Goal: Task Accomplishment & Management: Use online tool/utility

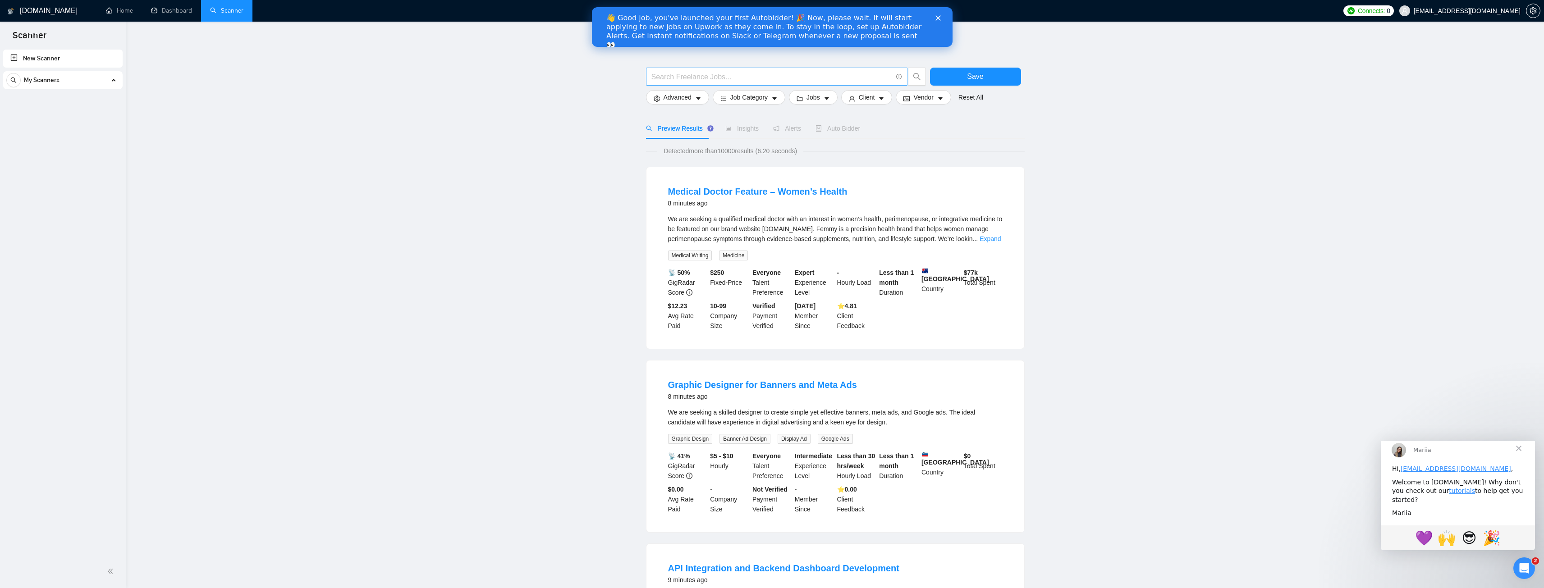
click at [722, 81] on input "text" at bounding box center [771, 76] width 241 height 11
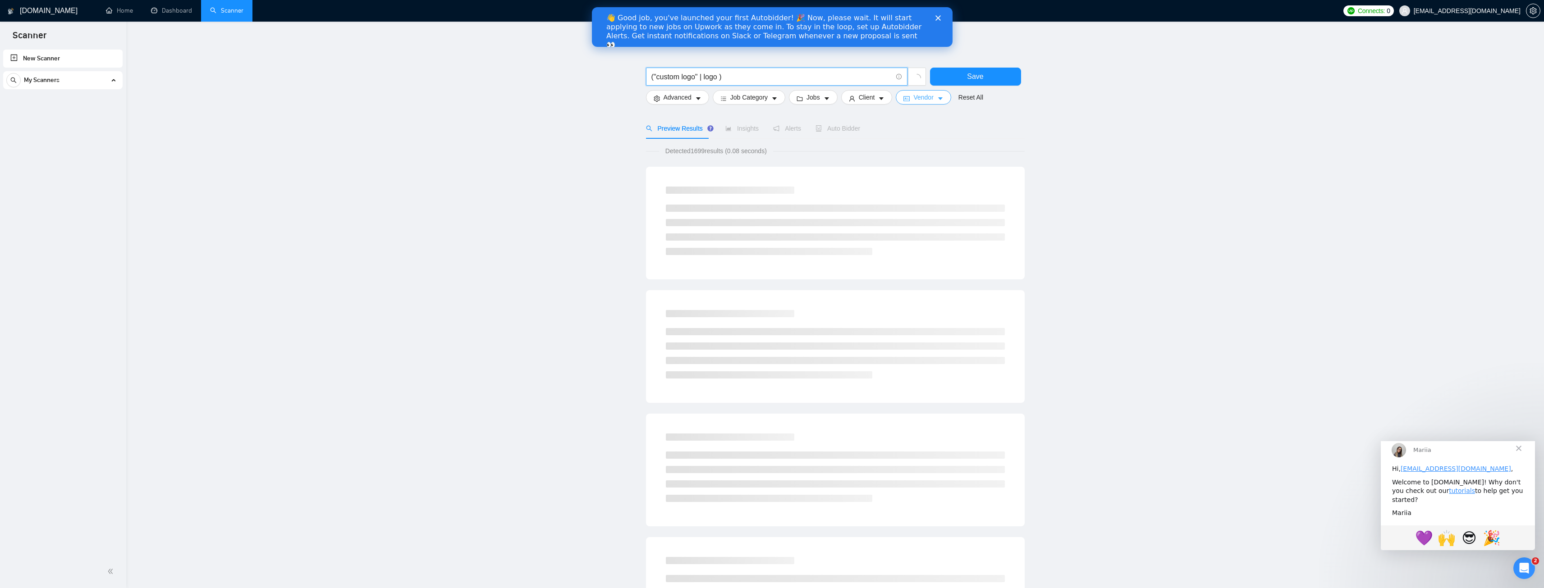
paste input "|"
drag, startPoint x: 785, startPoint y: 78, endPoint x: 653, endPoint y: 80, distance: 131.7
click at [653, 80] on input "("custom logo" | logo | "professional logo")" at bounding box center [771, 76] width 241 height 11
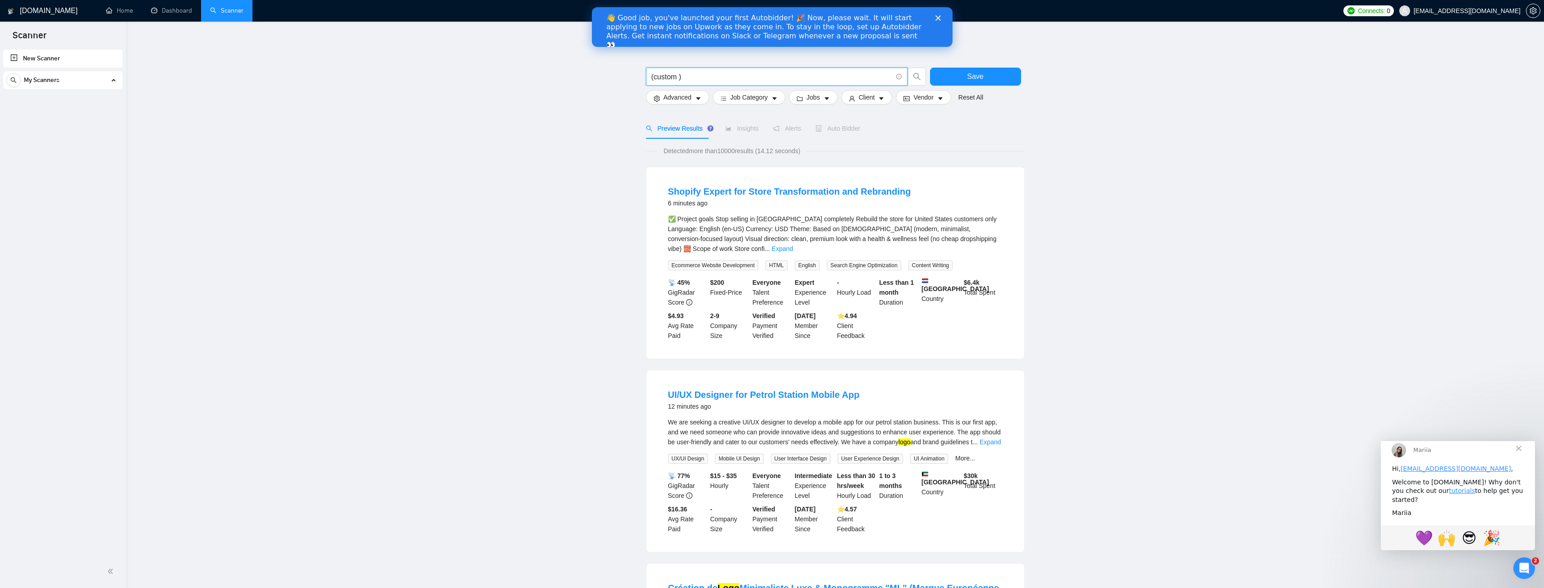
paste input "|"
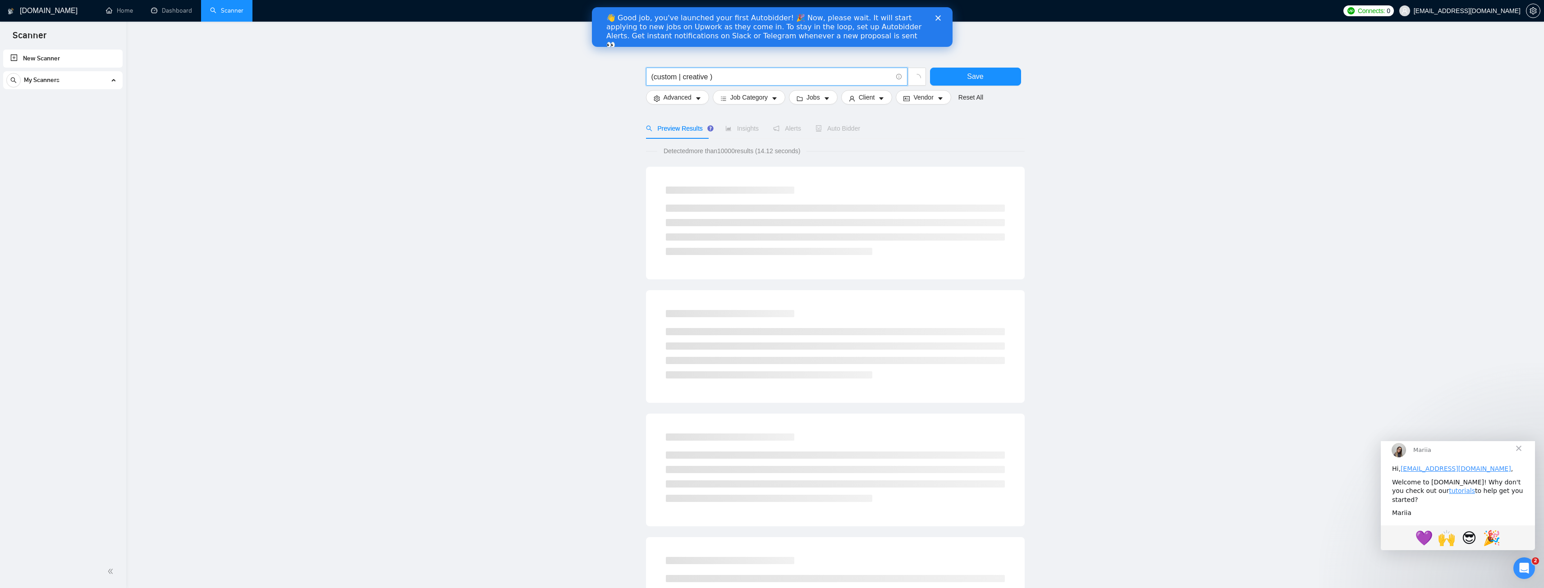
paste input "|"
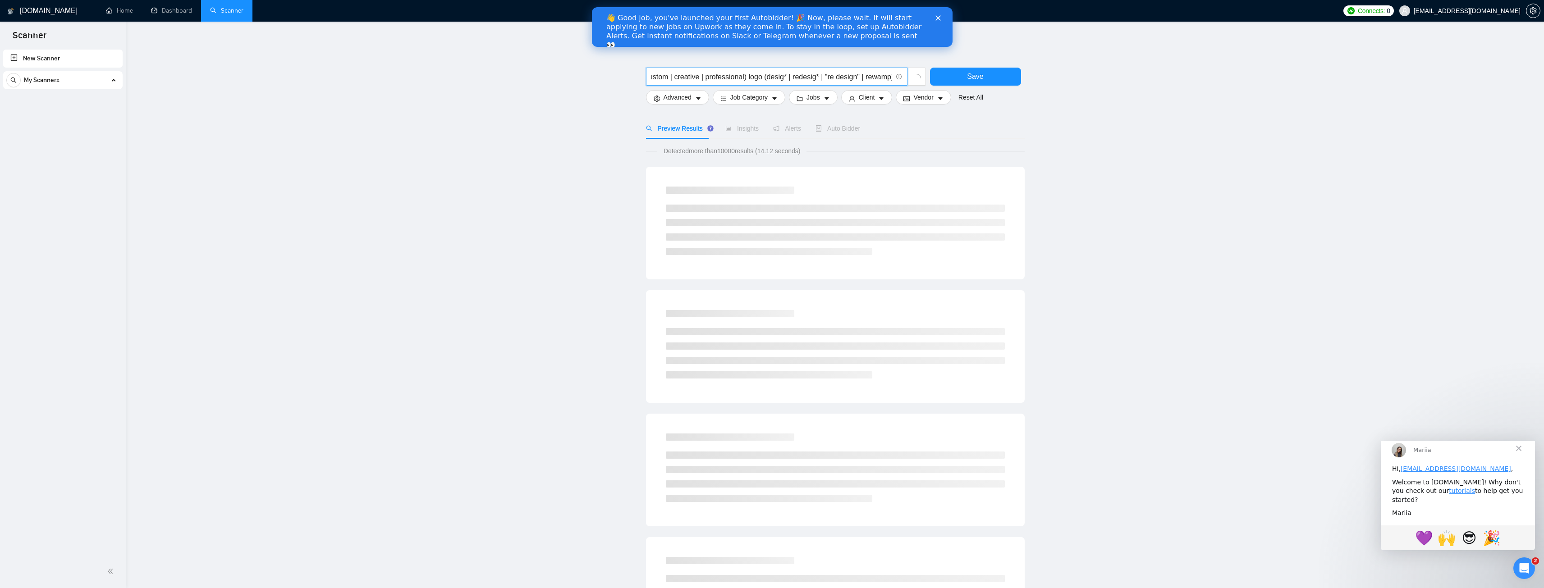
click at [763, 76] on input "(custom | creative | professional) logo (desig* | redesig* | "re design" | rewa…" at bounding box center [771, 76] width 241 height 11
click at [745, 74] on input "(custom | creative | professional) logo (desig* | redesig* | "re design" | rewa…" at bounding box center [771, 76] width 241 height 11
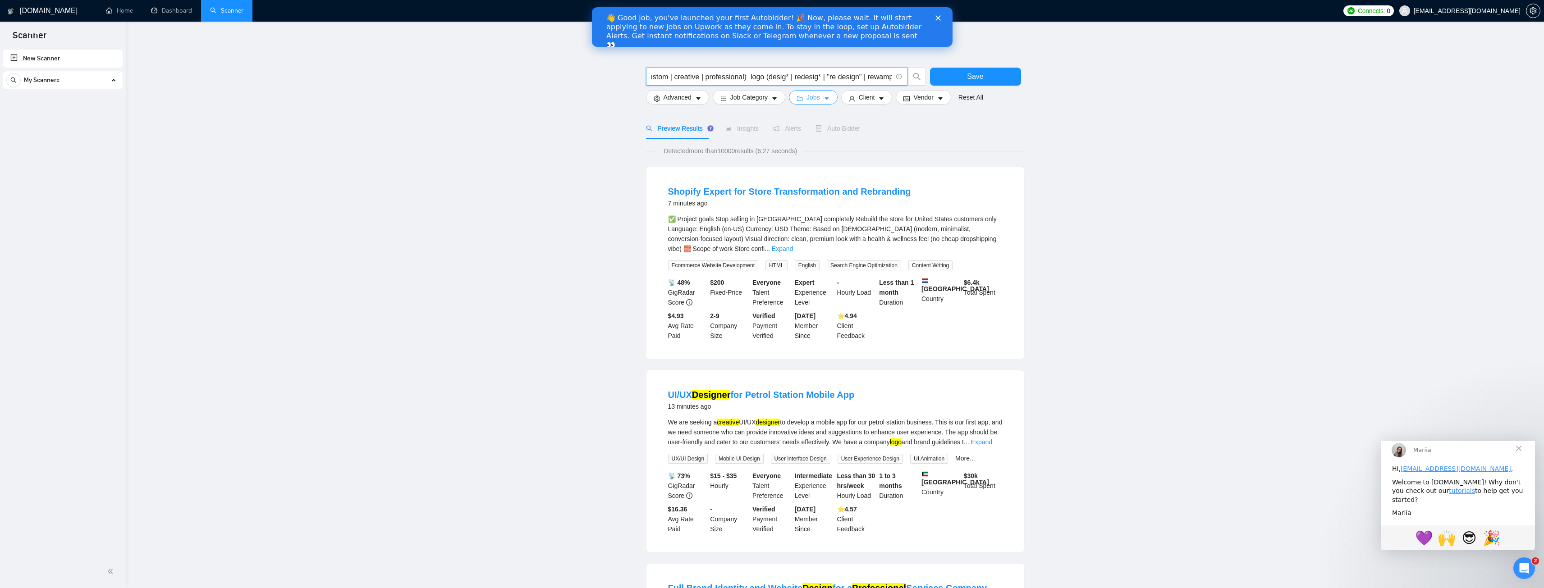
paste input "|"
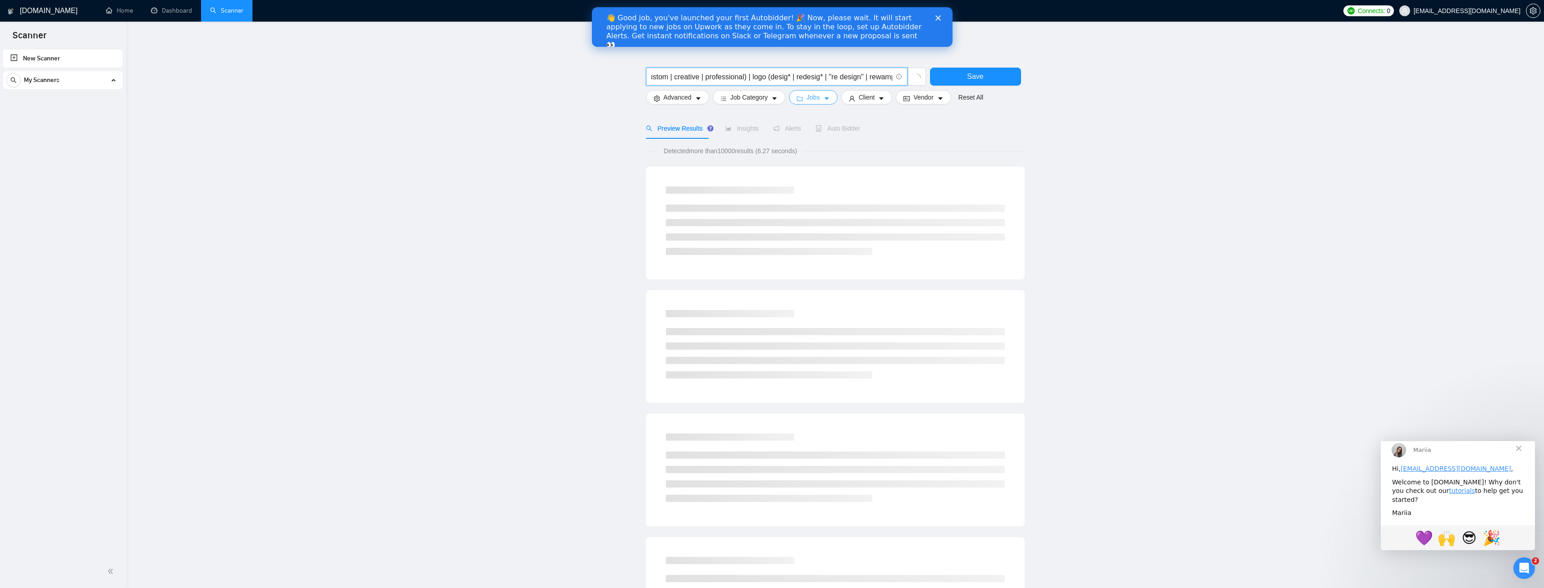
paste input "|"
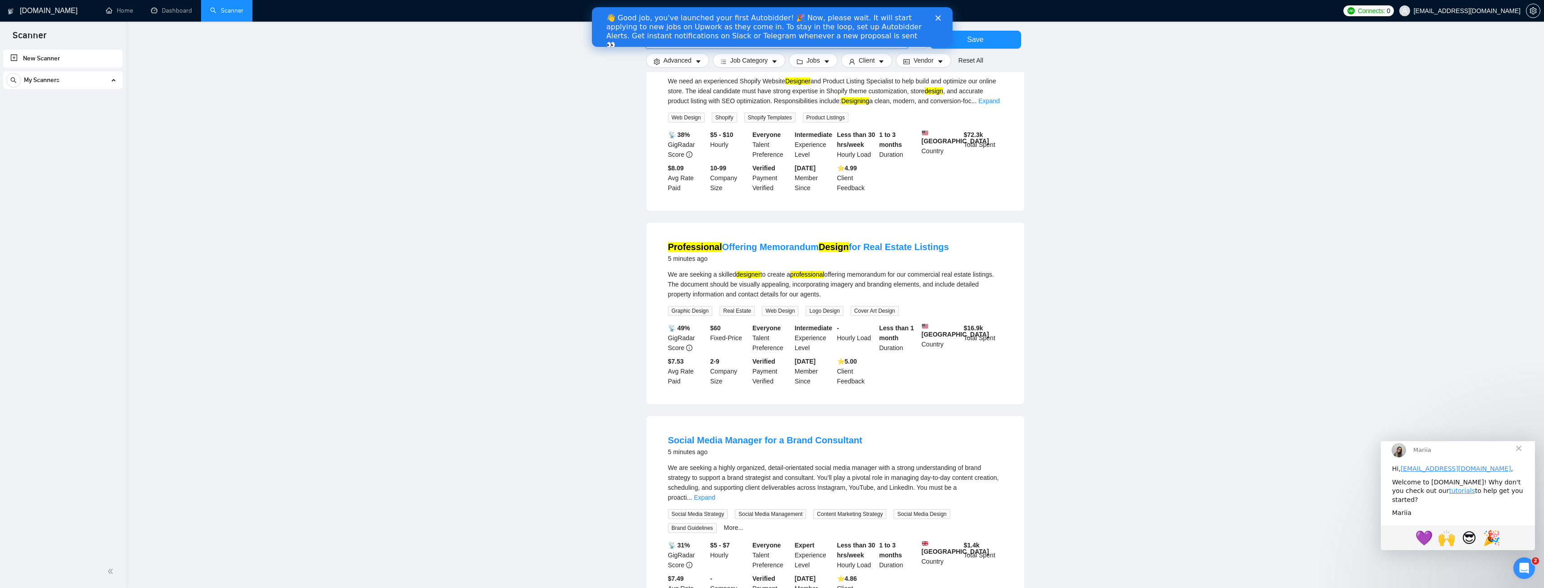
scroll to position [0, 0]
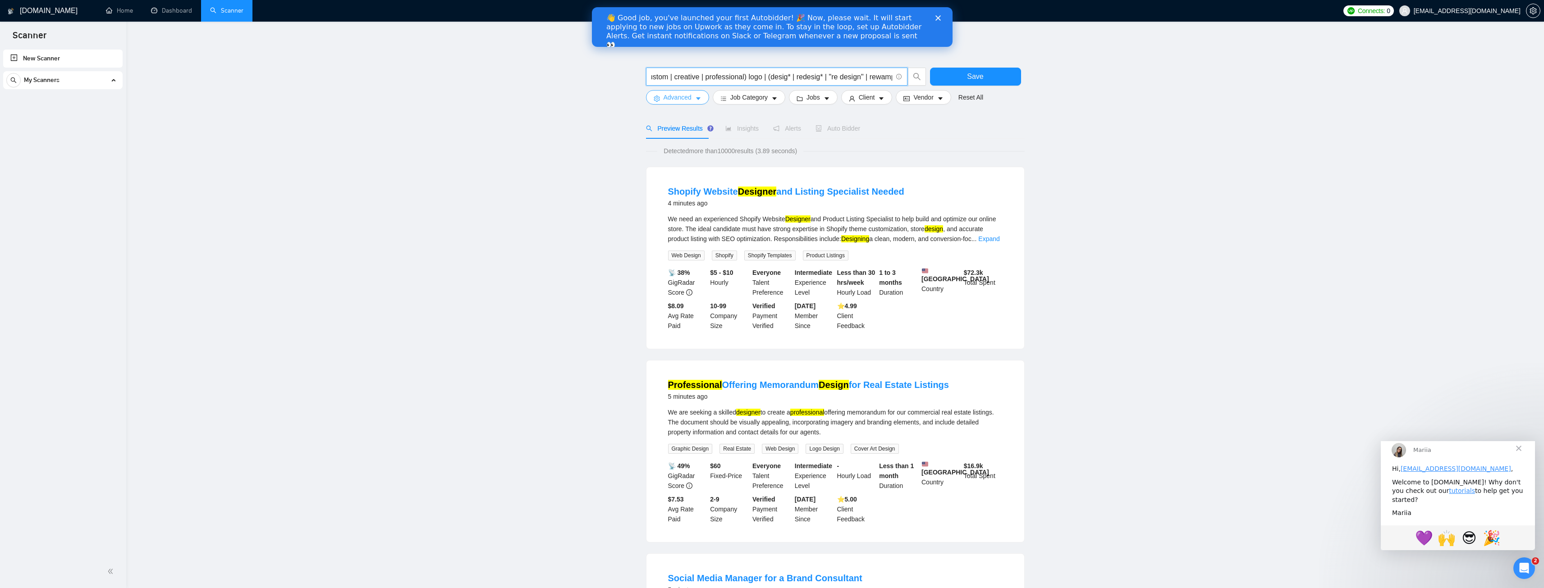
type input "(custom | creative | professional) logo | (desig* | redesig* | "re design" | re…"
click at [706, 97] on button "Advanced" at bounding box center [677, 97] width 63 height 14
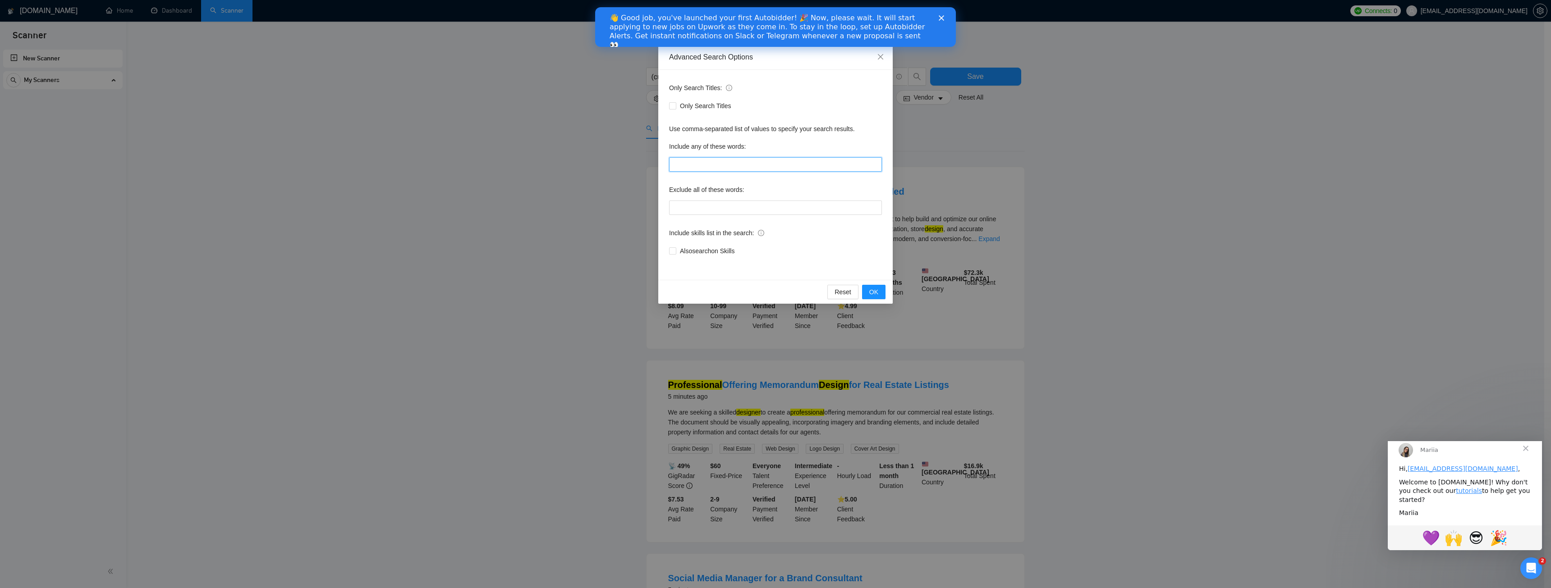
click at [720, 168] on input "text" at bounding box center [775, 164] width 213 height 14
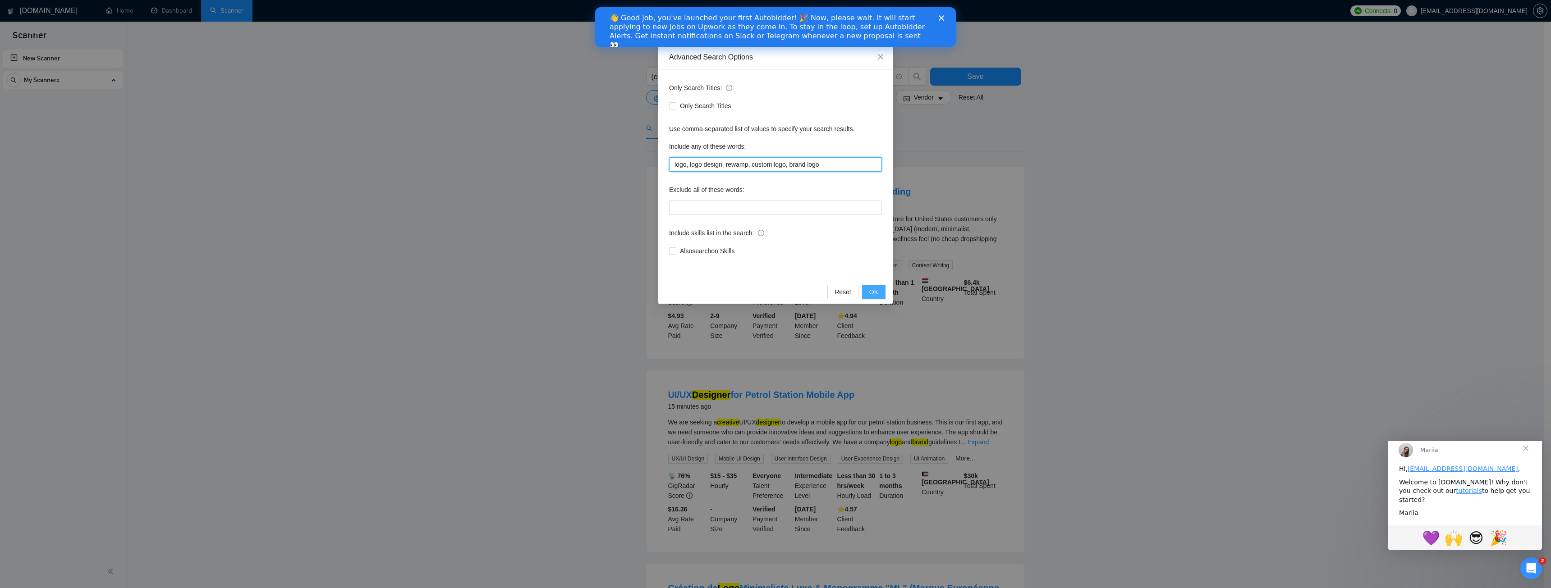
type input "logo, logo design, rewamp, custom logo, brand logo"
click at [872, 292] on span "OK" at bounding box center [873, 292] width 9 height 10
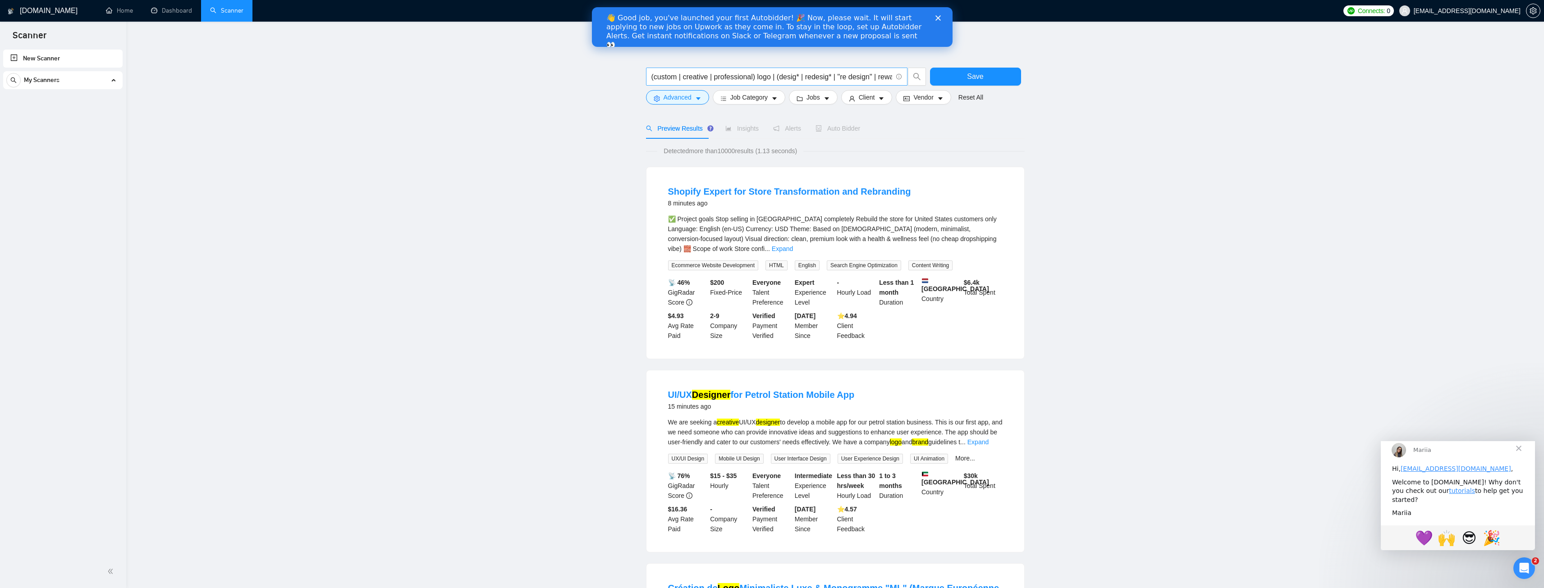
click at [709, 78] on input "(custom | creative | professional) logo | (desig* | redesig* | "re design" | re…" at bounding box center [771, 76] width 241 height 11
click at [672, 78] on input "(custom | creative | professional) logo | (desig* | redesig* | "re design" | re…" at bounding box center [771, 76] width 241 height 11
click at [676, 77] on input "(custom | creative | professional) logo | (desig* | redesig* | "re design" | re…" at bounding box center [771, 76] width 241 height 11
click at [771, 81] on input "(custom | creative | professional) logo | (desig* | redesig* | "re design" | re…" at bounding box center [771, 76] width 241 height 11
paste input "|"
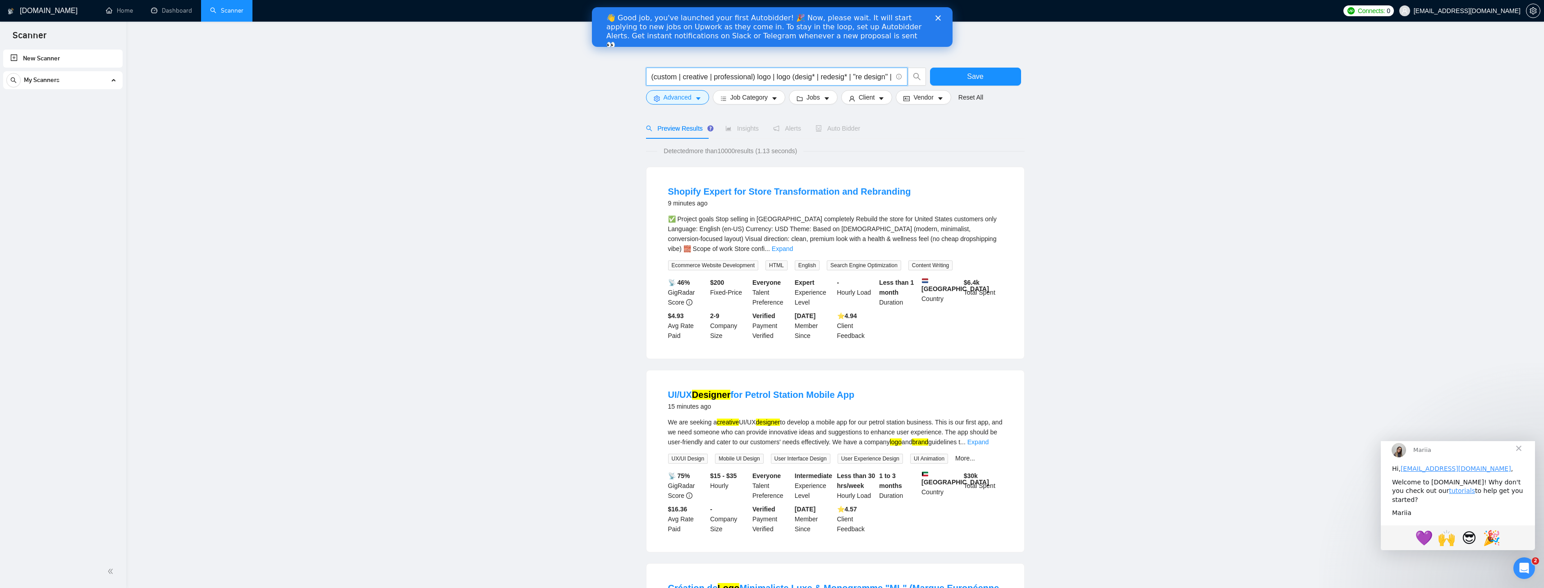
click at [775, 76] on input "(custom | creative | professional) logo | logo (desig* | redesig* | "re design"…" at bounding box center [771, 76] width 241 height 11
paste input "|"
type input "((brand | custom | creative | professional) logo) | (logo (desig* | redesig* | …"
click at [773, 95] on span "caret-down" at bounding box center [774, 98] width 6 height 7
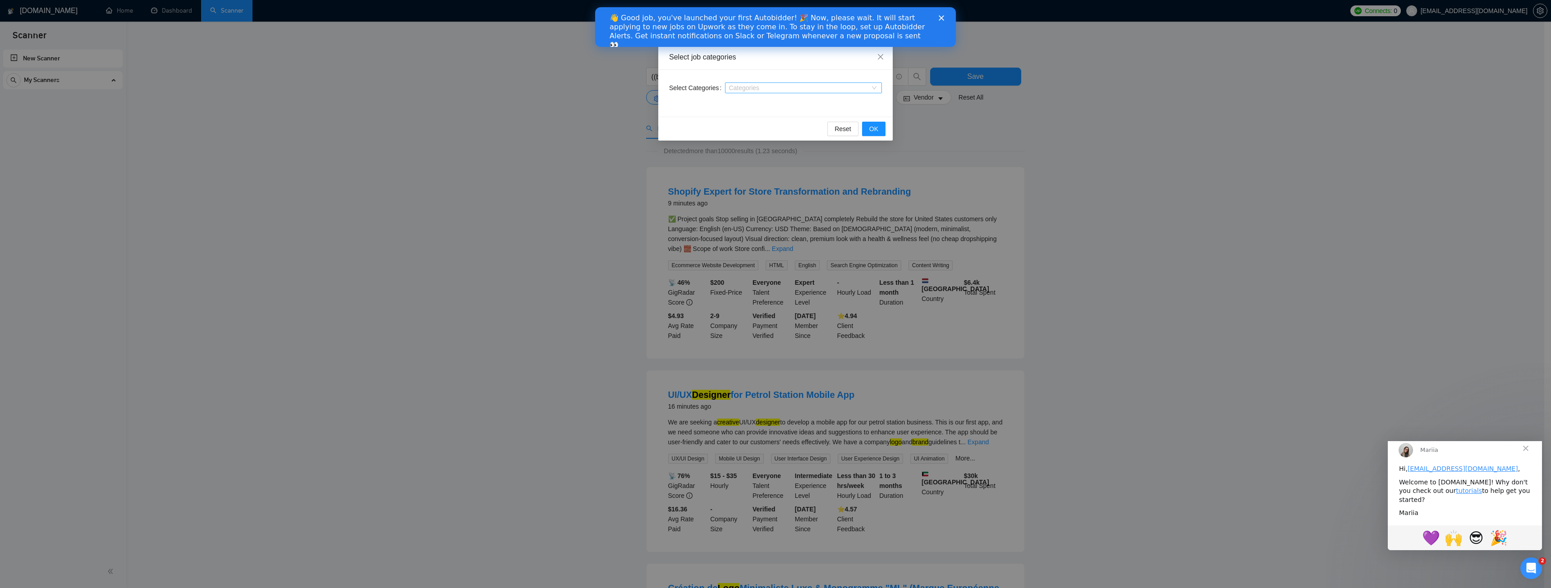
click at [752, 86] on div at bounding box center [798, 87] width 143 height 7
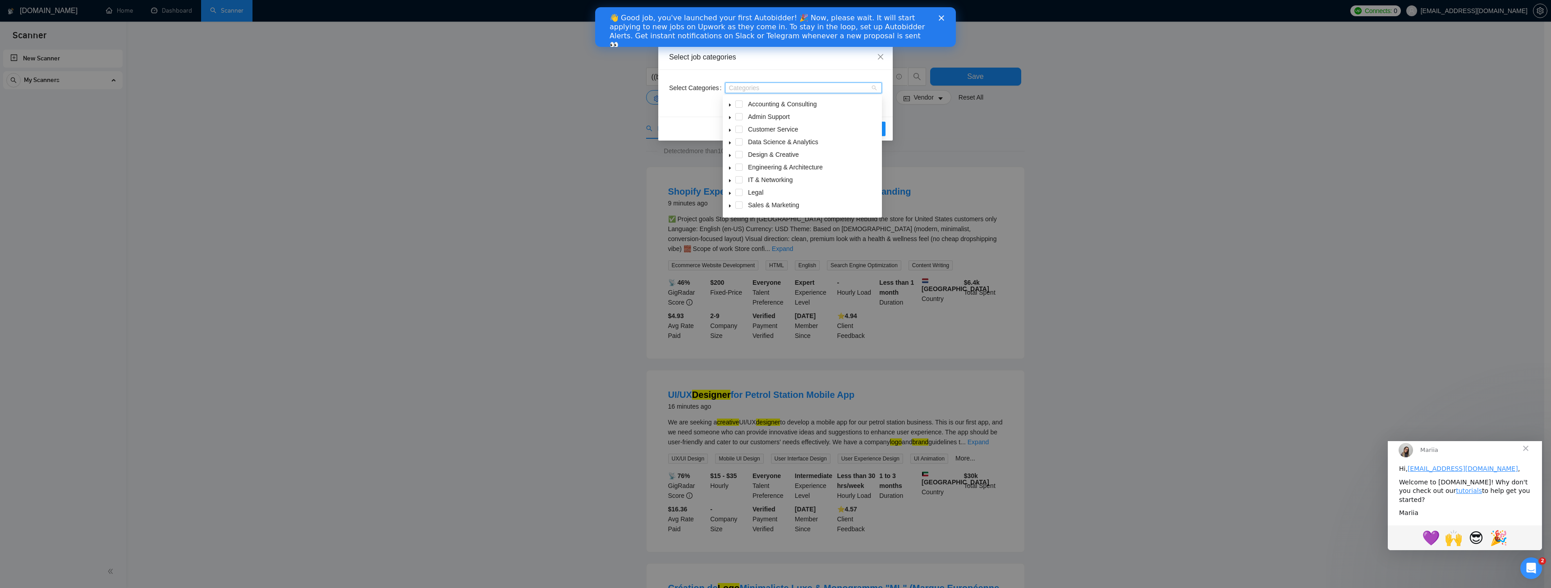
click at [734, 154] on span at bounding box center [729, 154] width 11 height 11
click at [750, 191] on span at bounding box center [749, 192] width 7 height 7
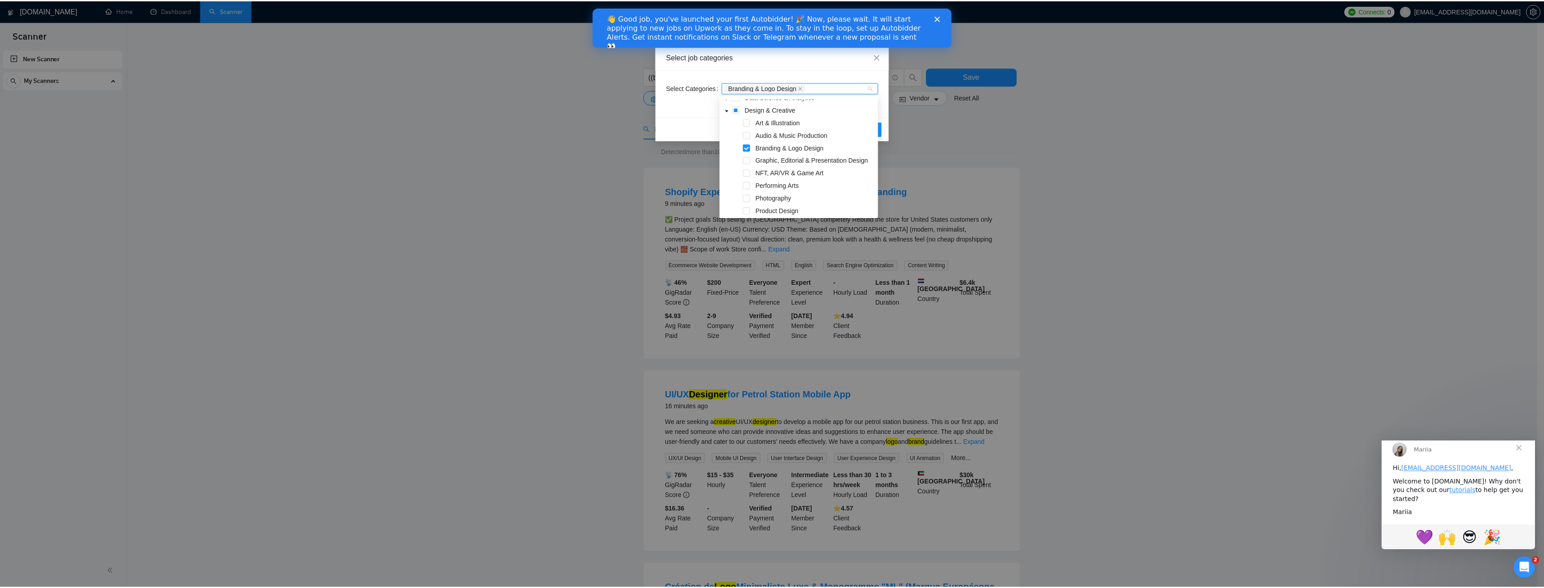
scroll to position [135, 0]
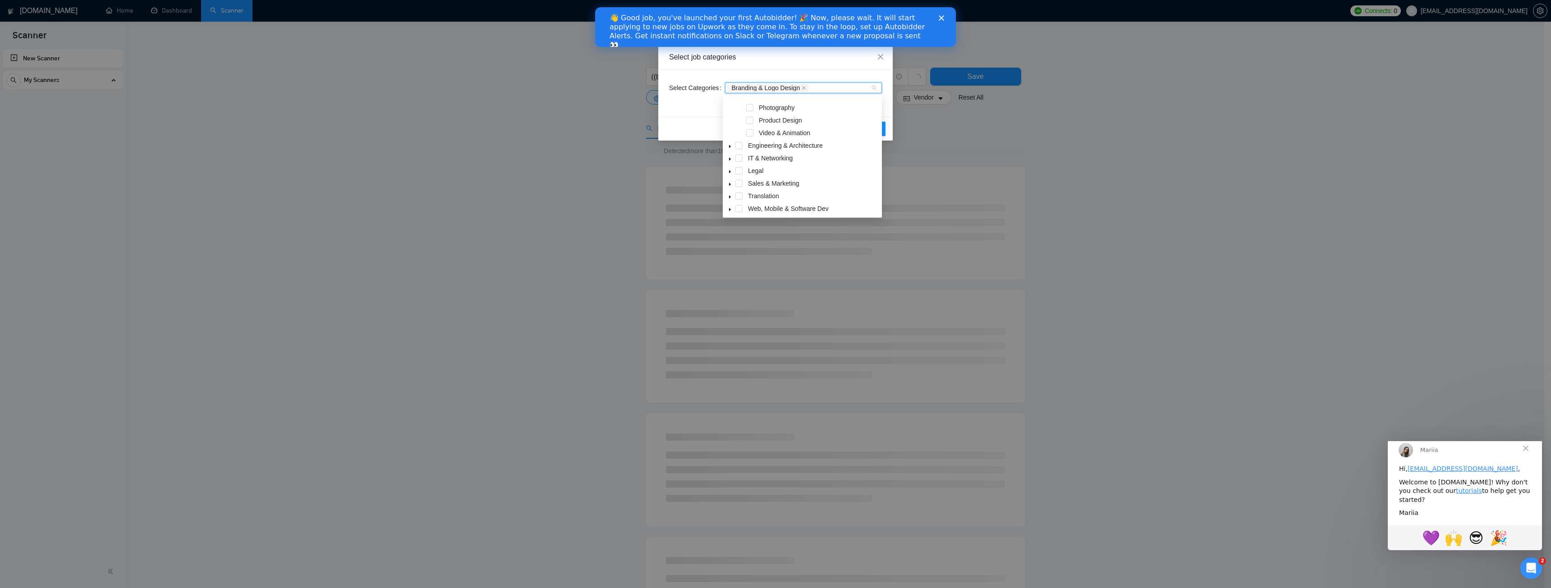
click at [824, 68] on div "Select job categories" at bounding box center [775, 57] width 234 height 25
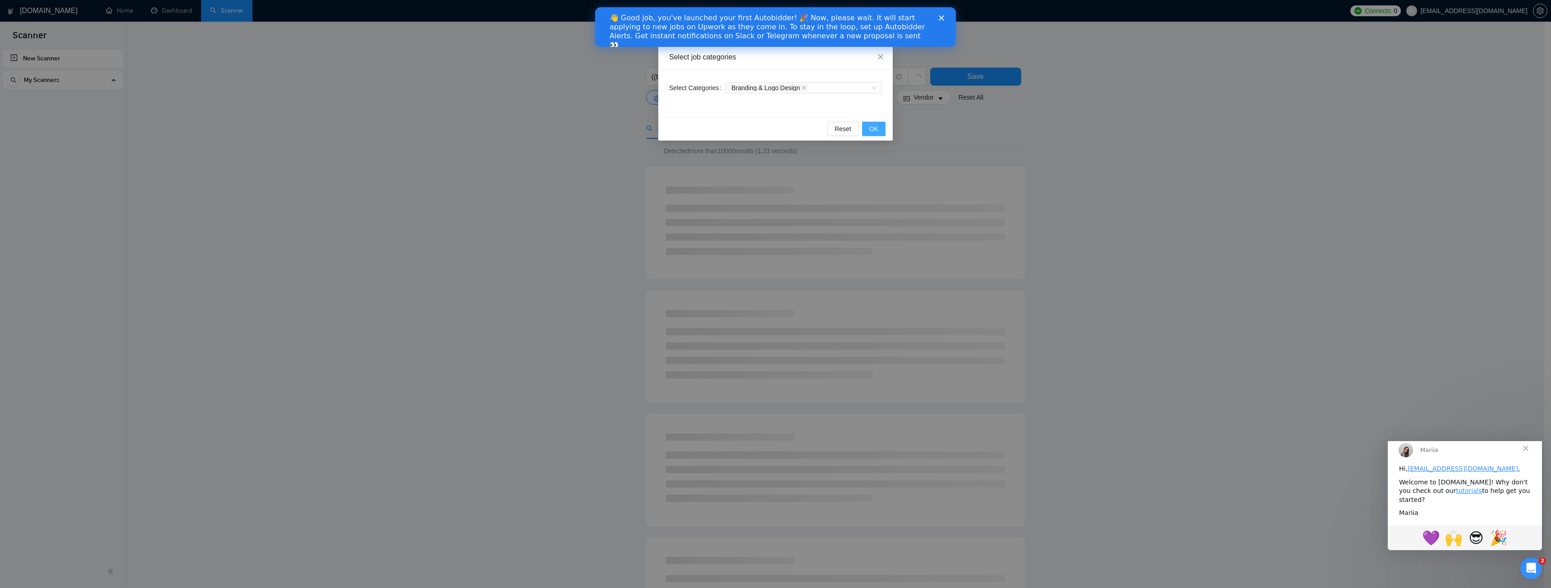
click at [880, 133] on button "OK" at bounding box center [873, 129] width 23 height 14
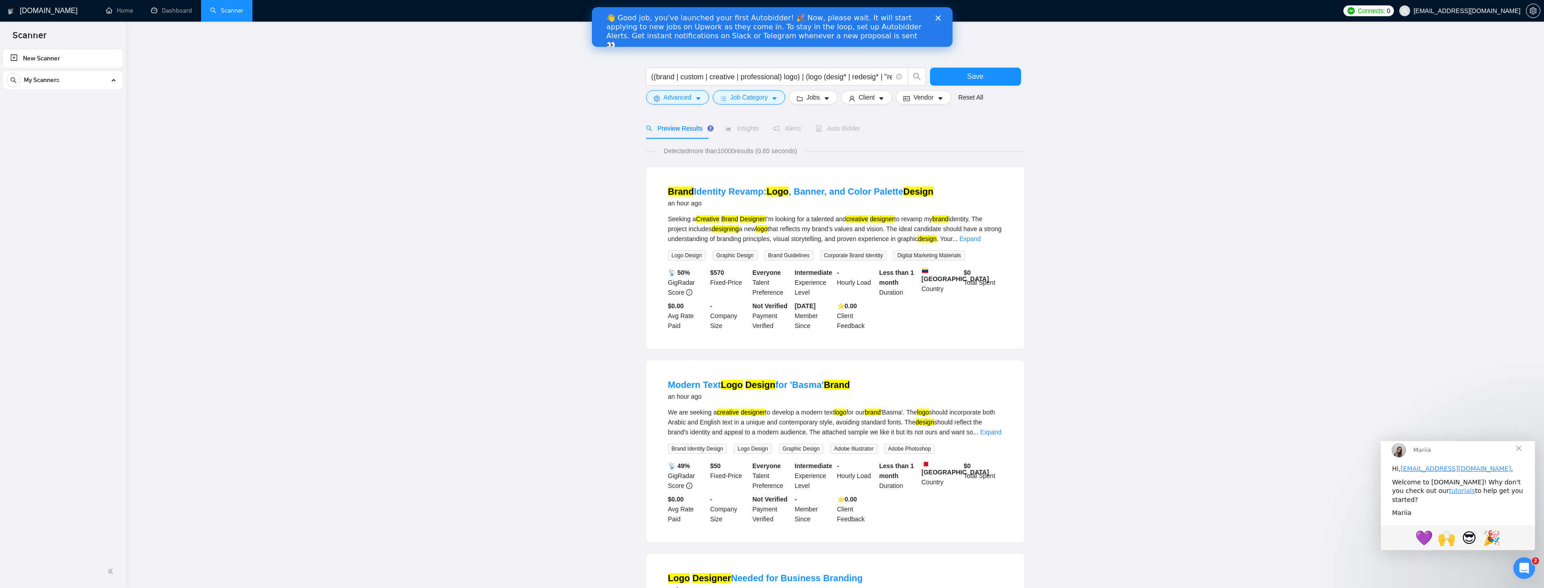
click at [1095, 174] on main "((brand | custom | creative | professional) logo) | (logo (desig* | redesig* | …" at bounding box center [835, 580] width 1389 height 1089
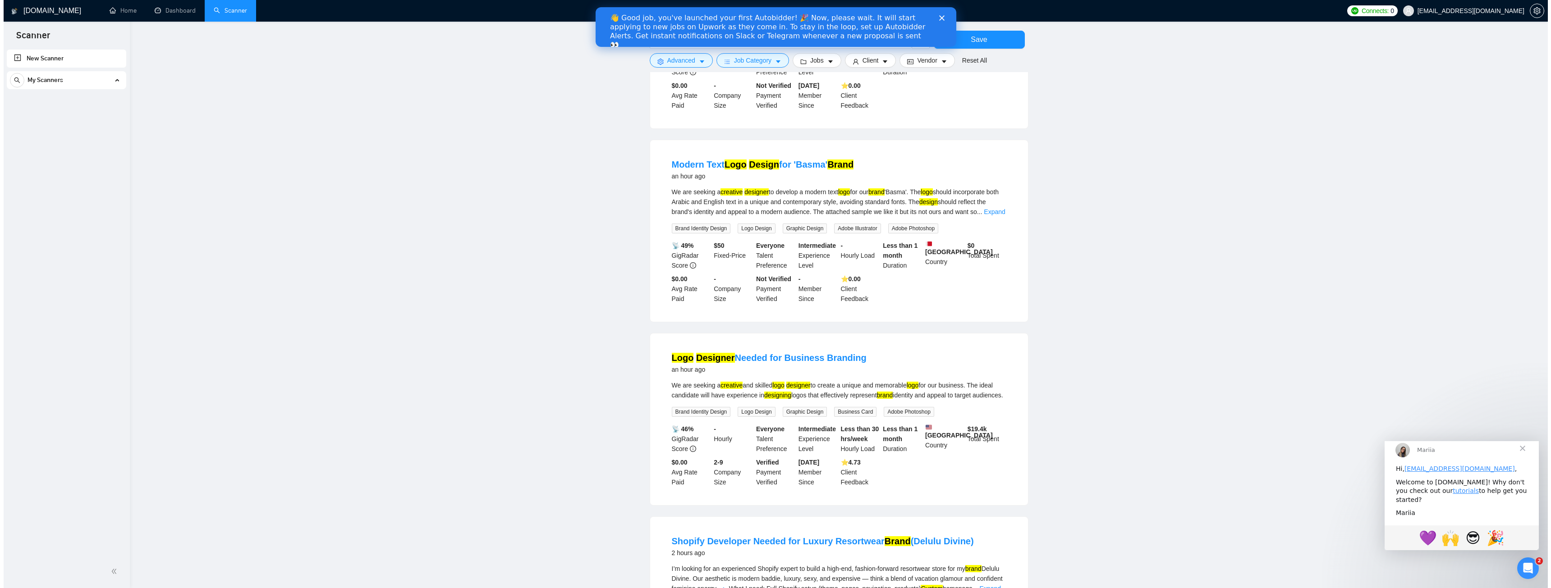
scroll to position [0, 0]
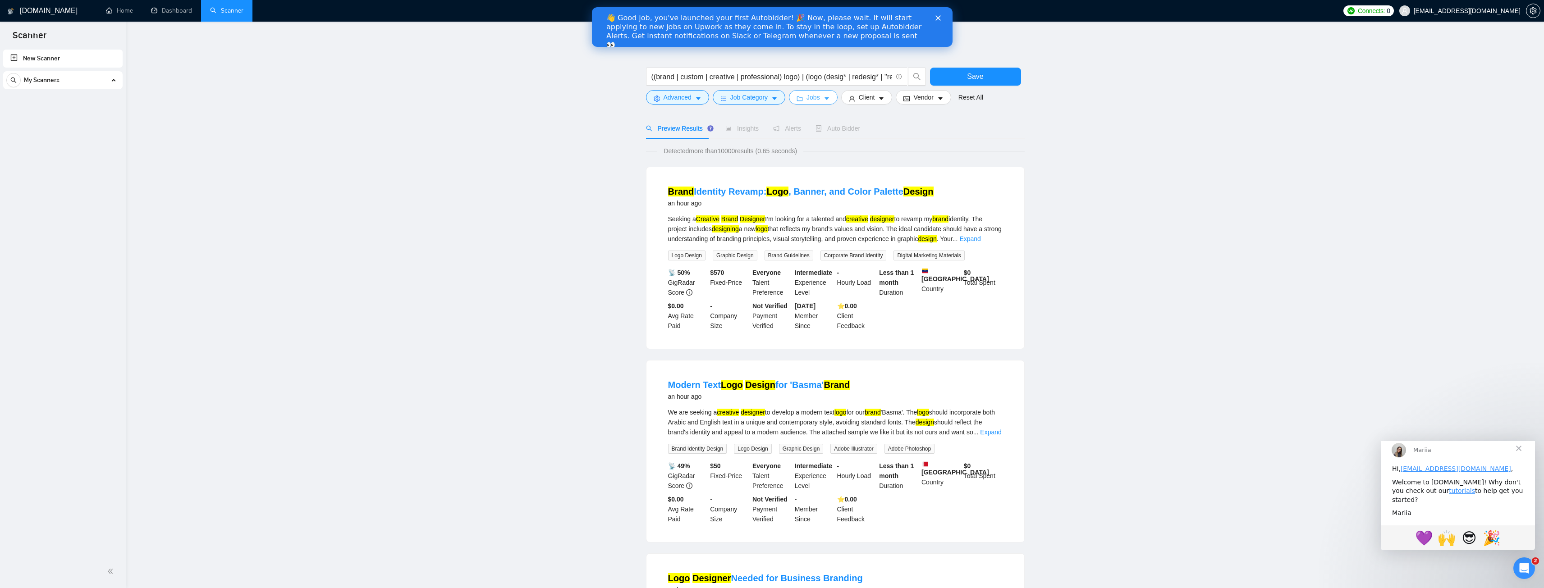
click at [824, 101] on icon "caret-down" at bounding box center [827, 99] width 6 height 6
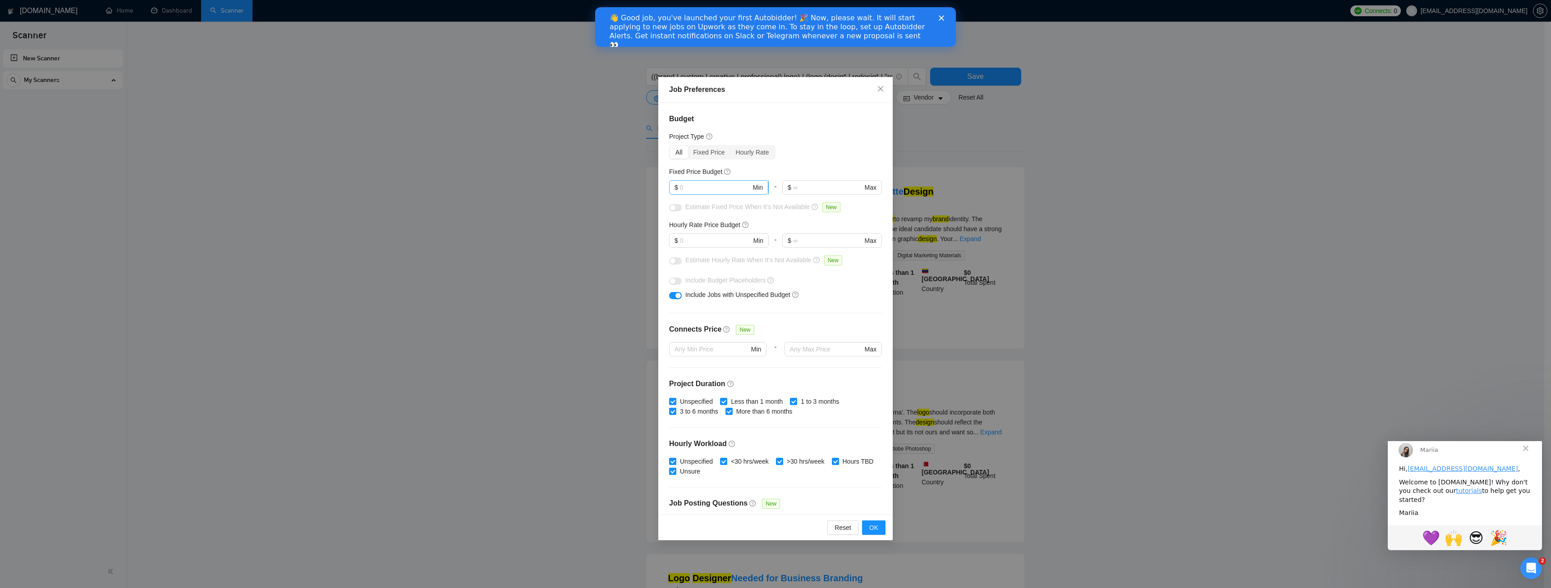
click at [714, 191] on input "text" at bounding box center [715, 188] width 71 height 10
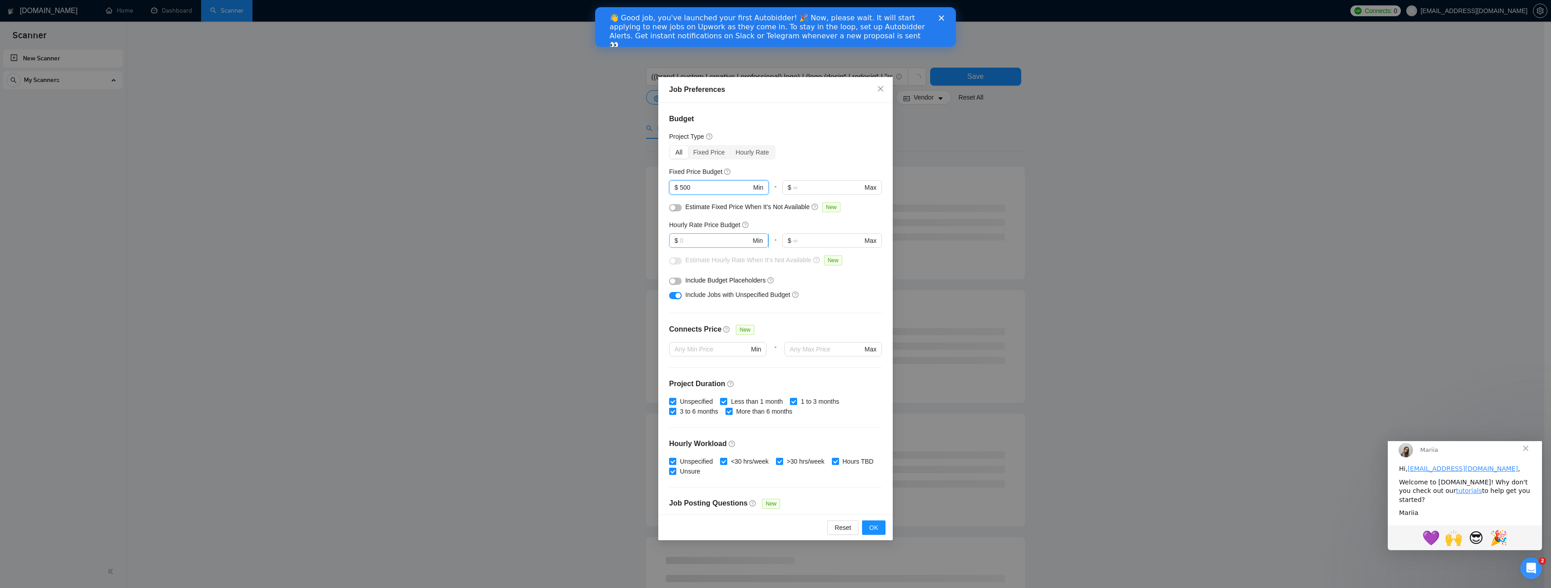
type input "500"
click at [722, 234] on span "$ Min" at bounding box center [718, 241] width 99 height 14
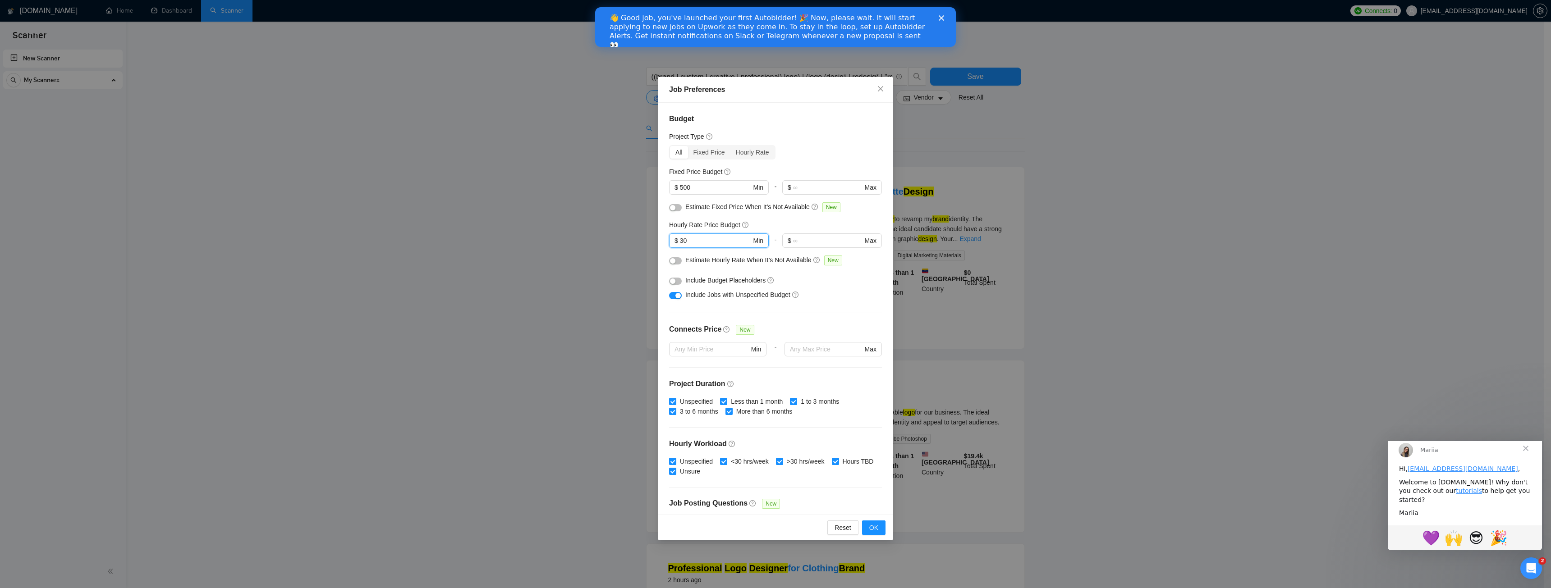
type input "30"
click at [676, 262] on button "button" at bounding box center [675, 260] width 13 height 7
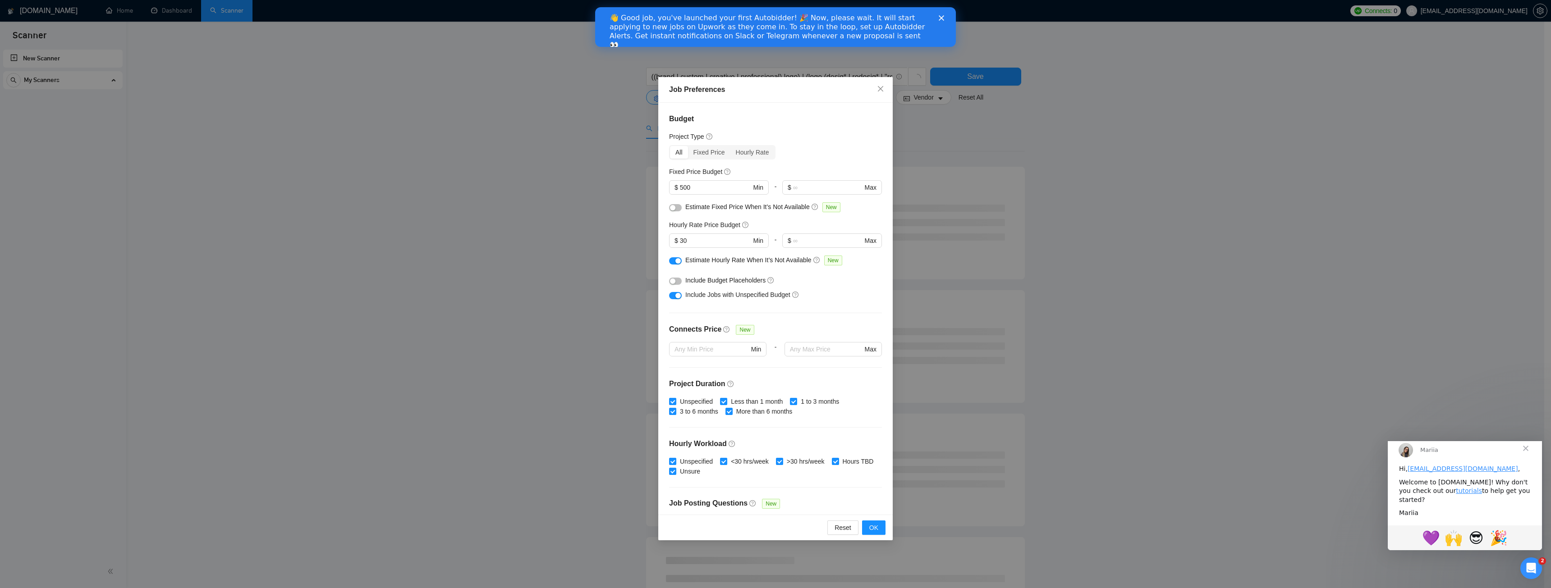
click at [675, 296] on button "button" at bounding box center [675, 295] width 13 height 7
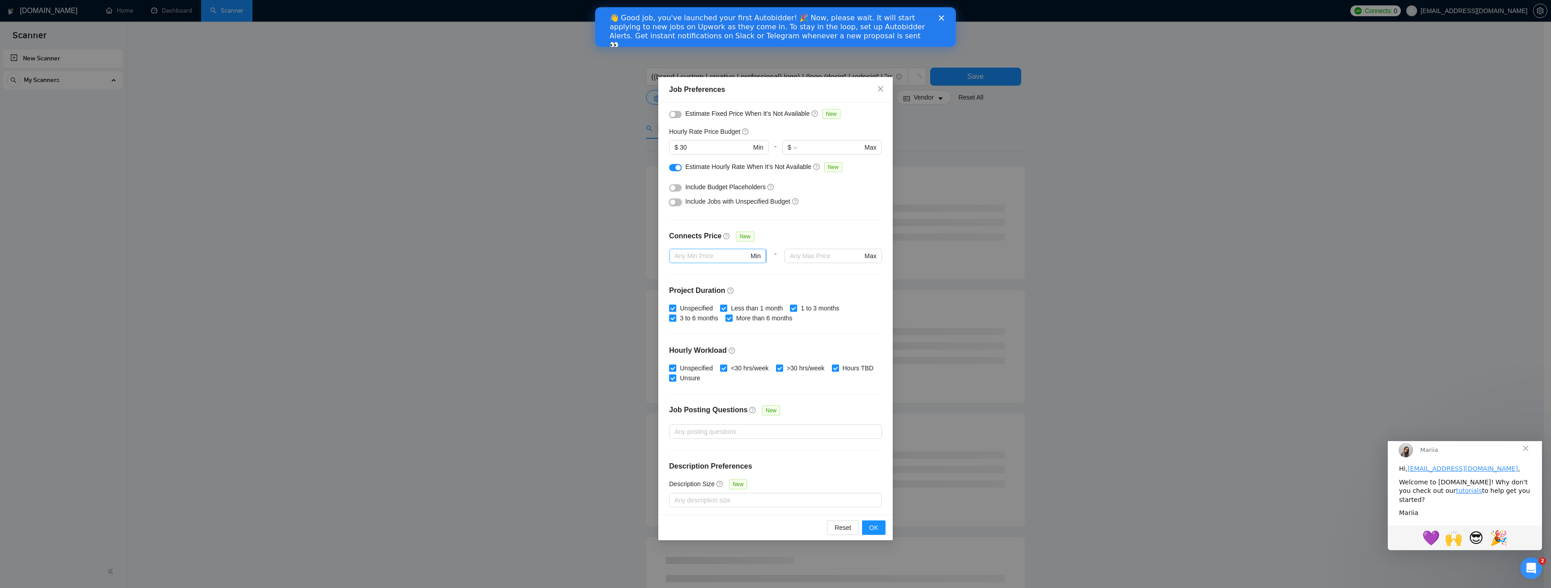
scroll to position [96, 0]
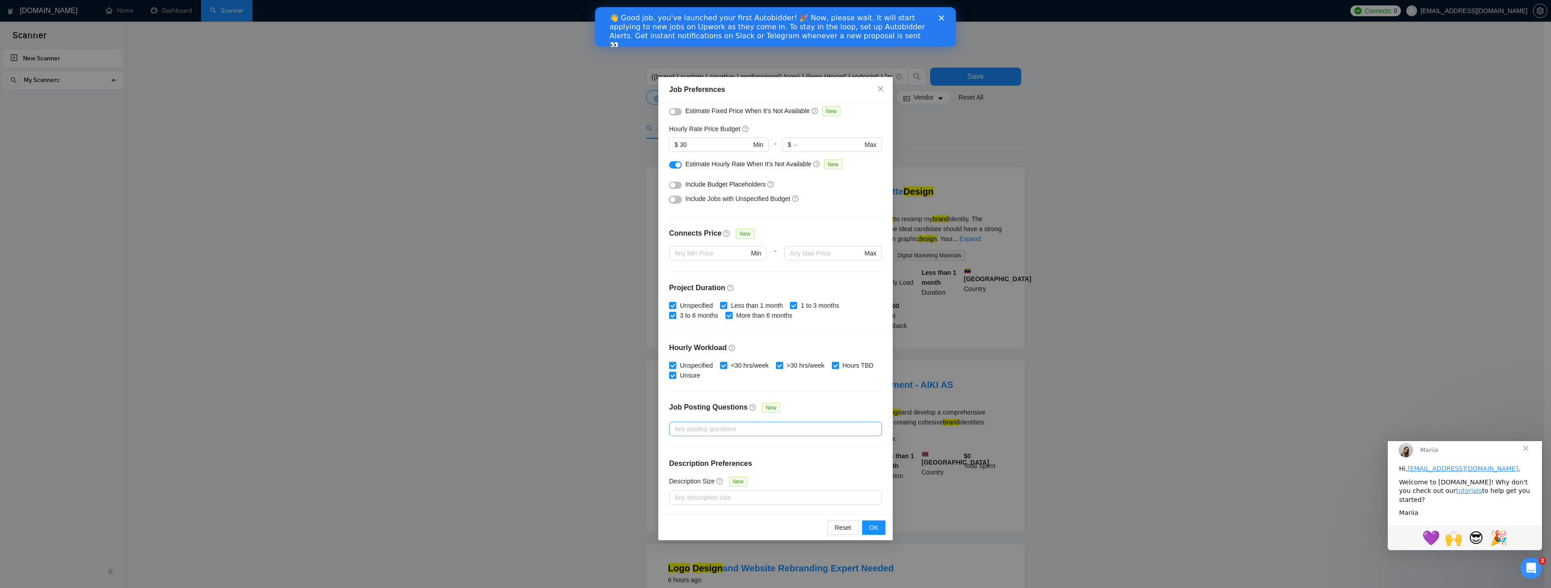
click at [699, 429] on div at bounding box center [770, 429] width 199 height 11
click at [725, 448] on span "Jobs that Don’t Have Questions" at bounding box center [734, 446] width 98 height 7
click at [681, 448] on input "Jobs that Don’t Have Questions" at bounding box center [677, 446] width 6 height 6
checkbox input "true"
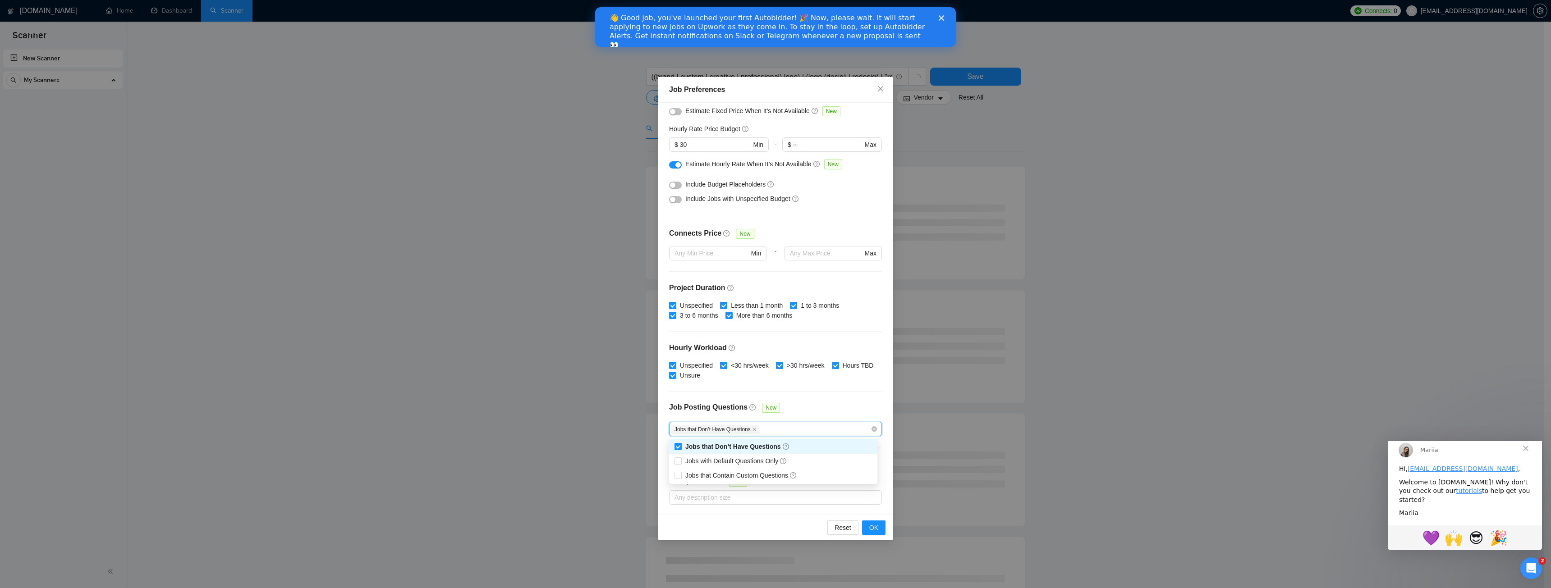
click at [794, 406] on div "Job Posting Questions New" at bounding box center [775, 412] width 213 height 19
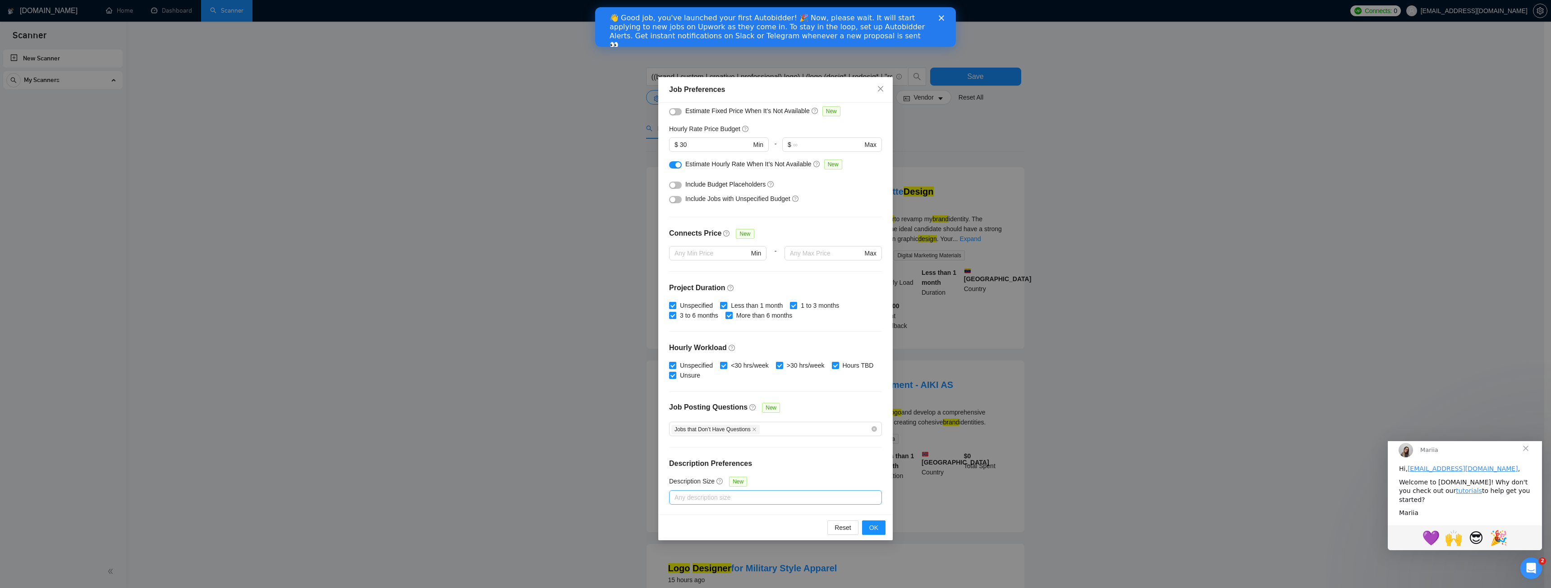
click at [735, 493] on div at bounding box center [770, 497] width 199 height 11
click at [682, 515] on span "Below average" at bounding box center [711, 515] width 58 height 10
click at [681, 515] on input "Below average" at bounding box center [677, 514] width 6 height 6
checkbox input "false"
click at [680, 526] on input "Average" at bounding box center [677, 529] width 6 height 6
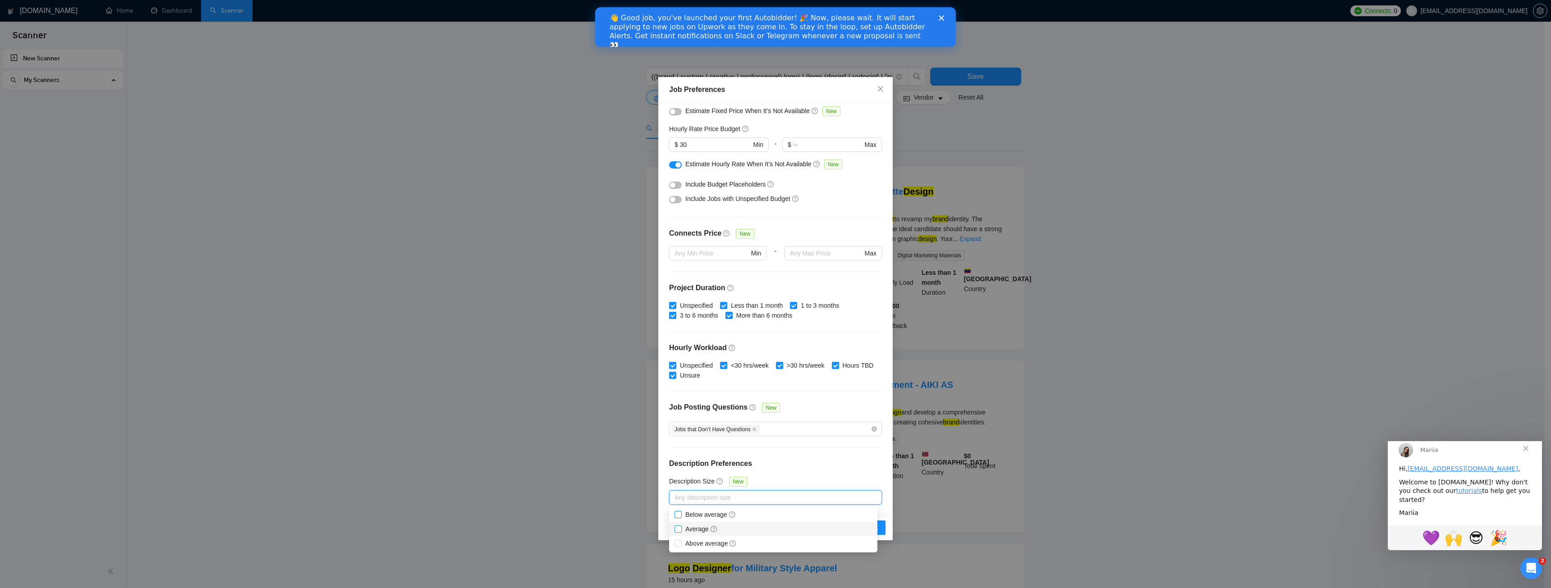
checkbox input "true"
drag, startPoint x: 677, startPoint y: 546, endPoint x: 675, endPoint y: 534, distance: 12.8
click at [676, 547] on span at bounding box center [677, 543] width 7 height 7
click at [676, 546] on input "Above average" at bounding box center [677, 543] width 6 height 6
checkbox input "false"
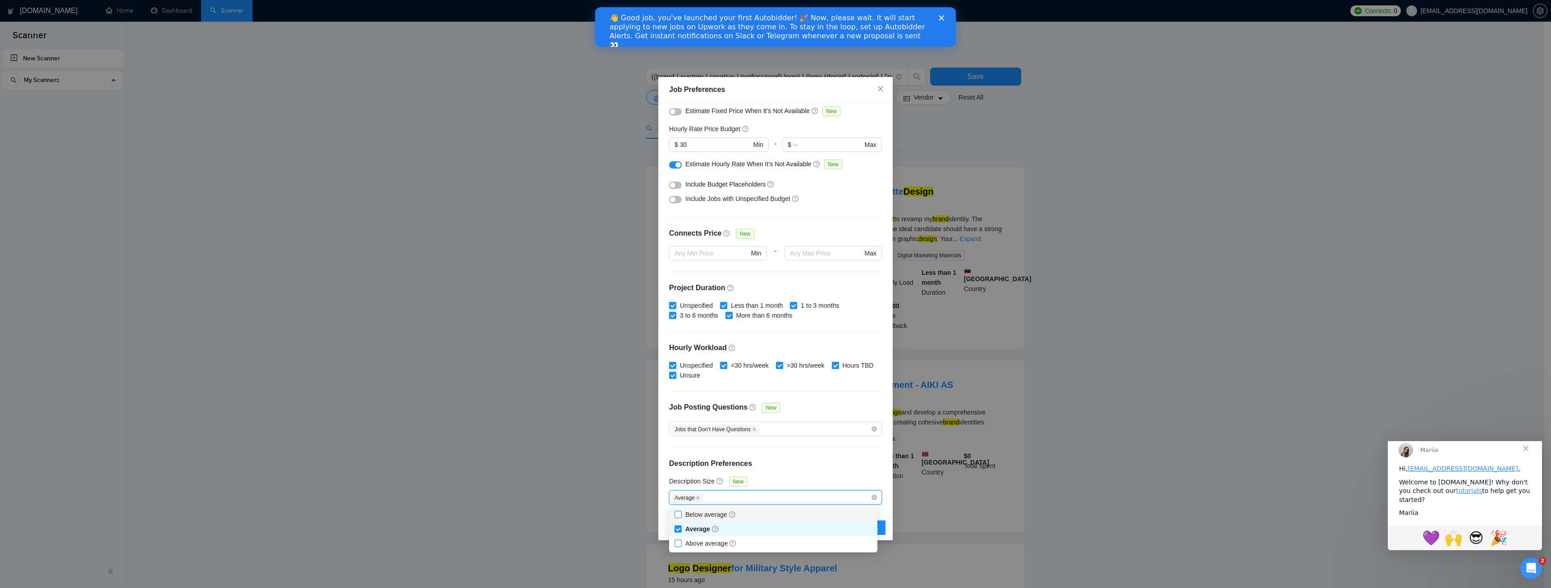
click at [680, 515] on input "Below average" at bounding box center [677, 514] width 6 height 6
checkbox input "true"
click at [679, 545] on input "Above average" at bounding box center [677, 543] width 6 height 6
checkbox input "true"
click at [814, 463] on h4 "Description Preferences" at bounding box center [775, 464] width 213 height 11
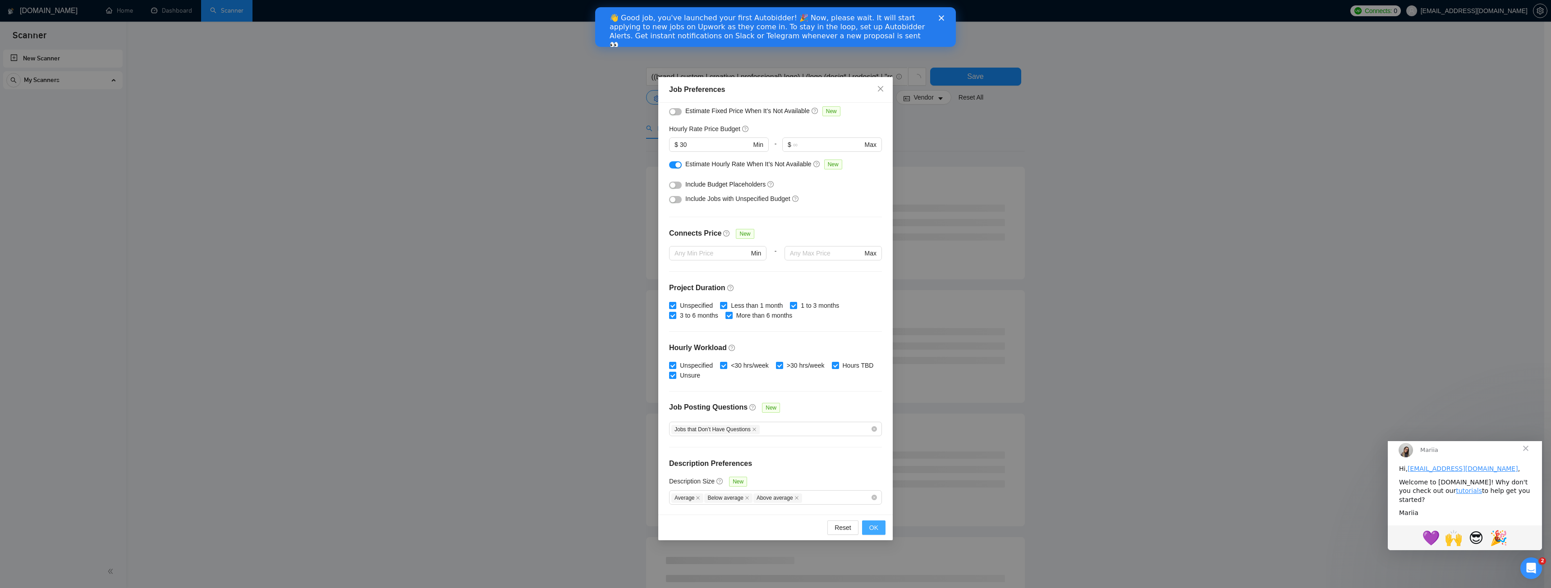
click at [869, 525] on button "OK" at bounding box center [873, 528] width 23 height 14
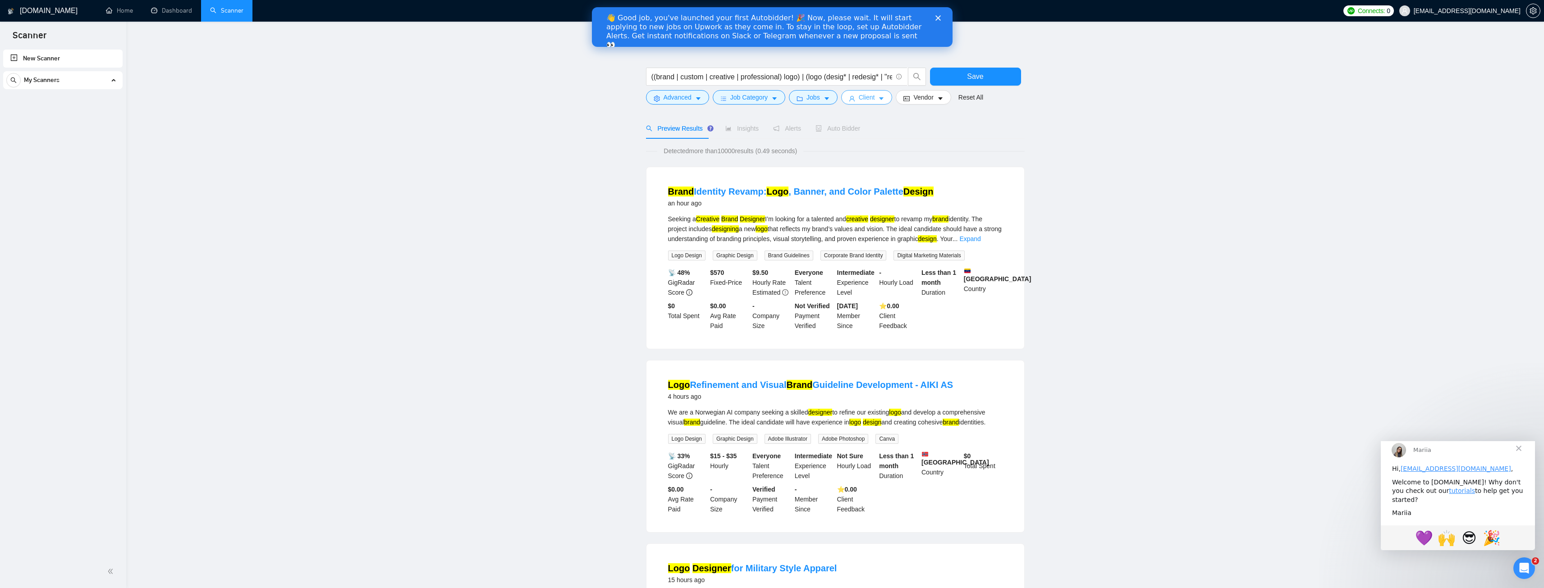
click at [860, 97] on span "Client" at bounding box center [867, 97] width 16 height 10
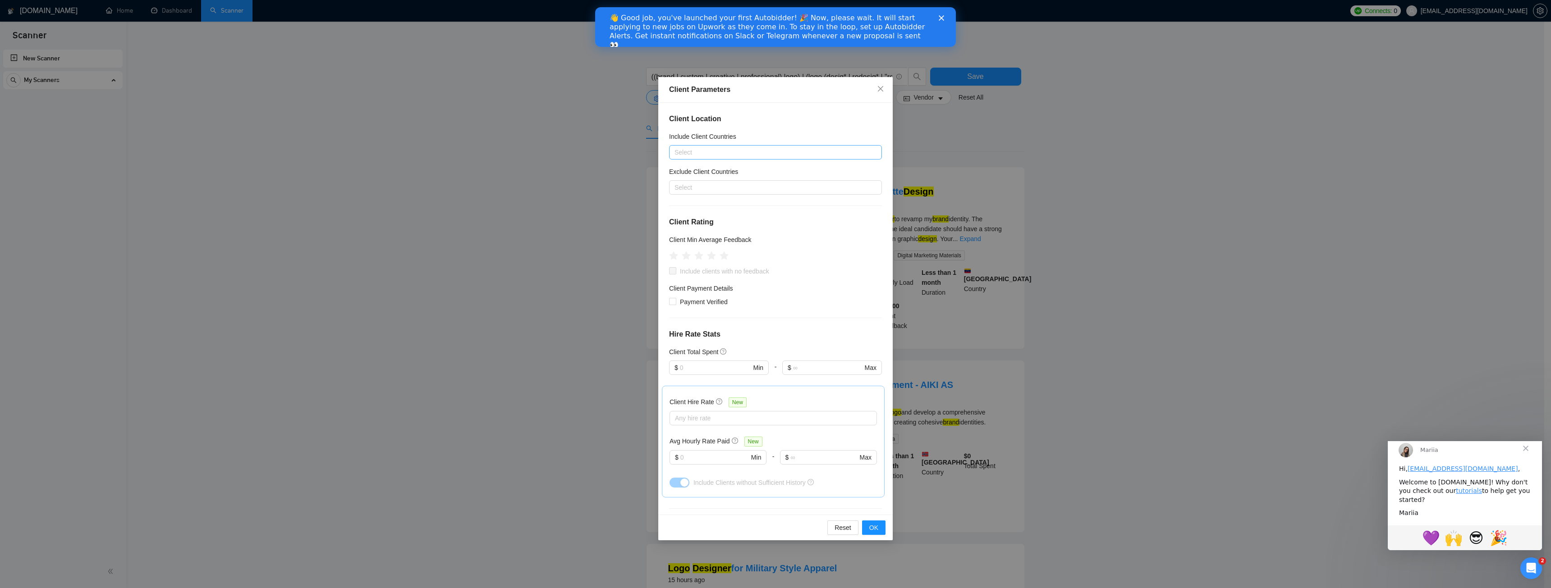
click at [715, 152] on div at bounding box center [770, 152] width 199 height 11
click at [712, 189] on div at bounding box center [770, 187] width 199 height 11
click at [698, 273] on div "[GEOGRAPHIC_DATA]" at bounding box center [776, 276] width 192 height 10
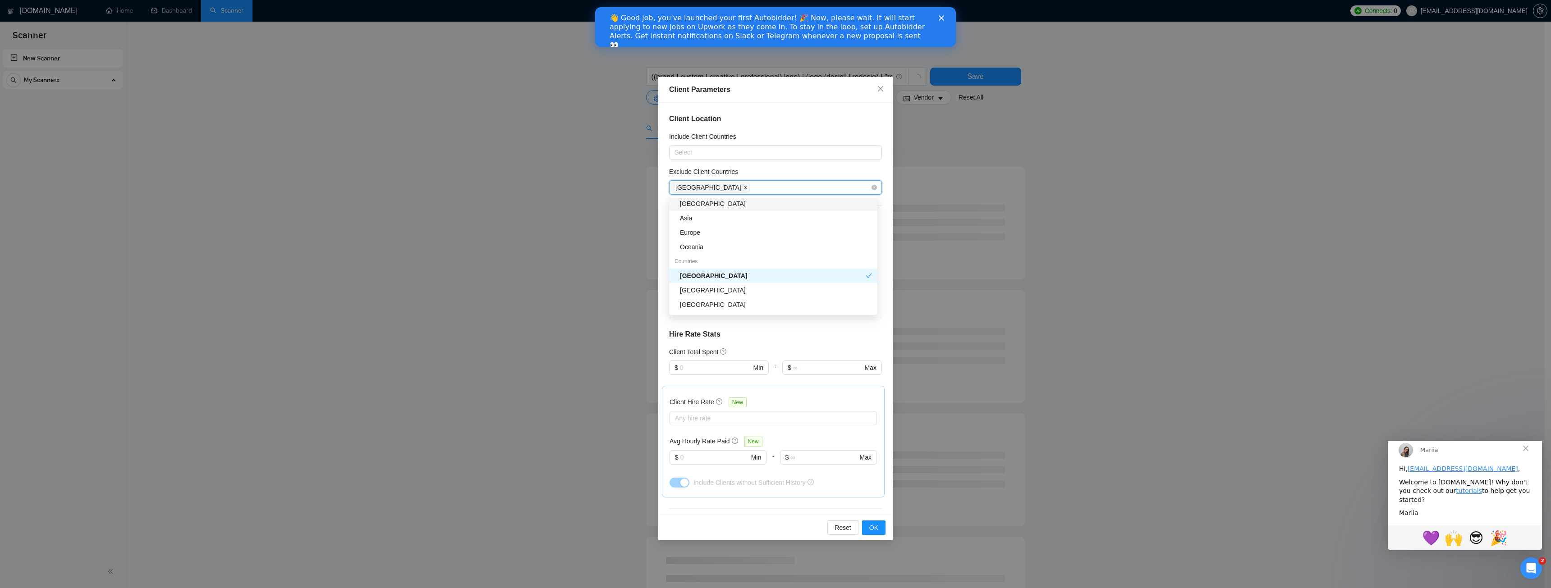
click at [743, 189] on icon "close" at bounding box center [745, 187] width 5 height 5
click at [712, 152] on div at bounding box center [770, 152] width 199 height 11
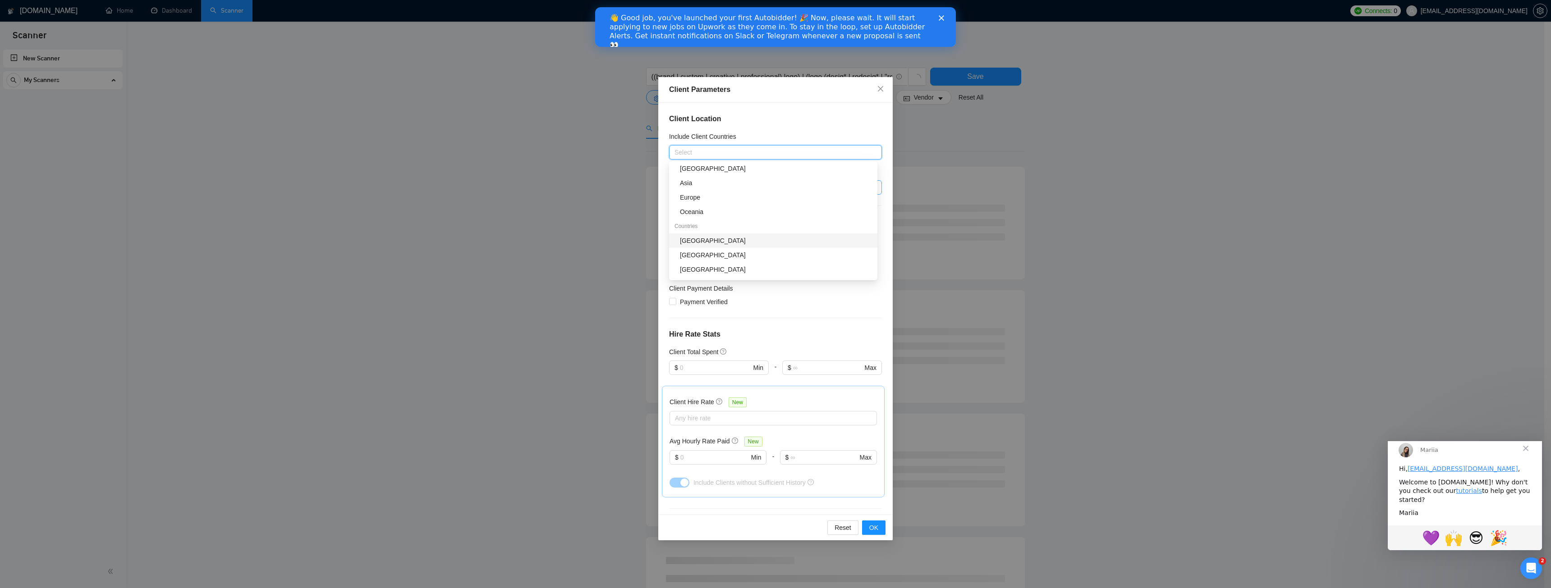
click at [716, 239] on div "[GEOGRAPHIC_DATA]" at bounding box center [776, 241] width 192 height 10
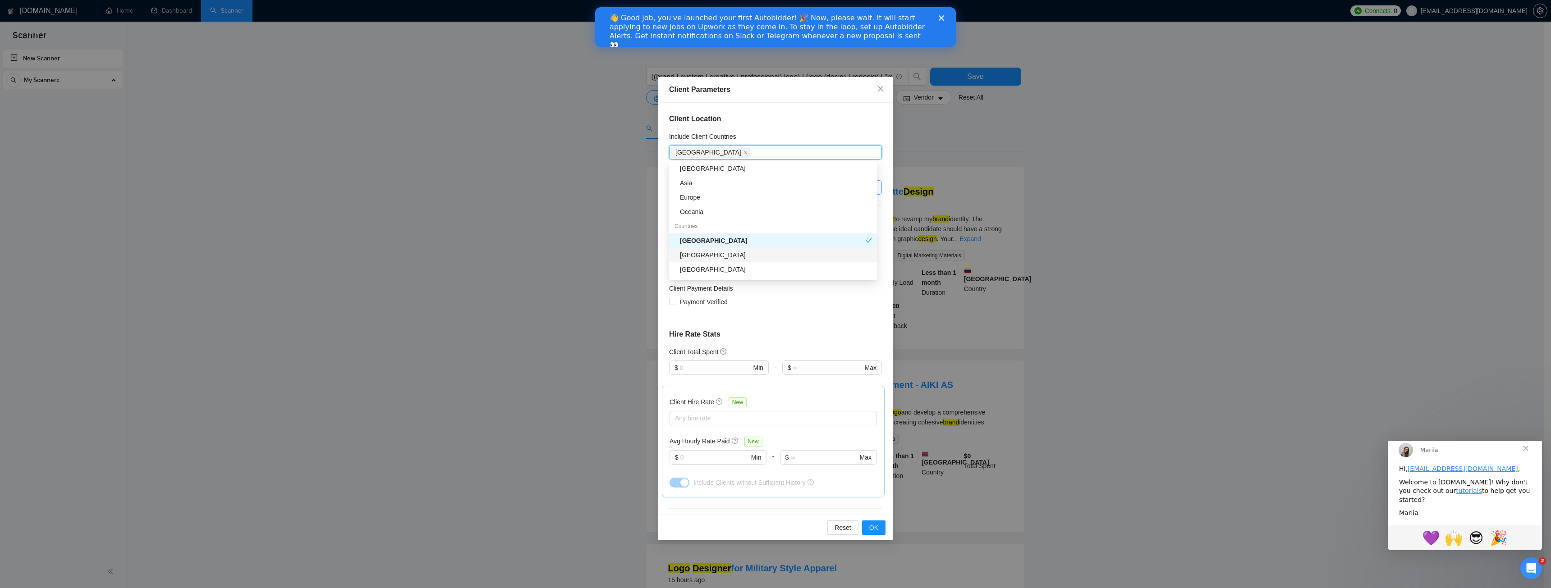
click at [723, 252] on div "[GEOGRAPHIC_DATA]" at bounding box center [776, 255] width 192 height 10
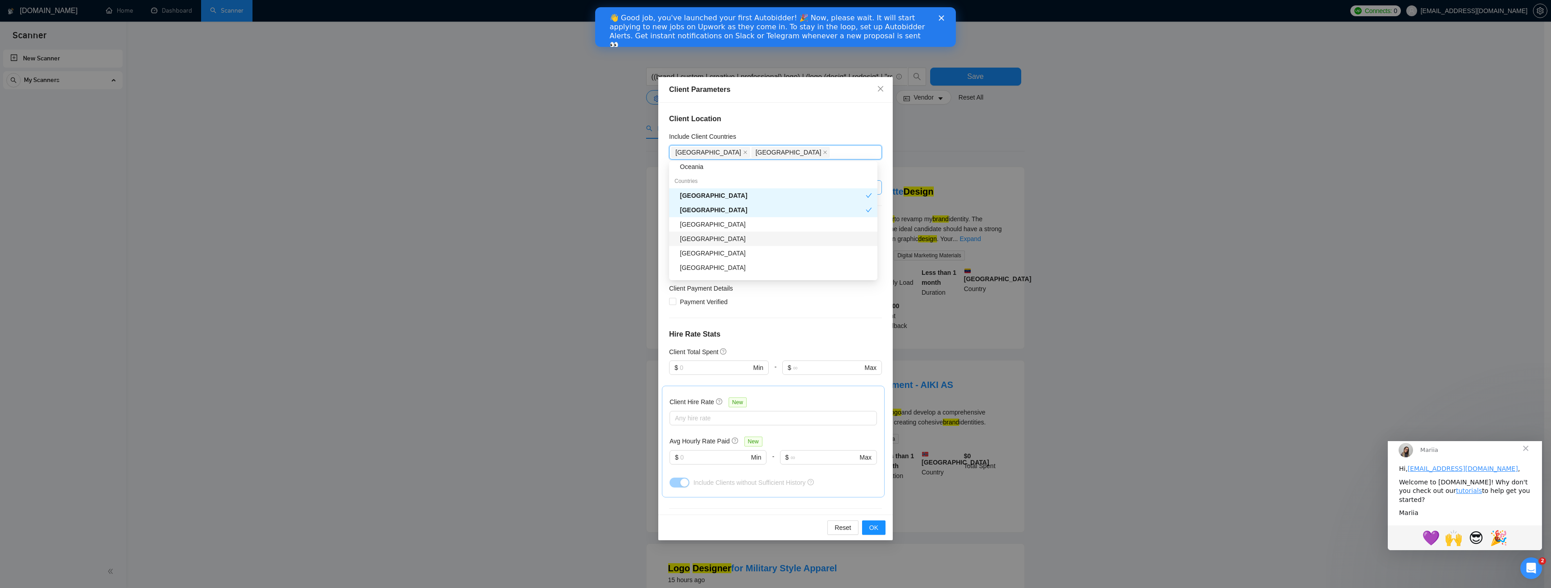
click at [707, 240] on div "[GEOGRAPHIC_DATA]" at bounding box center [776, 239] width 192 height 10
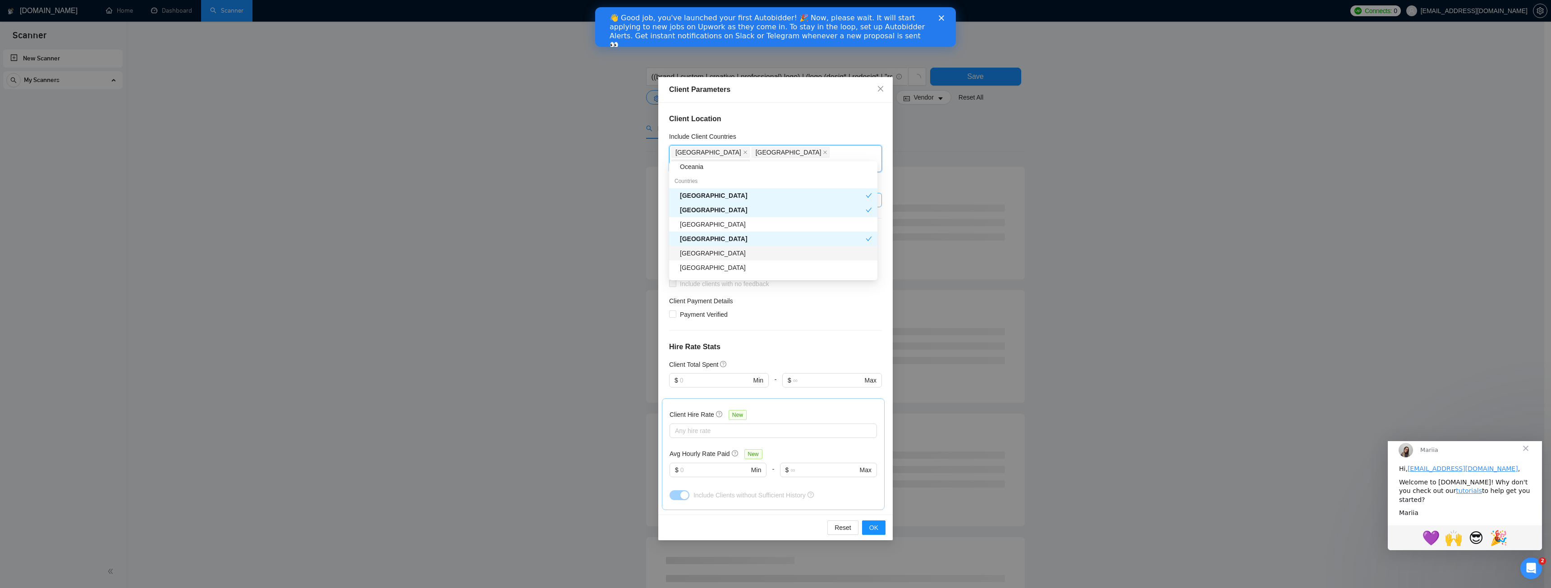
click at [706, 248] on div "[GEOGRAPHIC_DATA]" at bounding box center [776, 253] width 192 height 10
click at [703, 252] on div "[GEOGRAPHIC_DATA]" at bounding box center [776, 252] width 192 height 10
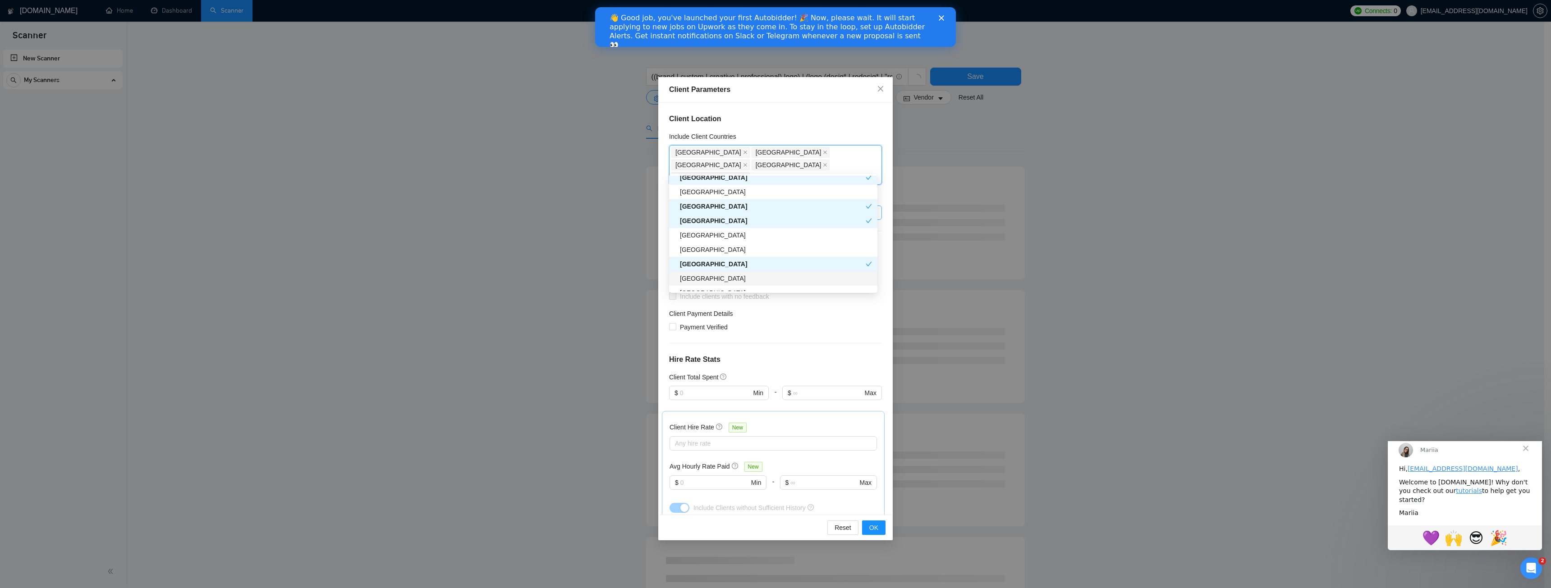
click at [711, 276] on div "[GEOGRAPHIC_DATA]" at bounding box center [776, 279] width 192 height 10
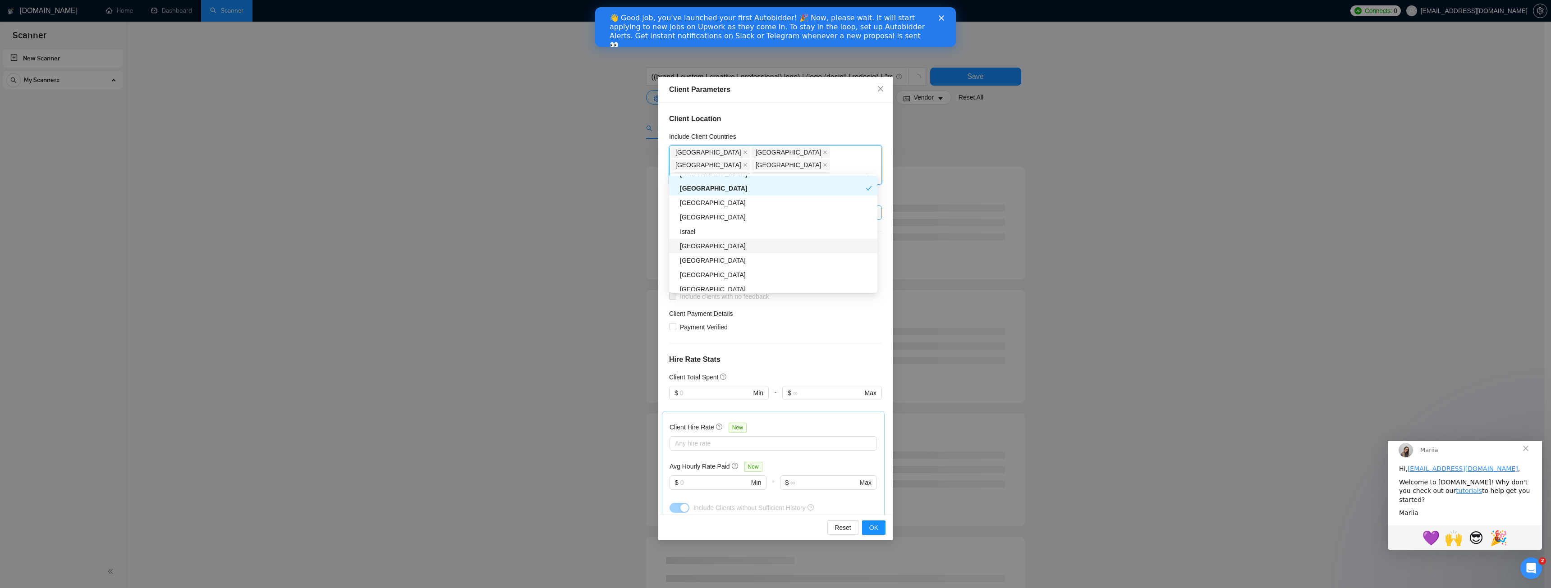
click at [718, 249] on div "[GEOGRAPHIC_DATA]" at bounding box center [776, 246] width 192 height 10
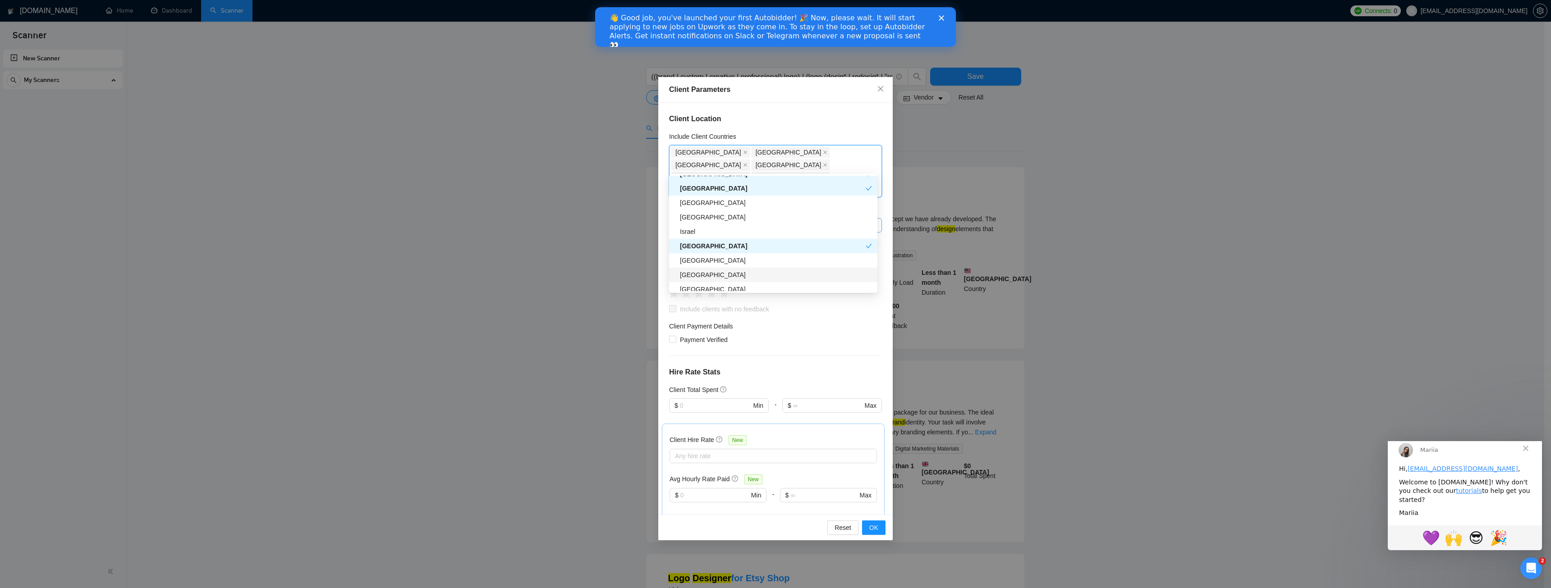
click at [717, 275] on div "[GEOGRAPHIC_DATA]" at bounding box center [776, 275] width 192 height 10
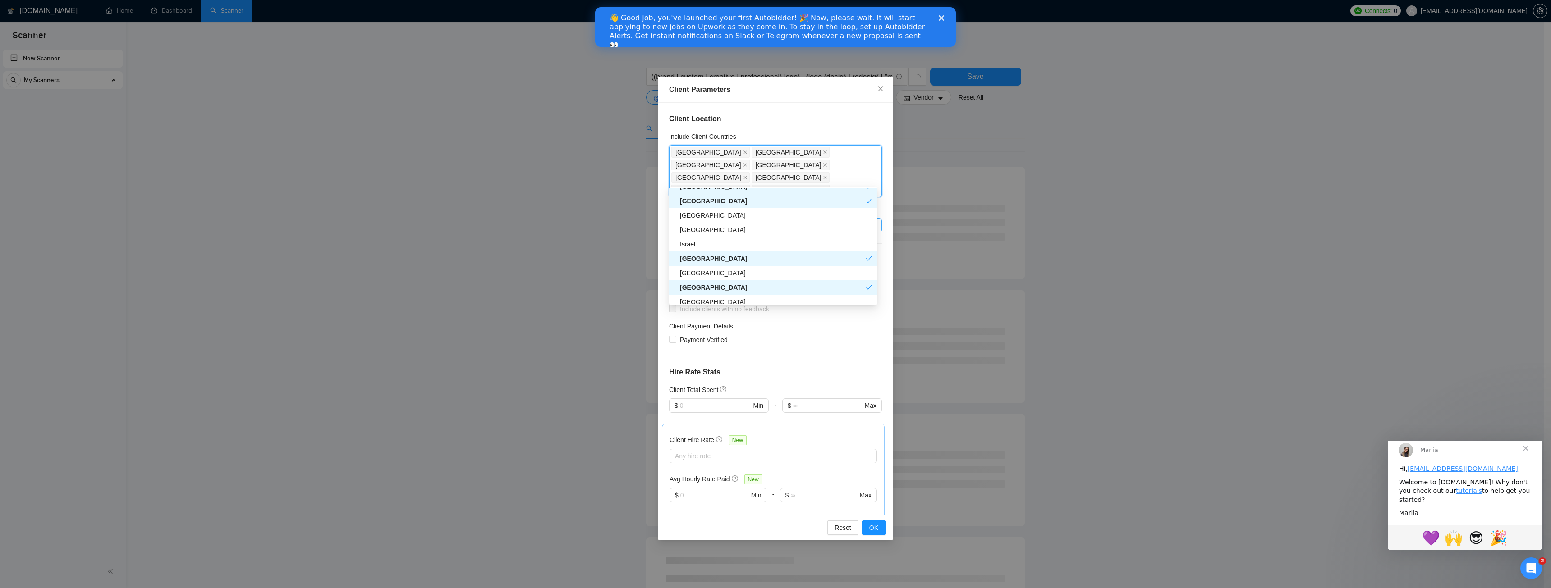
scroll to position [271, 0]
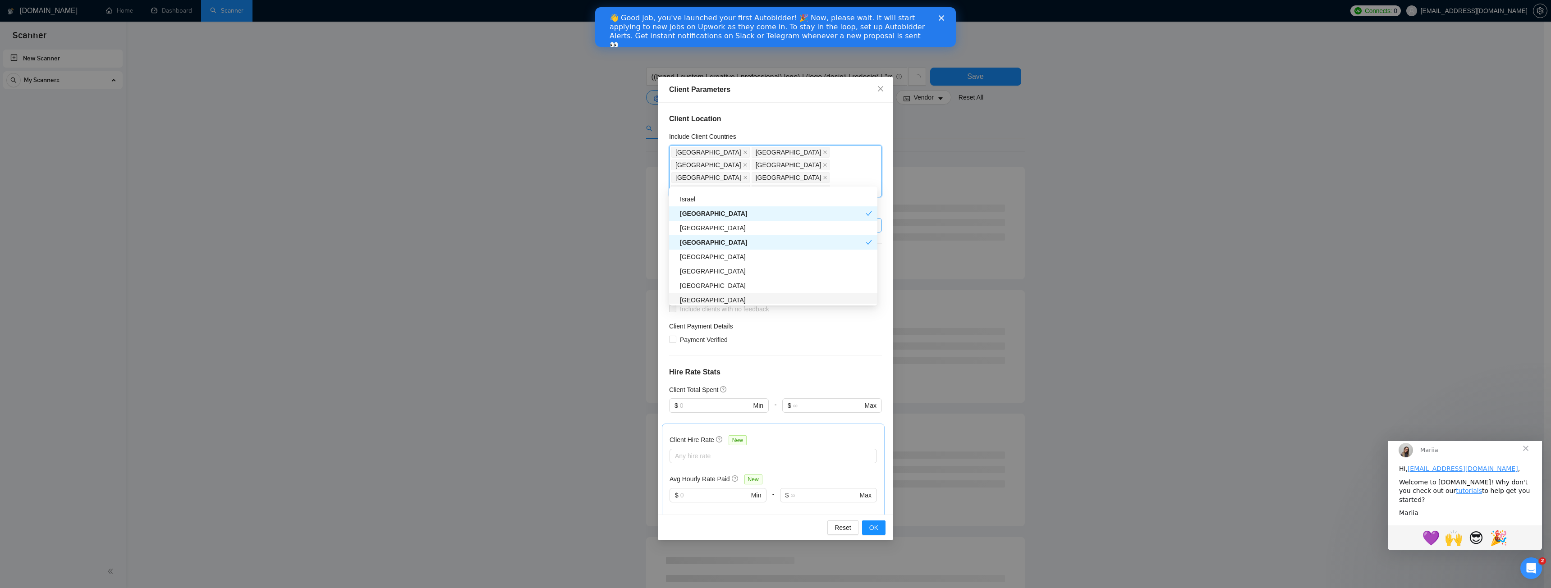
click at [706, 297] on div "[GEOGRAPHIC_DATA]" at bounding box center [776, 300] width 192 height 10
click at [715, 276] on div "[GEOGRAPHIC_DATA]" at bounding box center [776, 271] width 192 height 10
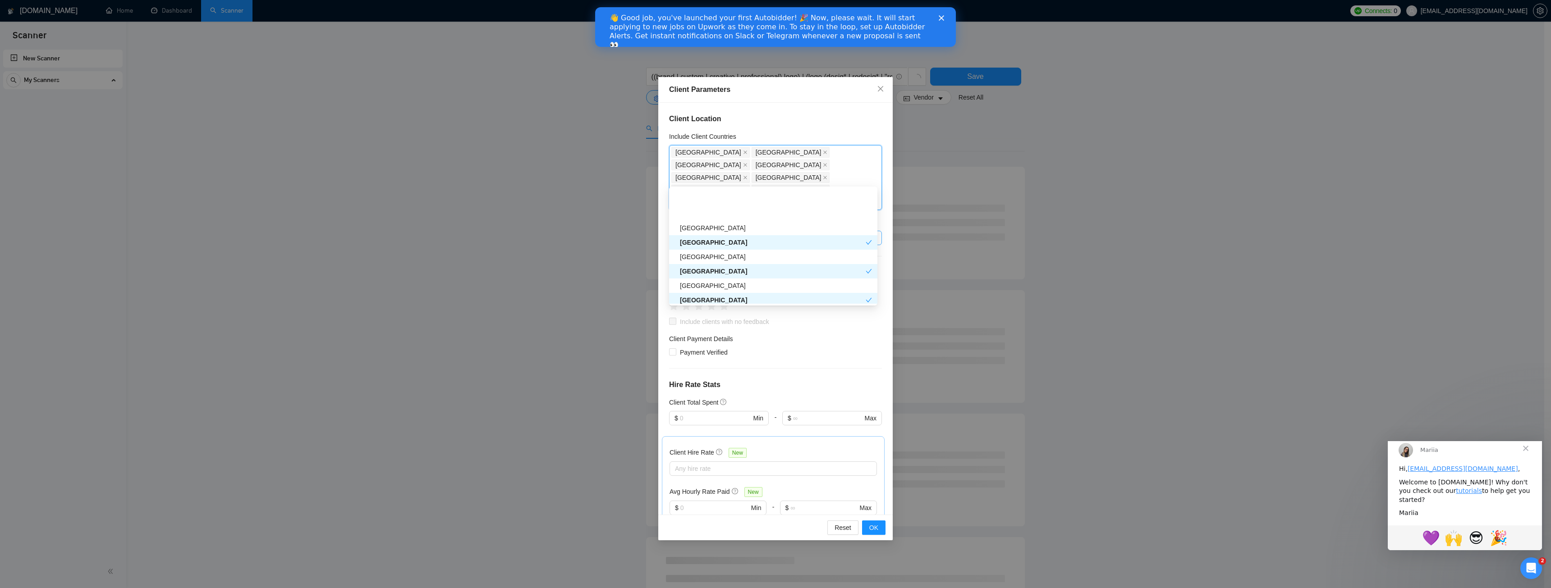
scroll to position [316, 0]
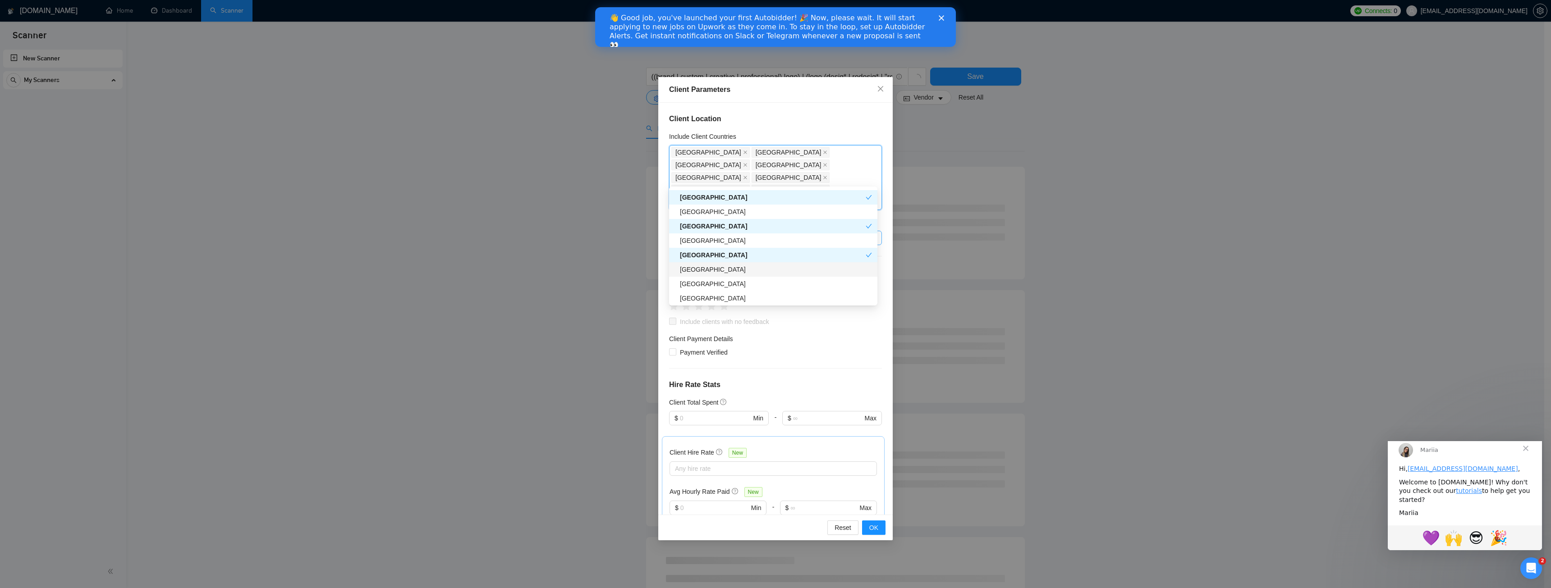
click at [716, 274] on div "[GEOGRAPHIC_DATA]" at bounding box center [776, 270] width 192 height 10
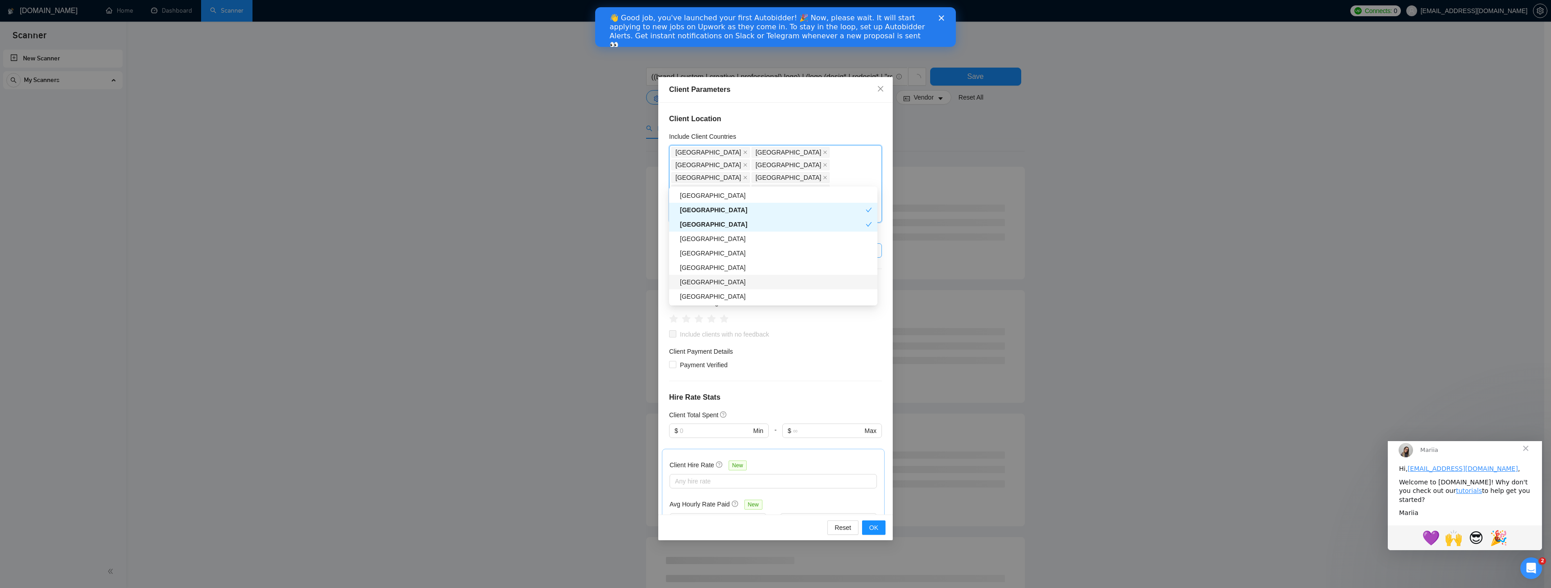
click at [717, 288] on div "[GEOGRAPHIC_DATA]" at bounding box center [773, 282] width 208 height 14
click at [718, 293] on div "[GEOGRAPHIC_DATA]" at bounding box center [776, 297] width 192 height 10
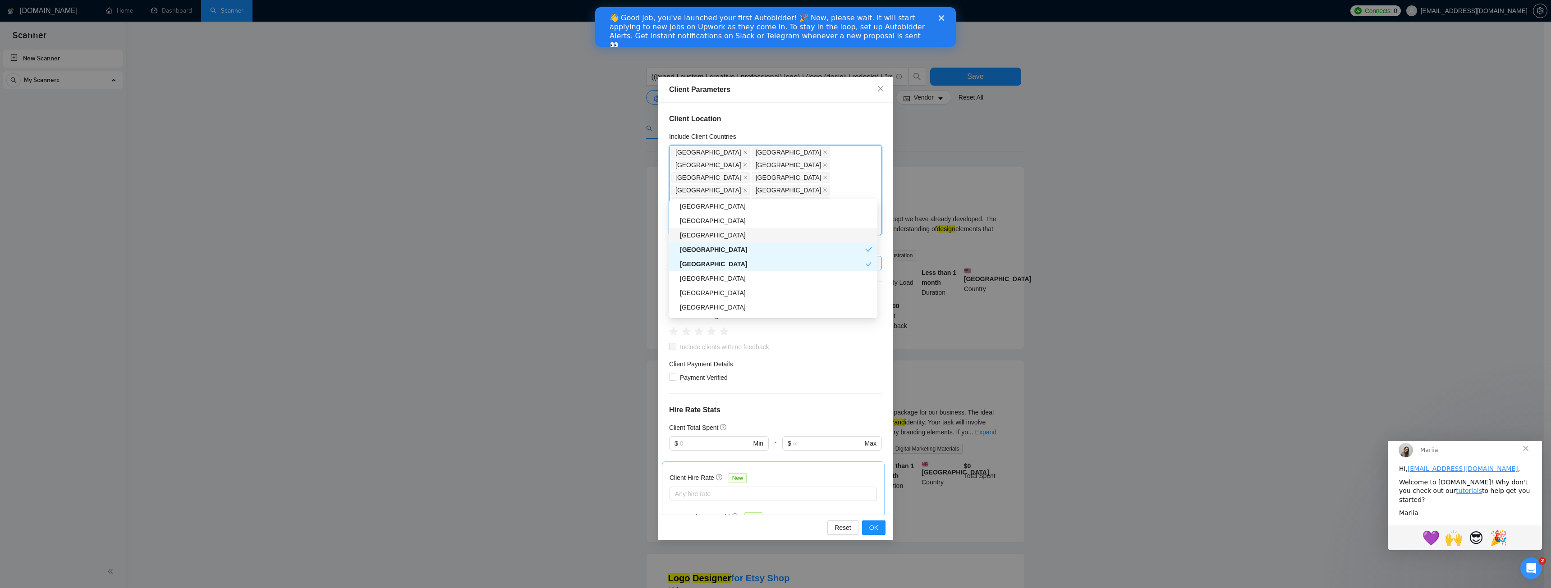
scroll to position [451, 0]
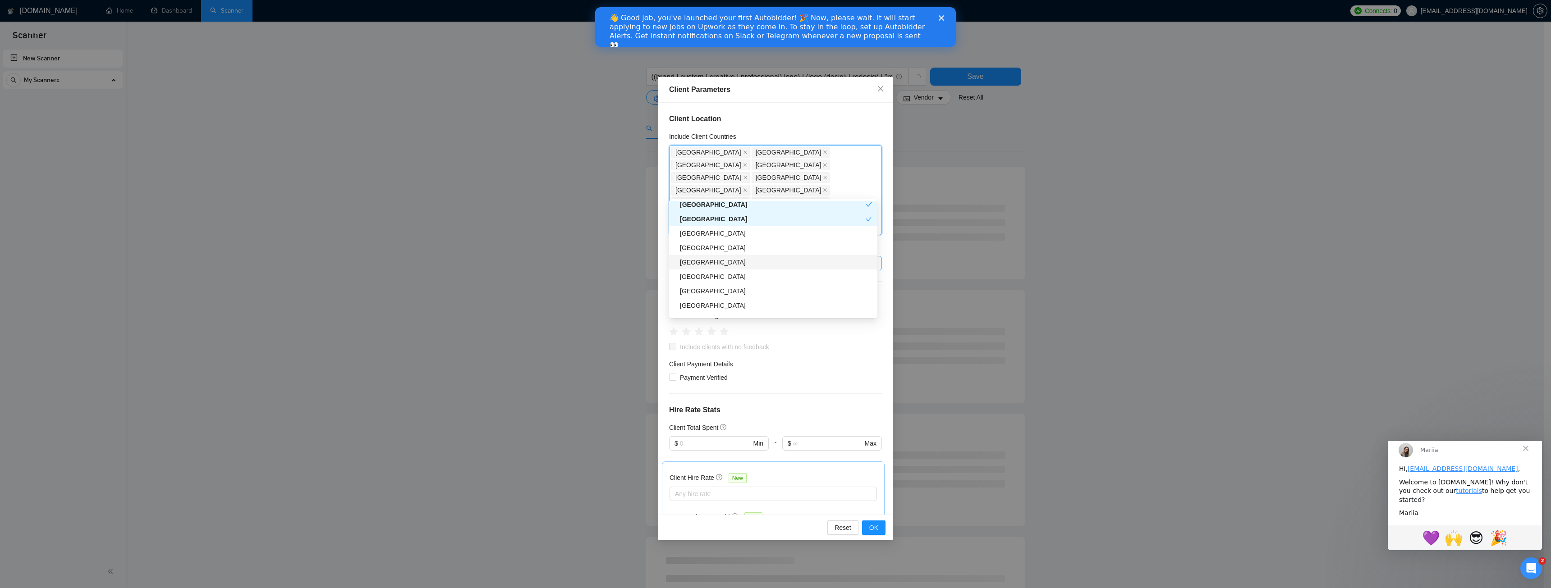
click at [706, 260] on div "[GEOGRAPHIC_DATA]" at bounding box center [776, 262] width 192 height 10
click at [714, 301] on div "[GEOGRAPHIC_DATA]" at bounding box center [776, 306] width 192 height 10
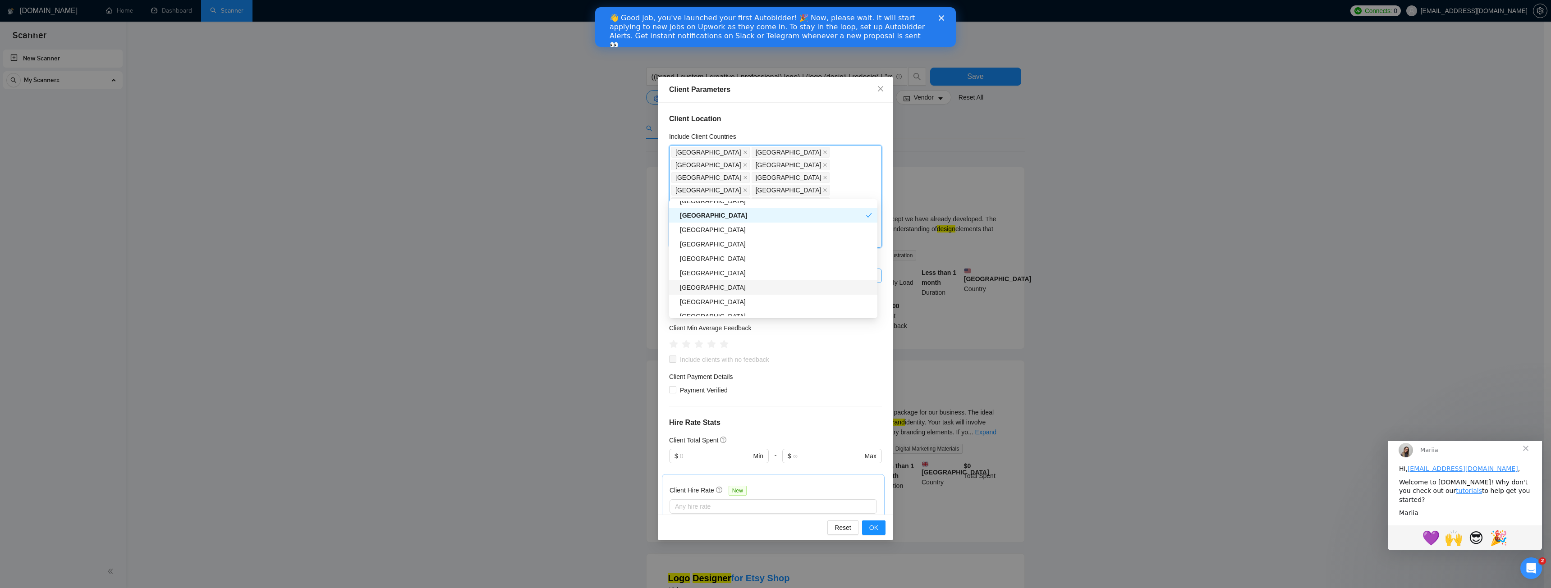
click at [708, 287] on div "[GEOGRAPHIC_DATA]" at bounding box center [776, 288] width 192 height 10
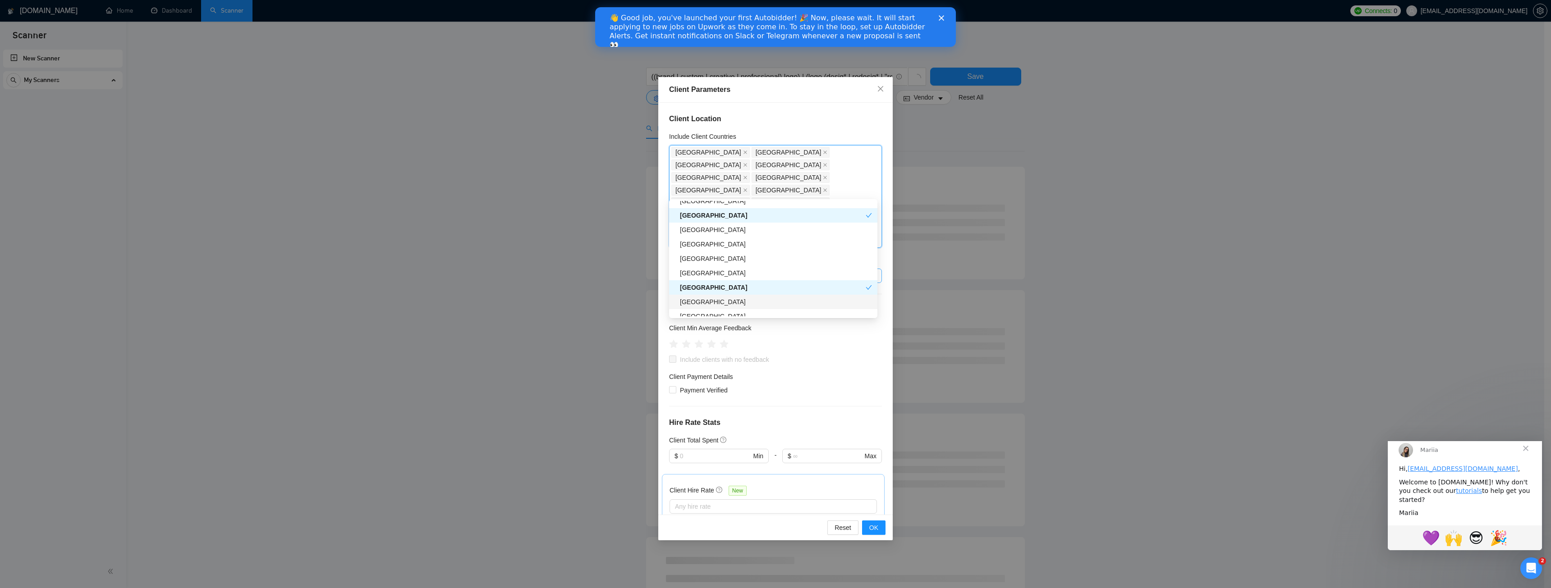
click at [706, 299] on div "[GEOGRAPHIC_DATA]" at bounding box center [776, 302] width 192 height 10
click at [706, 278] on div "[GEOGRAPHIC_DATA]" at bounding box center [773, 273] width 208 height 14
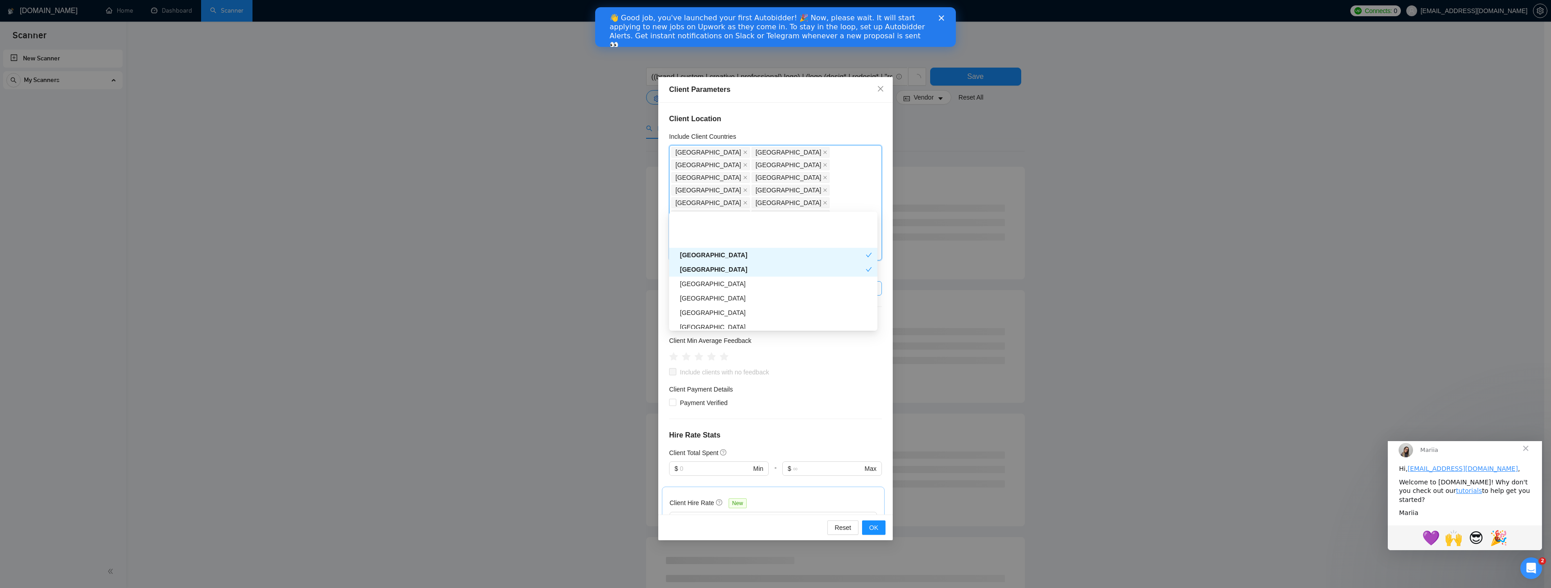
scroll to position [631, 0]
click at [702, 271] on div "[GEOGRAPHIC_DATA]" at bounding box center [776, 268] width 192 height 10
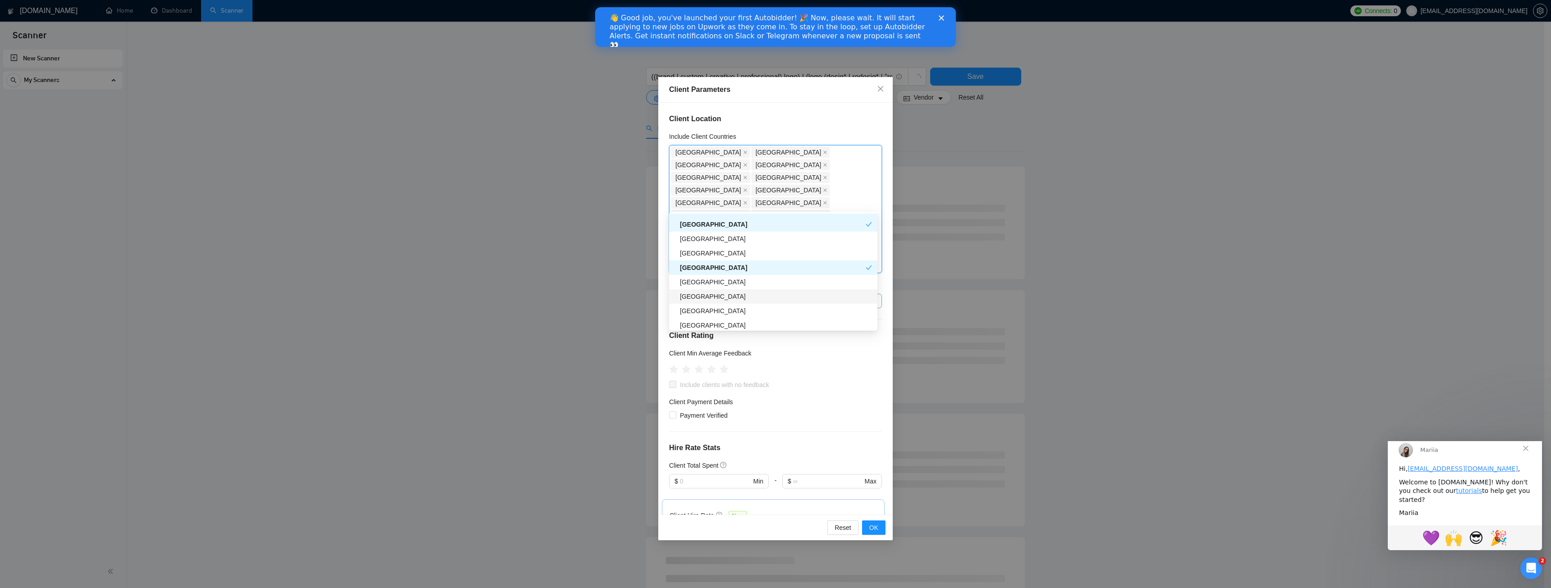
click at [716, 293] on div "[GEOGRAPHIC_DATA]" at bounding box center [776, 297] width 192 height 10
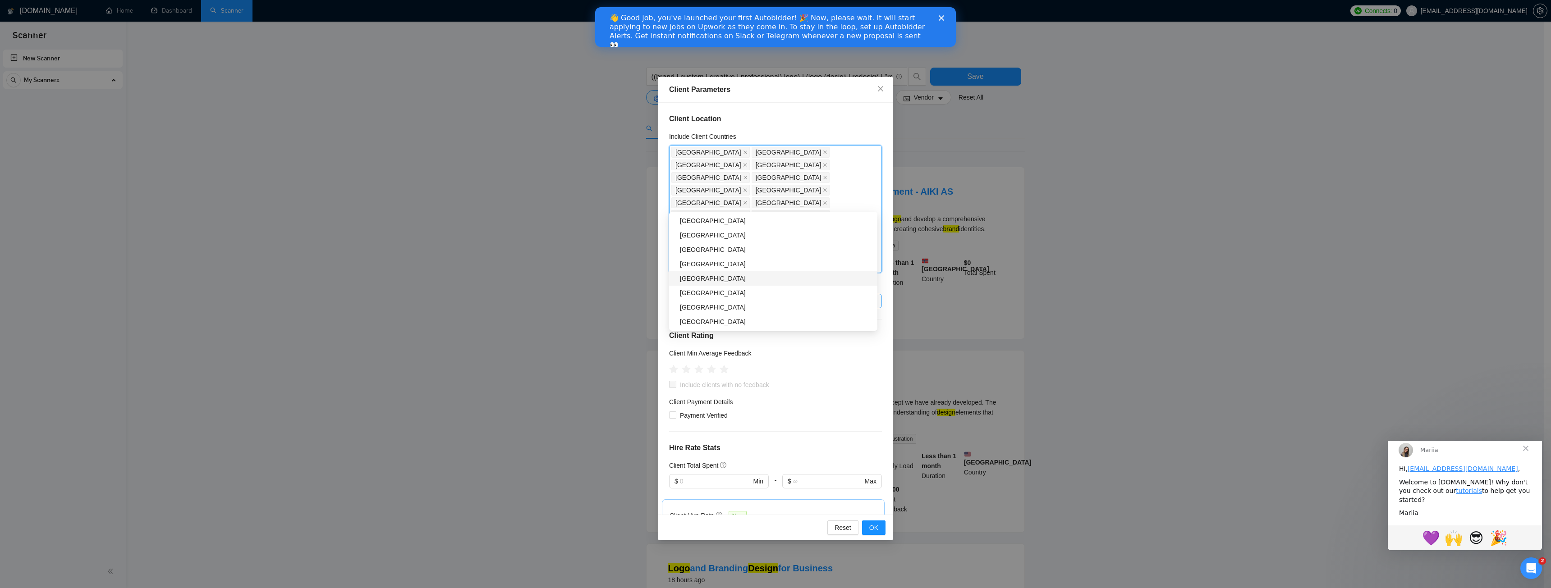
scroll to position [766, 0]
click at [708, 308] on div "[GEOGRAPHIC_DATA]" at bounding box center [776, 306] width 192 height 10
click at [712, 315] on div "[GEOGRAPHIC_DATA]" at bounding box center [776, 317] width 192 height 10
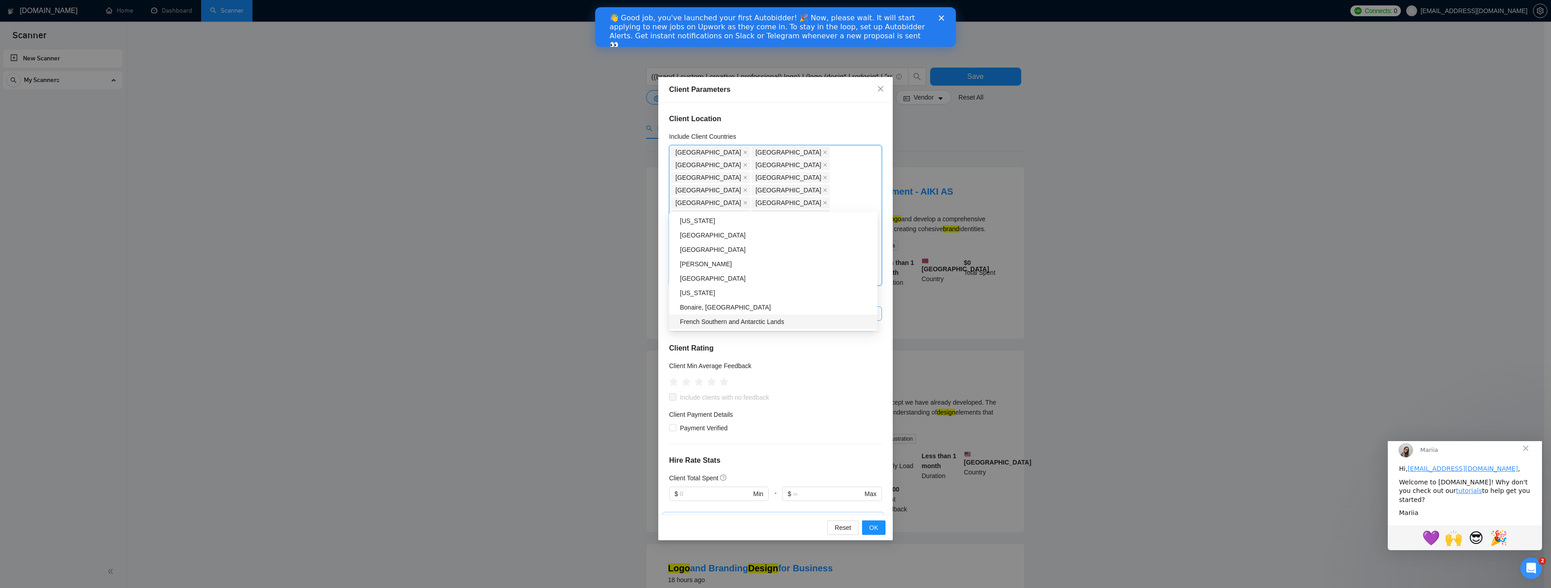
click at [789, 455] on h4 "Hire Rate Stats" at bounding box center [775, 460] width 213 height 11
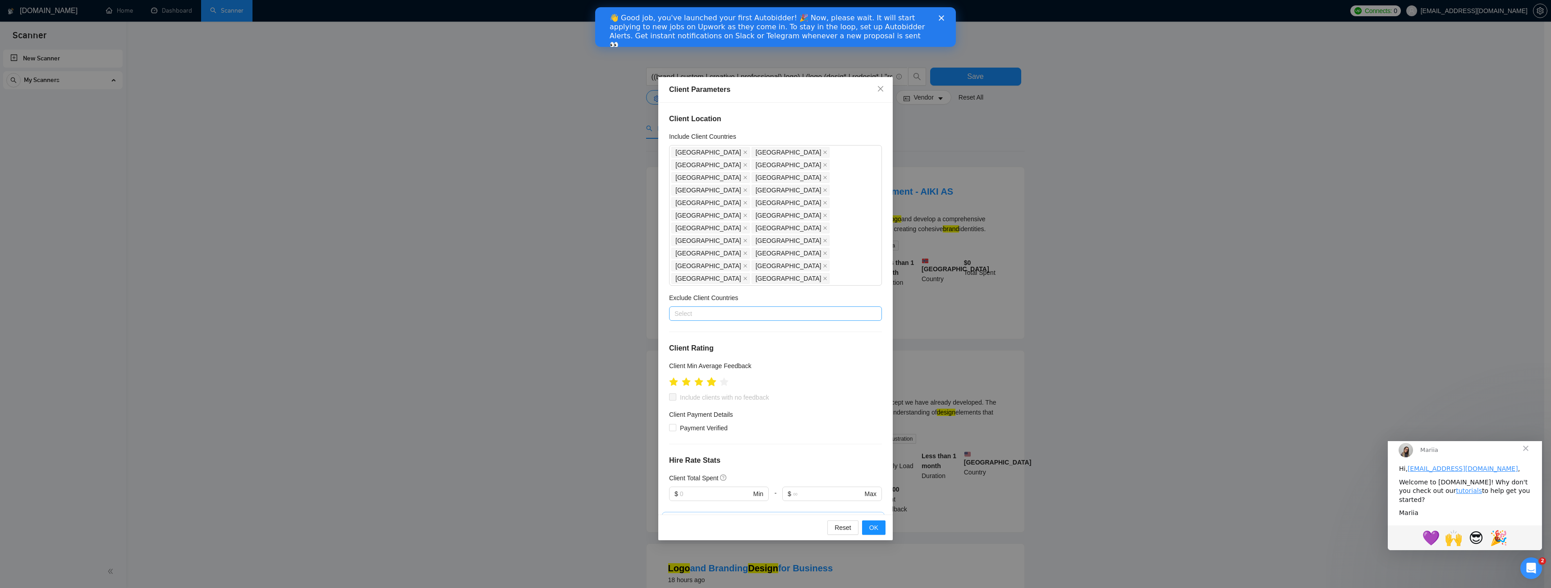
click at [713, 377] on icon "star" at bounding box center [711, 381] width 9 height 9
click at [708, 423] on span "Payment Verified" at bounding box center [703, 428] width 55 height 10
click at [675, 424] on input "Payment Verified" at bounding box center [672, 427] width 6 height 6
checkbox input "true"
click at [720, 489] on input "text" at bounding box center [715, 494] width 71 height 10
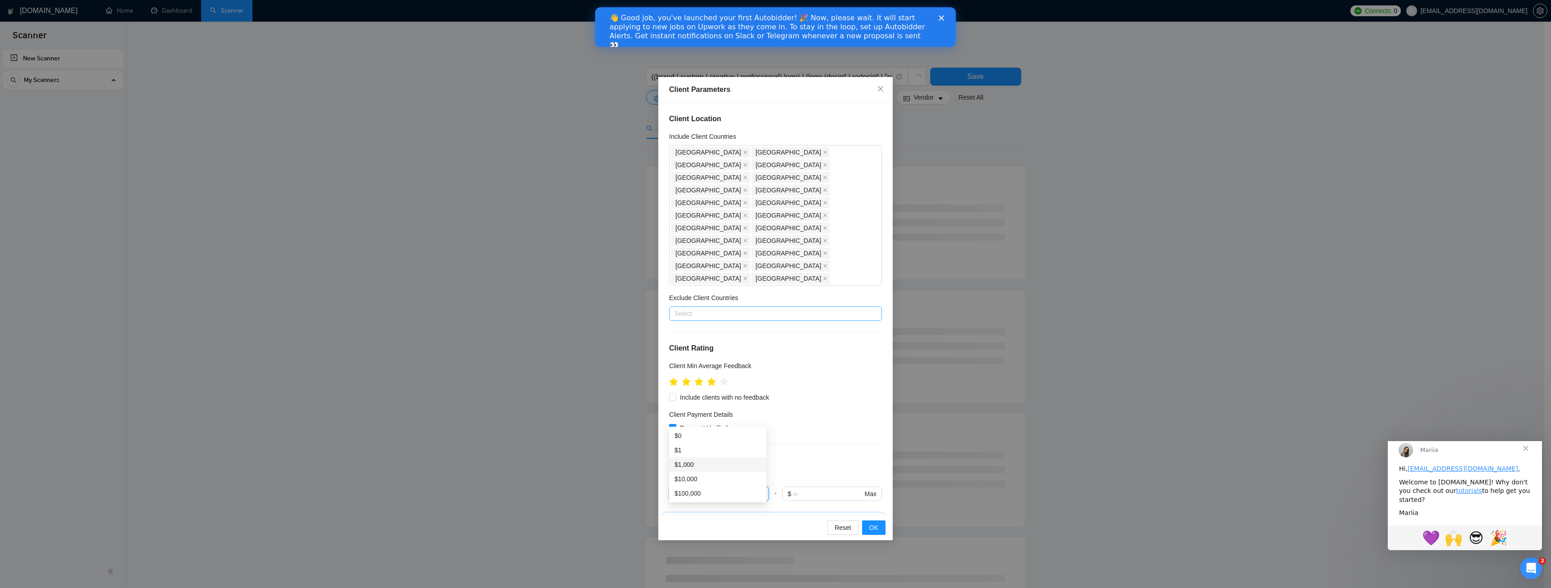
click at [704, 467] on div "$1,000" at bounding box center [717, 465] width 87 height 10
type input "1000"
click at [802, 364] on div "Client Location Include Client Countries [GEOGRAPHIC_DATA] [GEOGRAPHIC_DATA] [G…" at bounding box center [775, 309] width 234 height 412
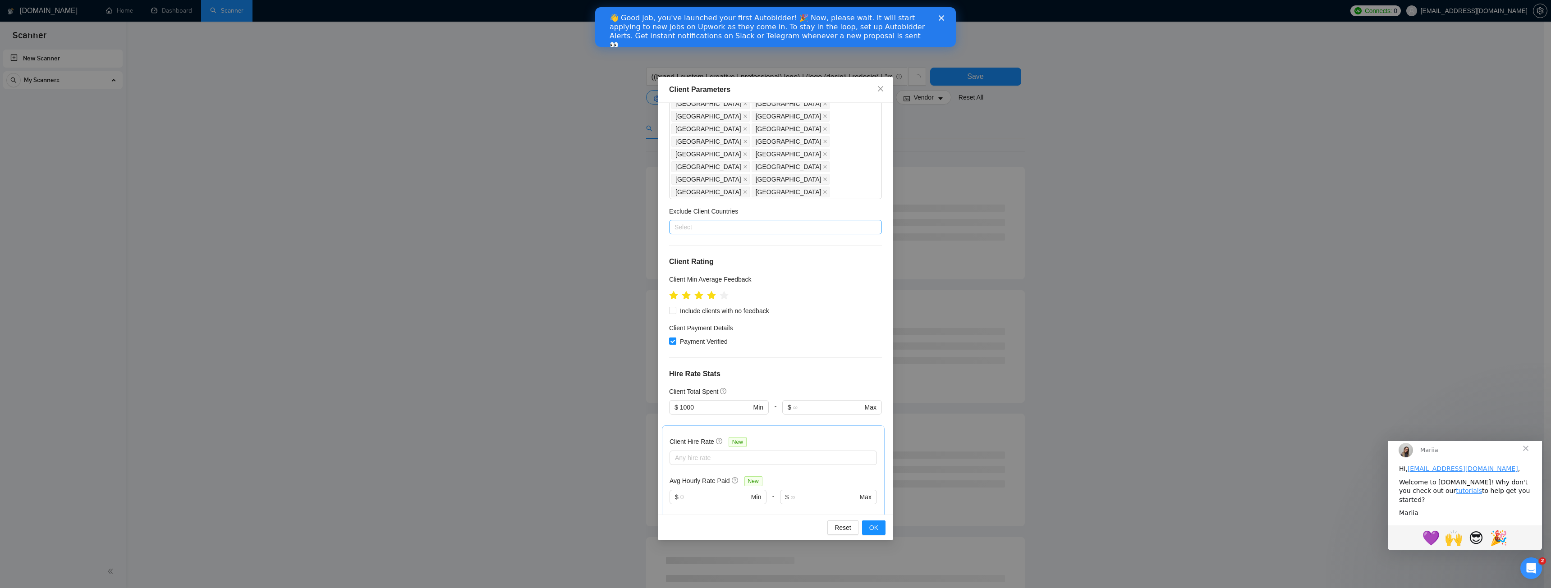
scroll to position [135, 0]
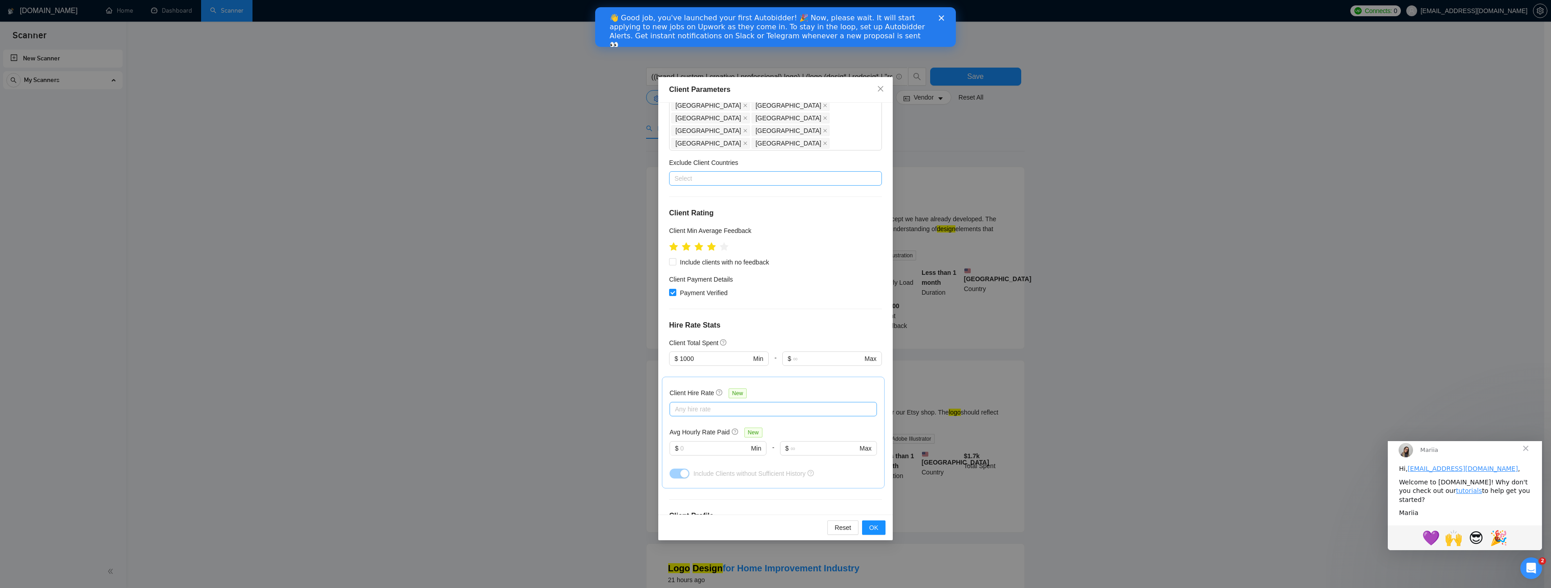
click at [729, 404] on div at bounding box center [769, 409] width 194 height 11
type input "2"
click at [693, 366] on span "Mid Rates" at bounding box center [700, 365] width 28 height 7
click at [681, 366] on input "Mid Rates" at bounding box center [678, 365] width 6 height 6
checkbox input "true"
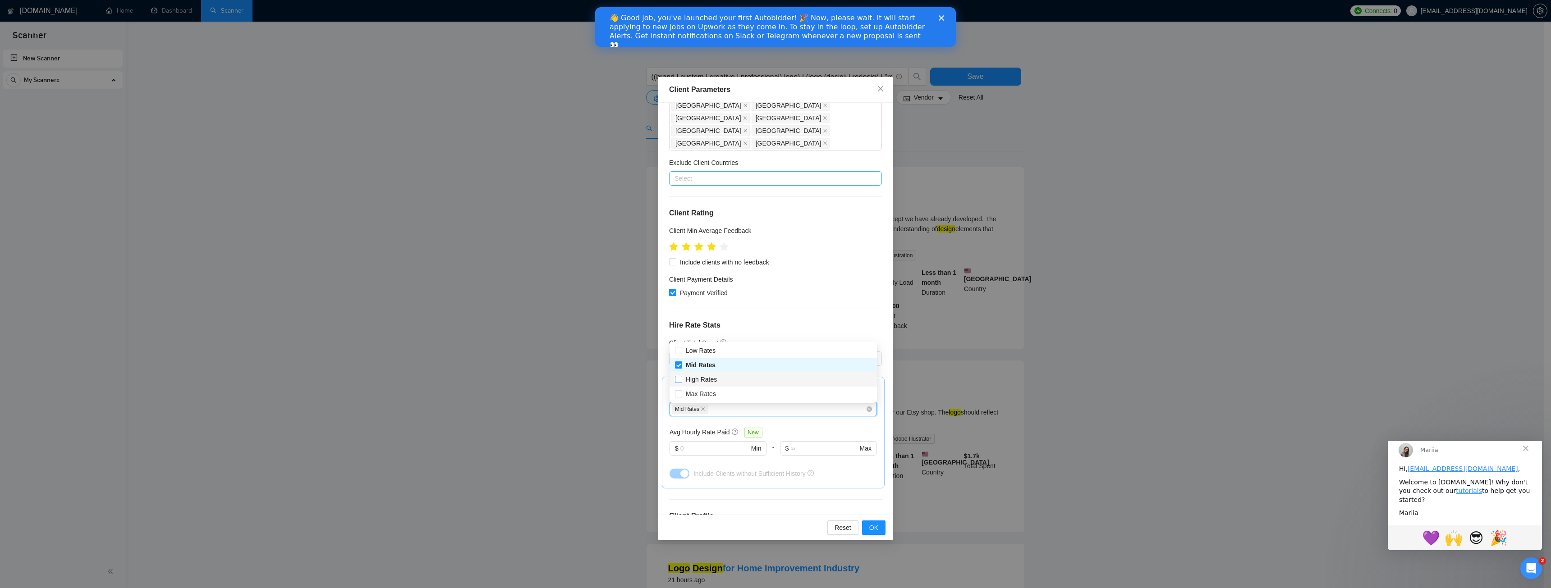
click at [693, 384] on span "High Rates" at bounding box center [701, 380] width 38 height 10
click at [681, 382] on input "High Rates" at bounding box center [678, 379] width 6 height 6
checkbox input "false"
click at [695, 393] on span "Max Rates" at bounding box center [701, 393] width 30 height 7
click at [681, 393] on input "Max Rates" at bounding box center [678, 393] width 6 height 6
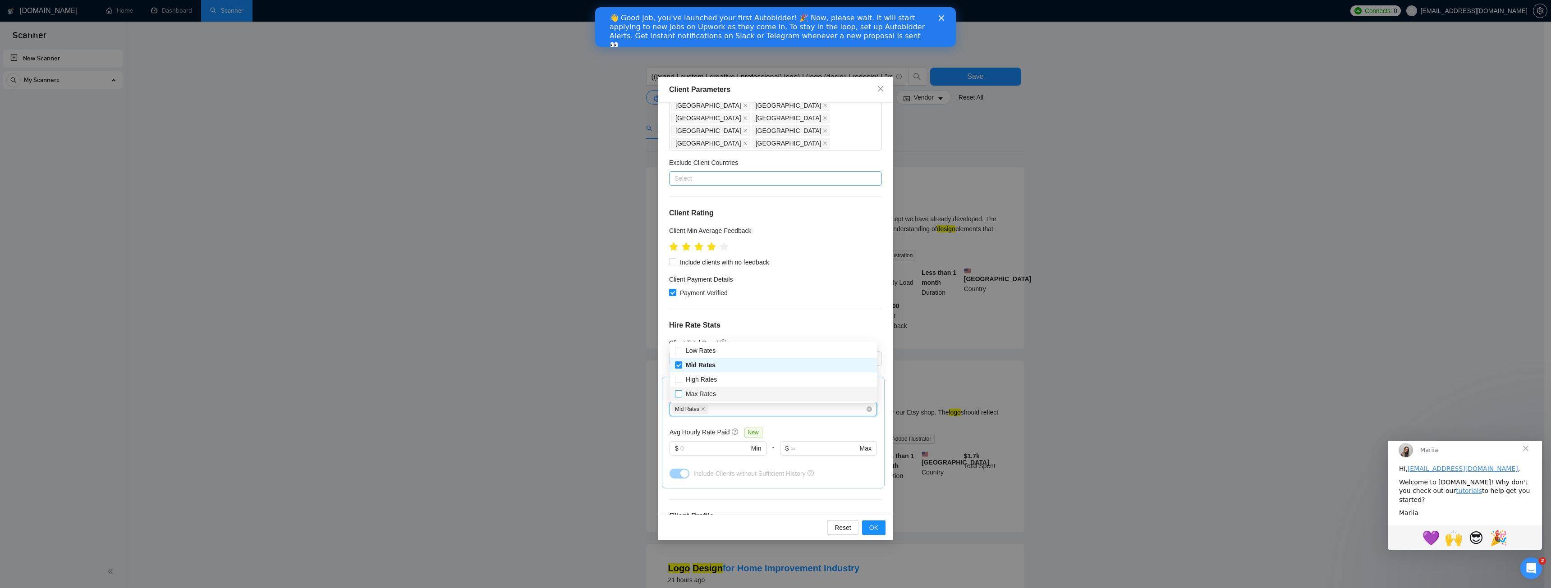
checkbox input "true"
click at [693, 381] on span "High Rates" at bounding box center [701, 379] width 31 height 7
click at [681, 381] on input "High Rates" at bounding box center [678, 379] width 6 height 6
checkbox input "true"
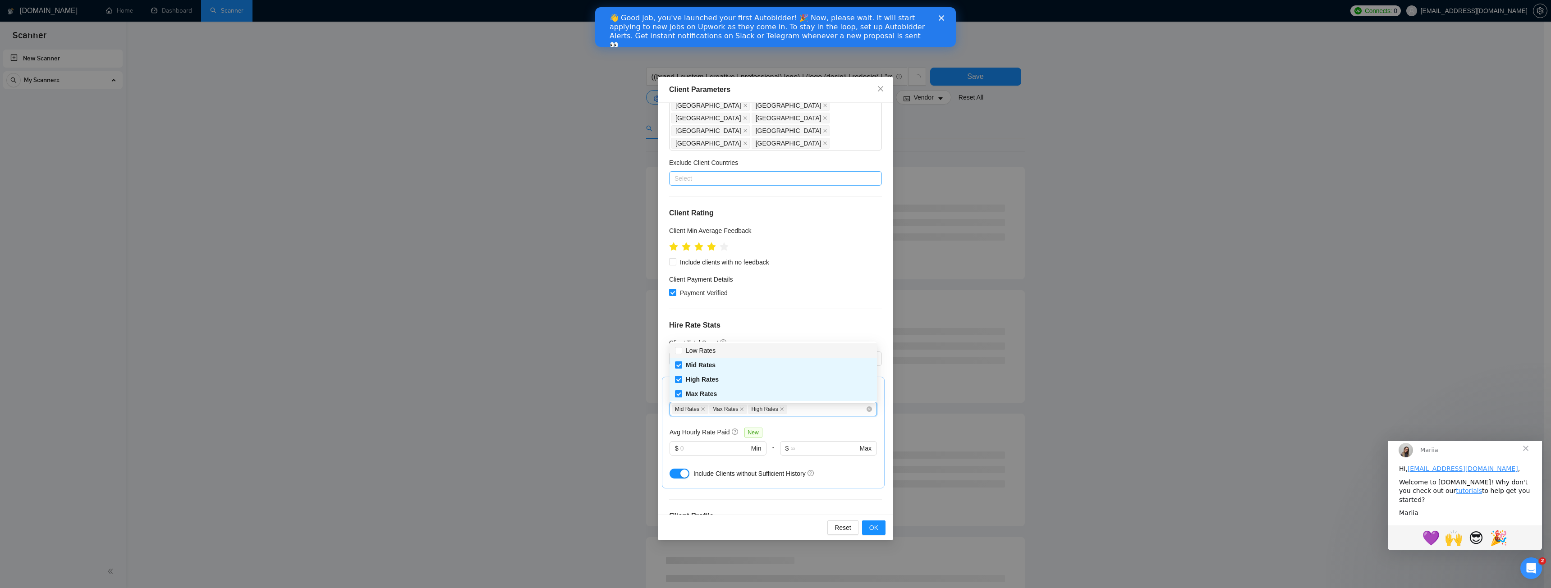
click at [789, 388] on div "Client Hire Rate New" at bounding box center [772, 395] width 207 height 14
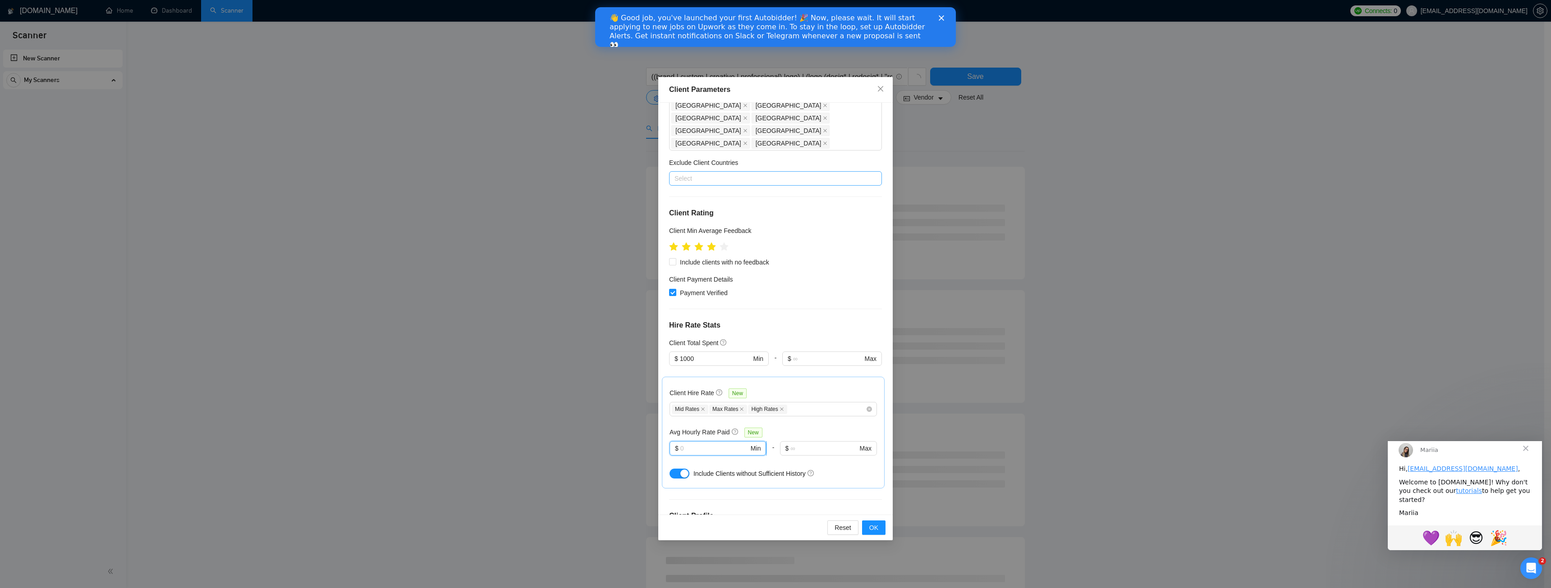
click at [705, 444] on input "text" at bounding box center [714, 449] width 69 height 10
type input "20"
click at [813, 511] on h4 "Client Profile" at bounding box center [775, 516] width 213 height 11
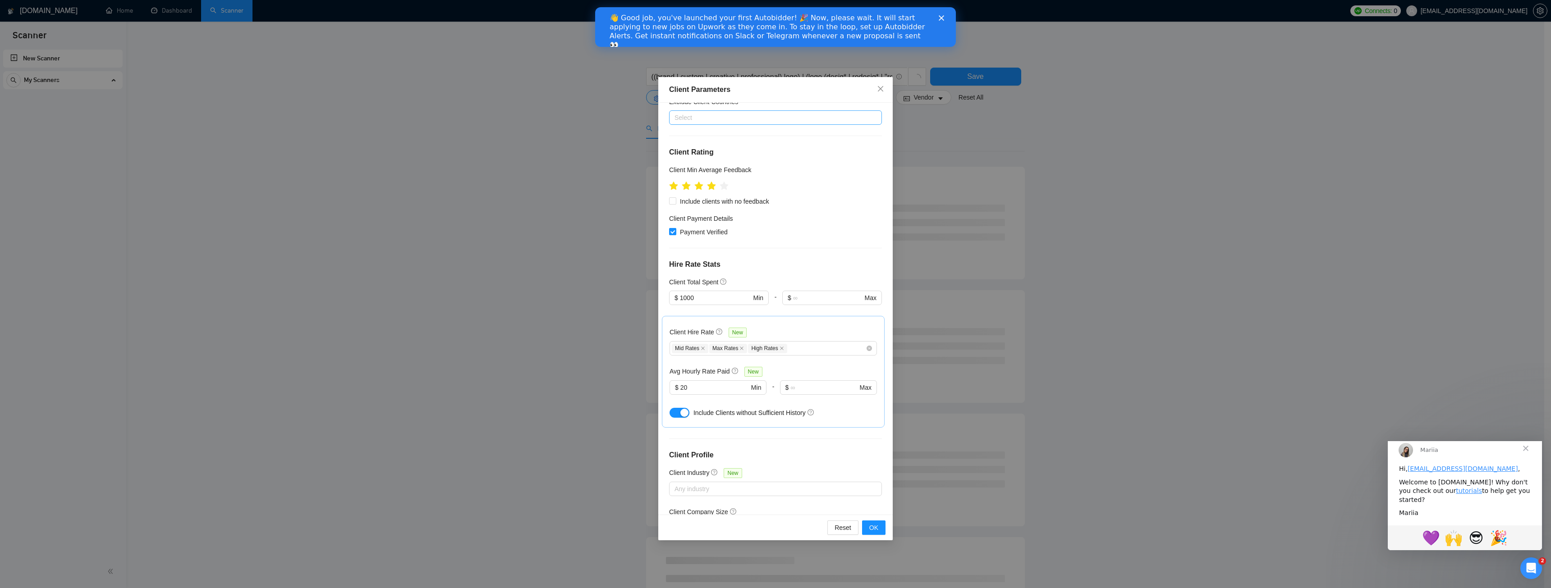
scroll to position [199, 0]
click at [769, 481] on div at bounding box center [770, 486] width 199 height 11
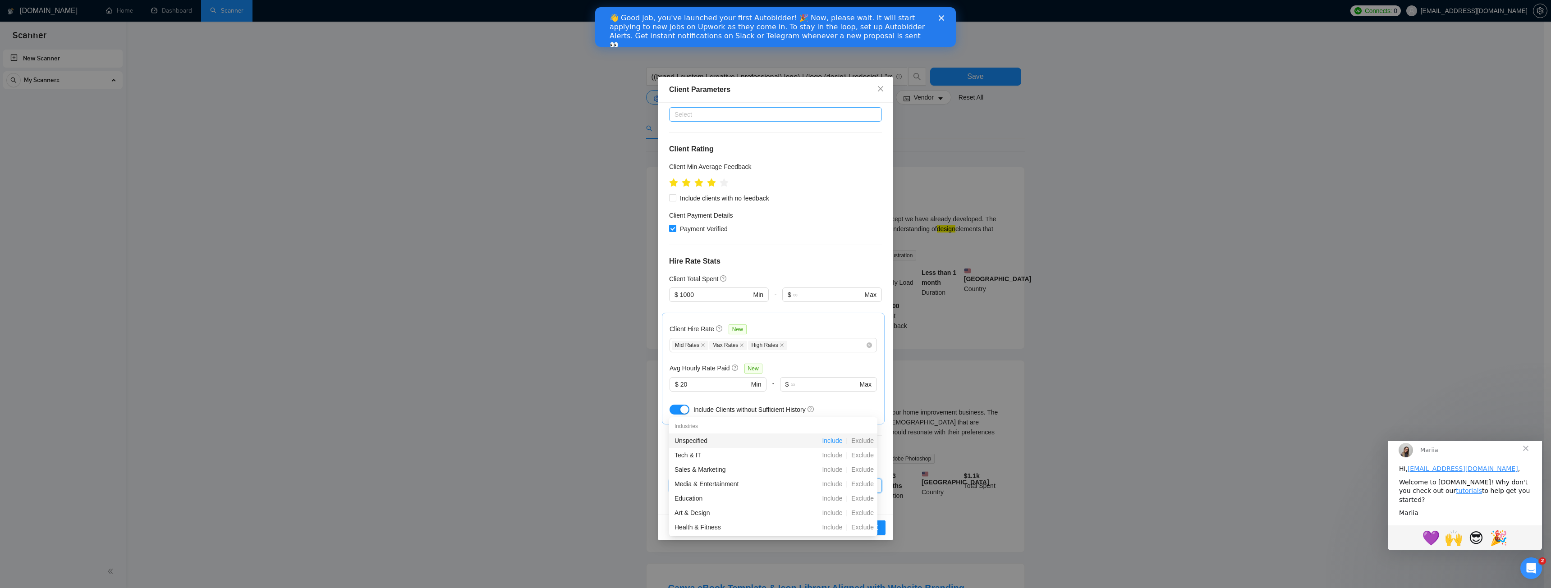
click at [833, 443] on span "Include" at bounding box center [832, 440] width 28 height 7
click at [835, 470] on span "Include" at bounding box center [832, 469] width 28 height 7
click at [832, 502] on span "Include" at bounding box center [832, 498] width 28 height 7
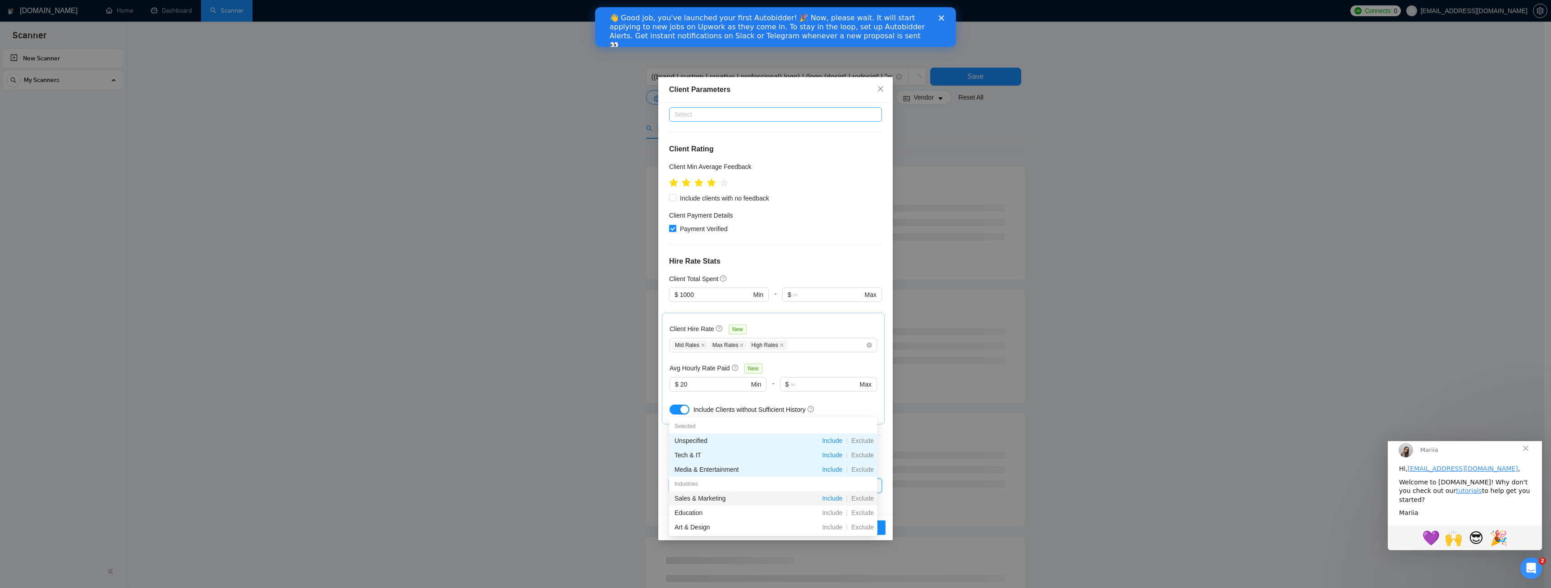
click at [835, 502] on span "Include" at bounding box center [832, 498] width 28 height 7
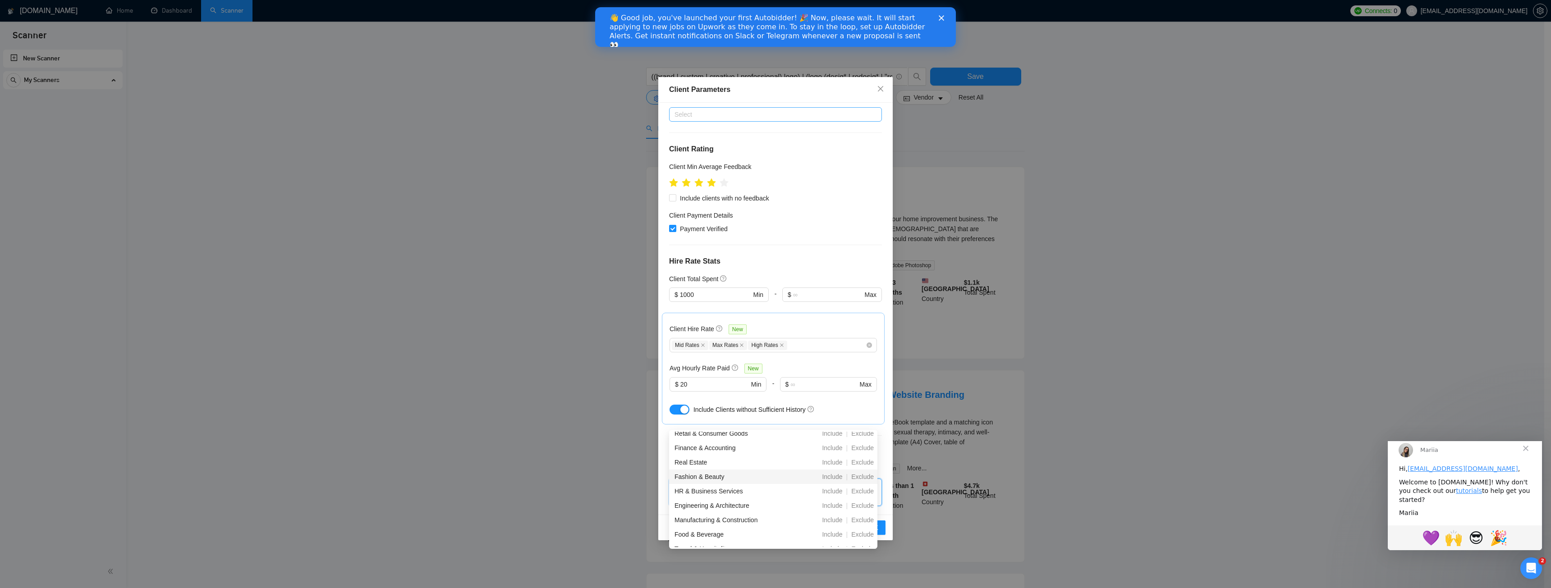
scroll to position [45, 0]
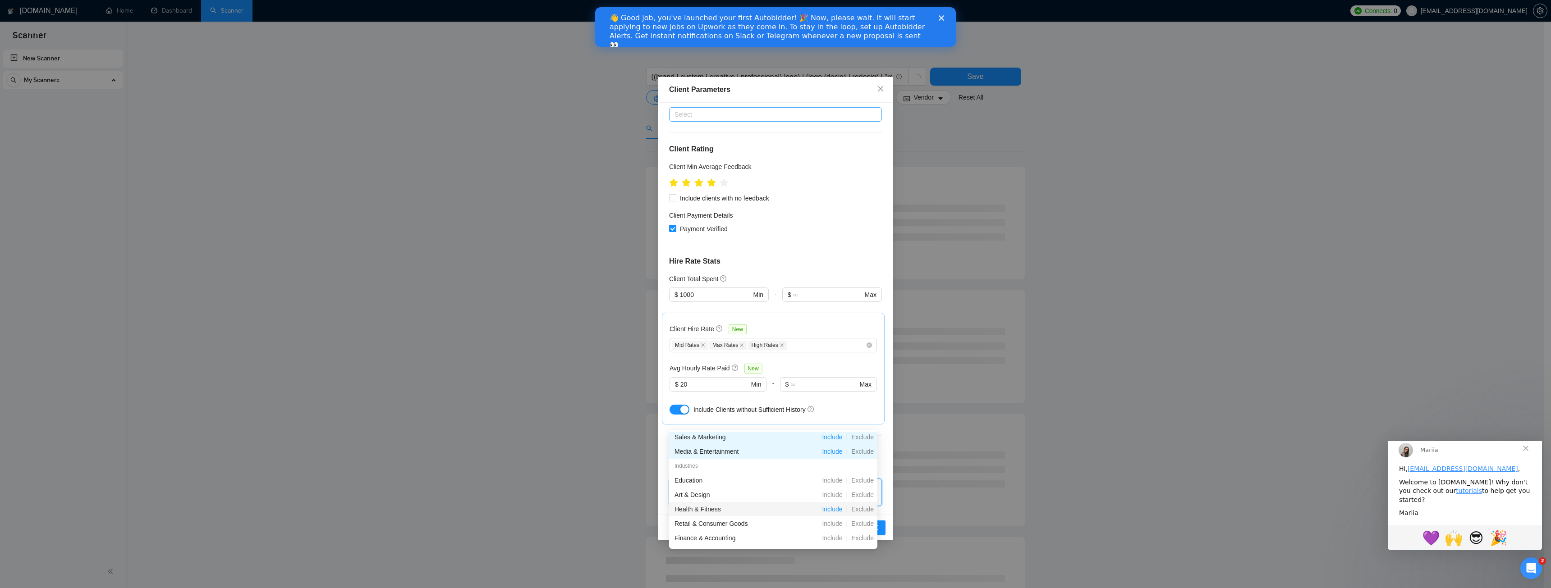
click at [829, 508] on span "Include" at bounding box center [832, 509] width 28 height 7
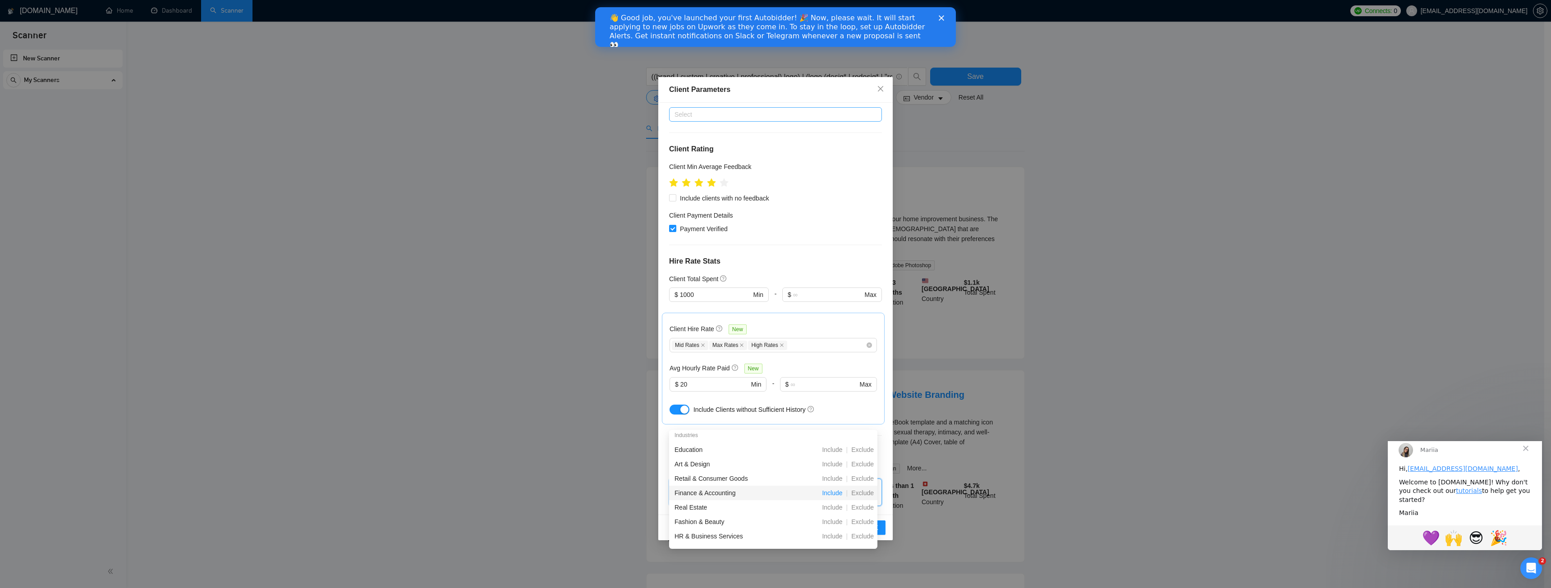
click at [837, 491] on span "Include" at bounding box center [832, 493] width 28 height 7
click at [831, 506] on span "Include" at bounding box center [832, 507] width 28 height 7
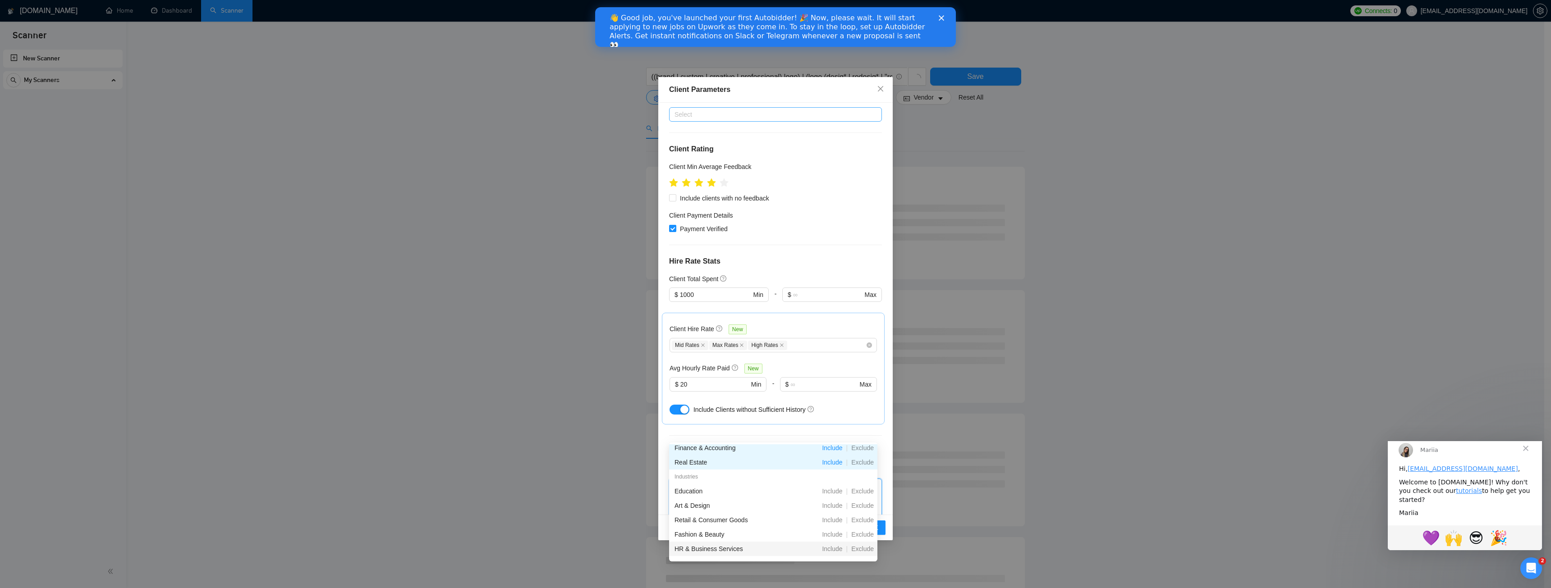
scroll to position [135, 0]
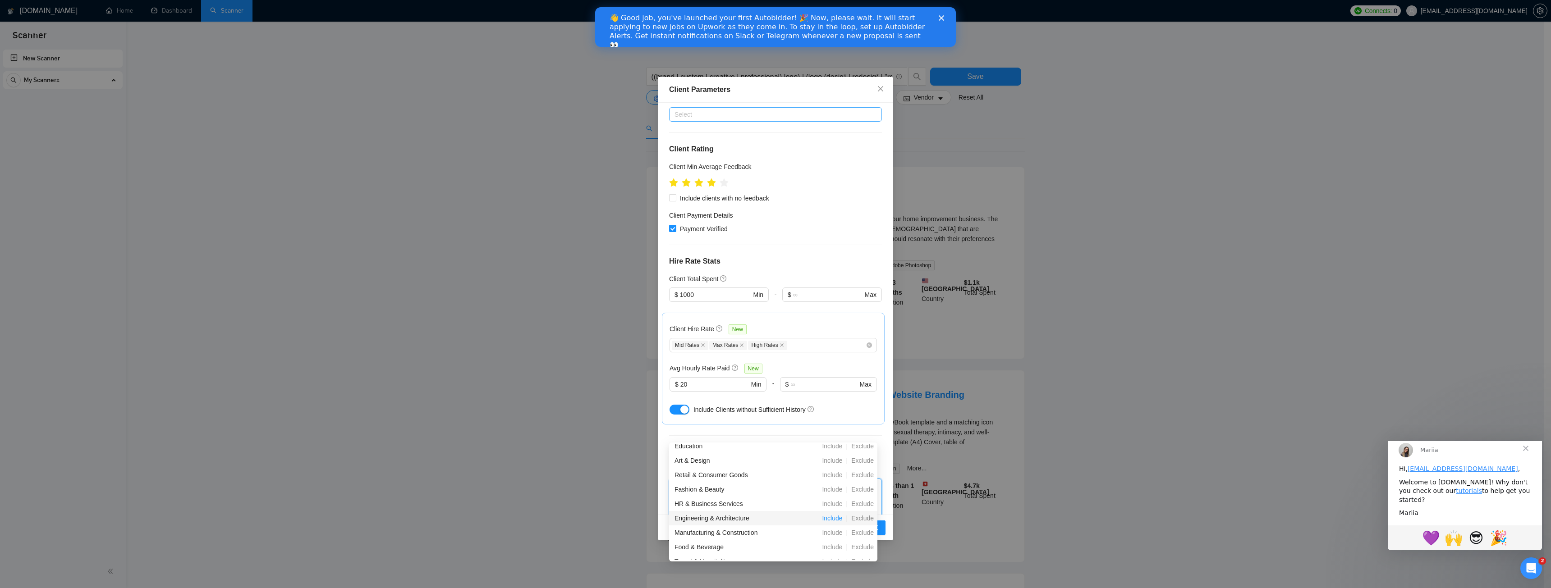
click at [838, 520] on span "Include" at bounding box center [832, 518] width 28 height 7
click at [831, 518] on span "Include" at bounding box center [832, 516] width 28 height 7
click at [832, 532] on span "Include" at bounding box center [832, 530] width 28 height 7
click at [831, 561] on span "Include" at bounding box center [832, 558] width 28 height 7
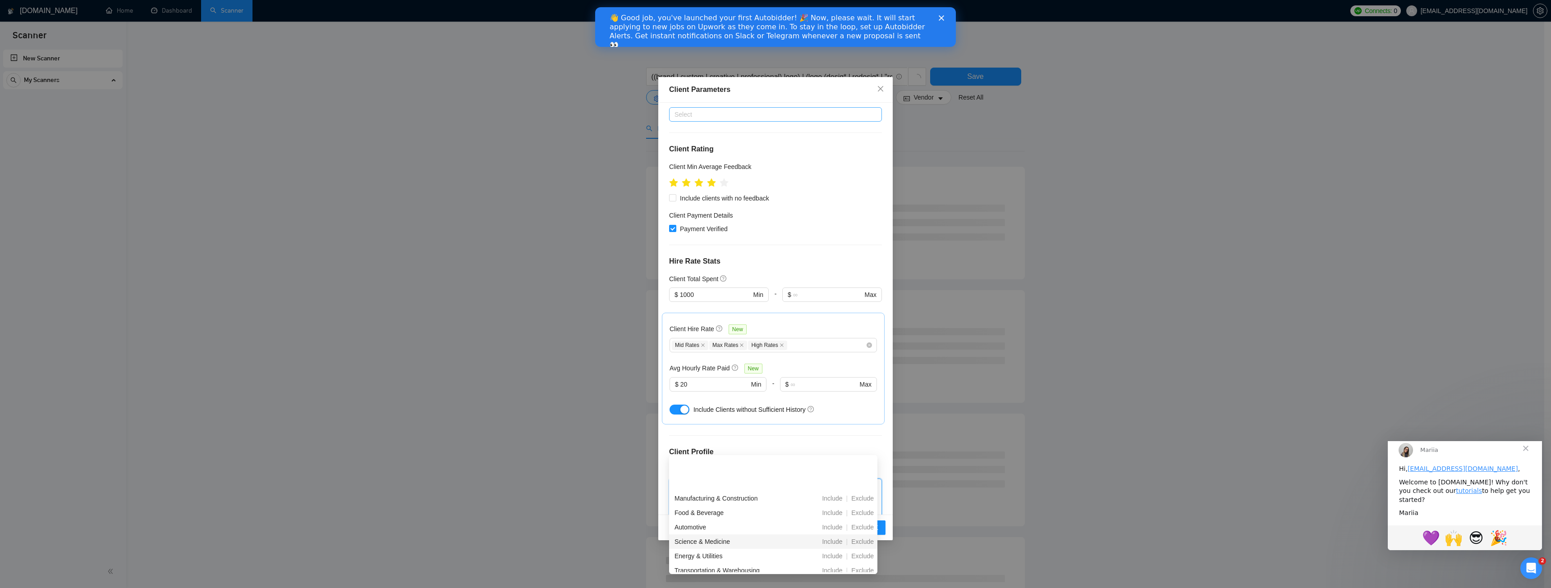
scroll to position [271, 0]
click at [830, 541] on span "Include" at bounding box center [832, 539] width 28 height 7
click at [831, 556] on span "Include" at bounding box center [832, 552] width 28 height 7
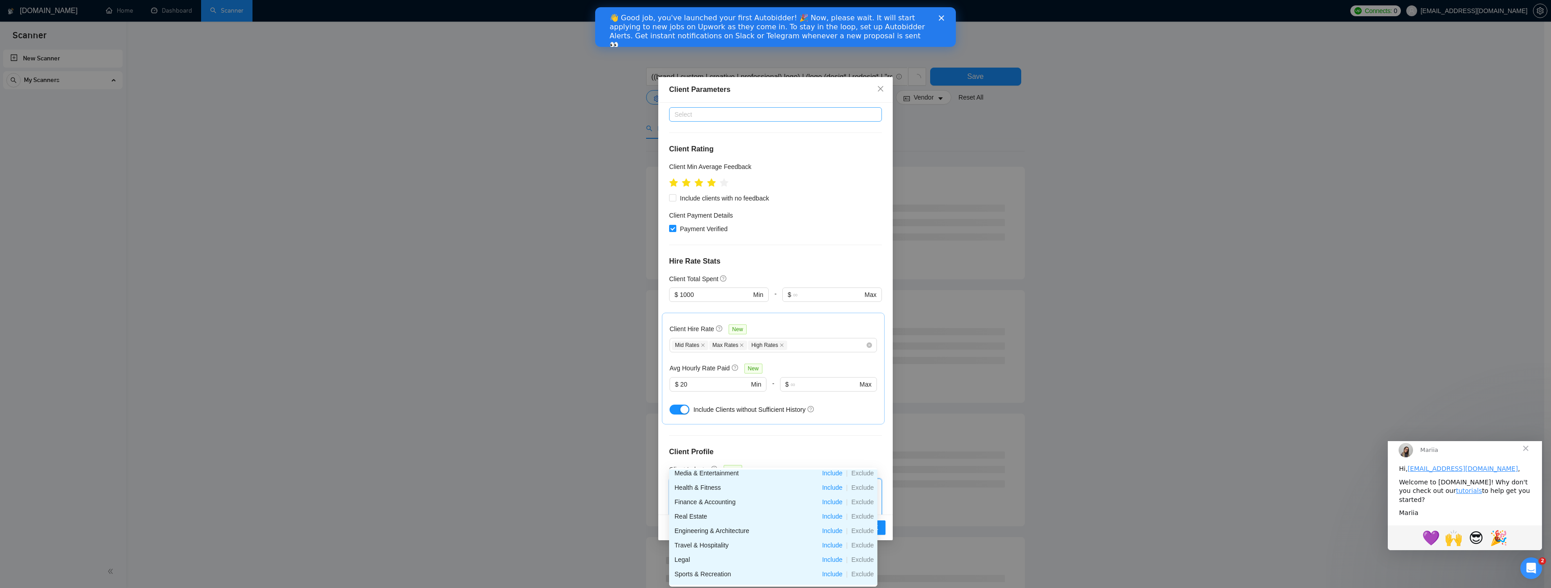
click at [775, 385] on div "Client Location Include Client Countries [GEOGRAPHIC_DATA] [GEOGRAPHIC_DATA] [G…" at bounding box center [775, 309] width 234 height 412
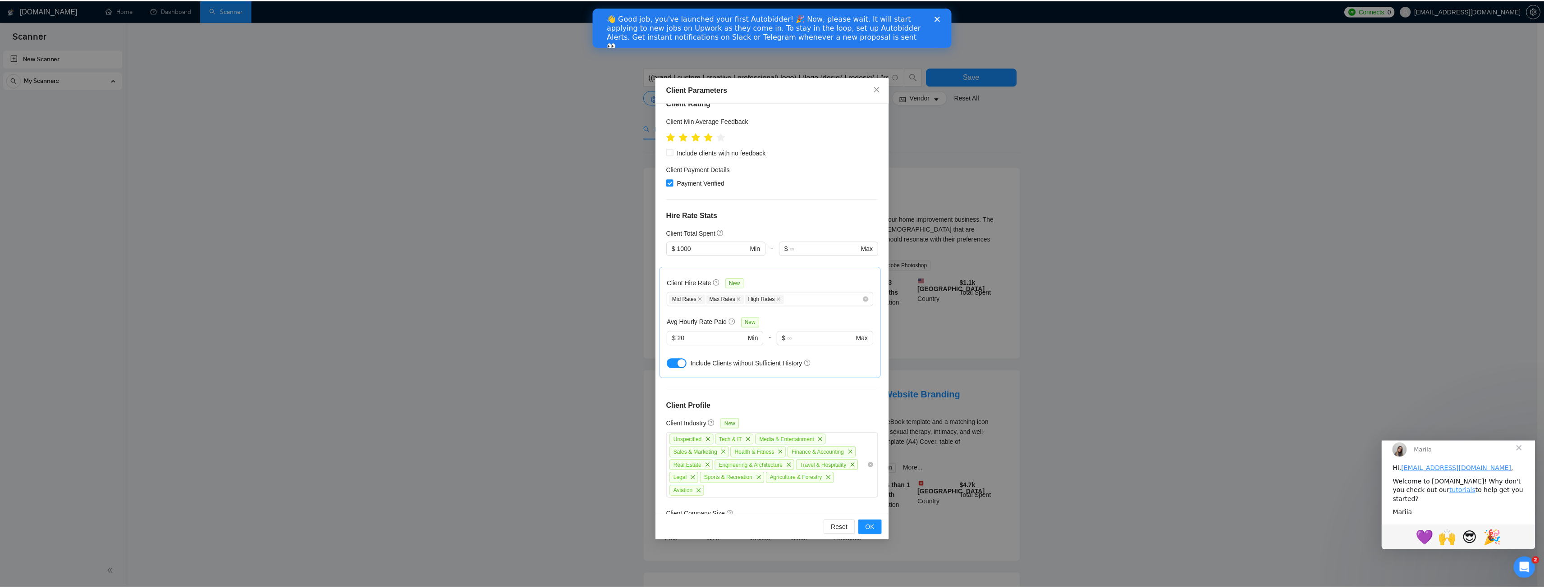
scroll to position [250, 0]
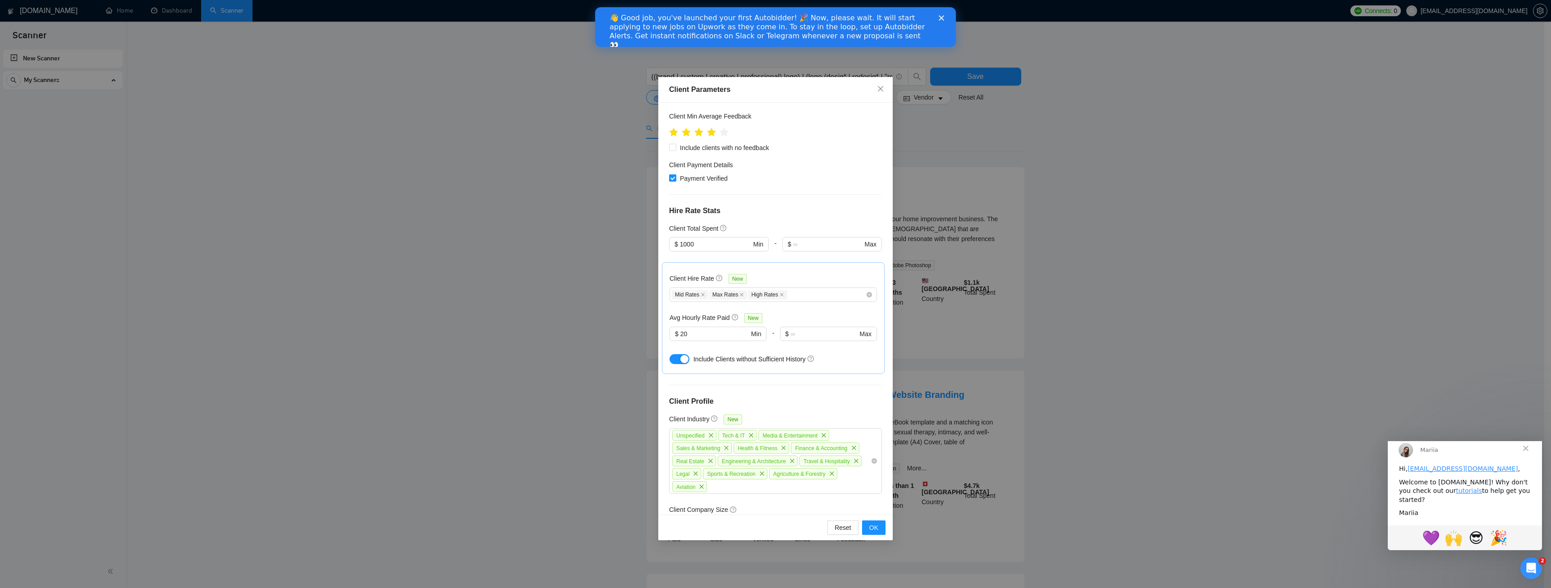
click at [723, 520] on div at bounding box center [770, 525] width 199 height 11
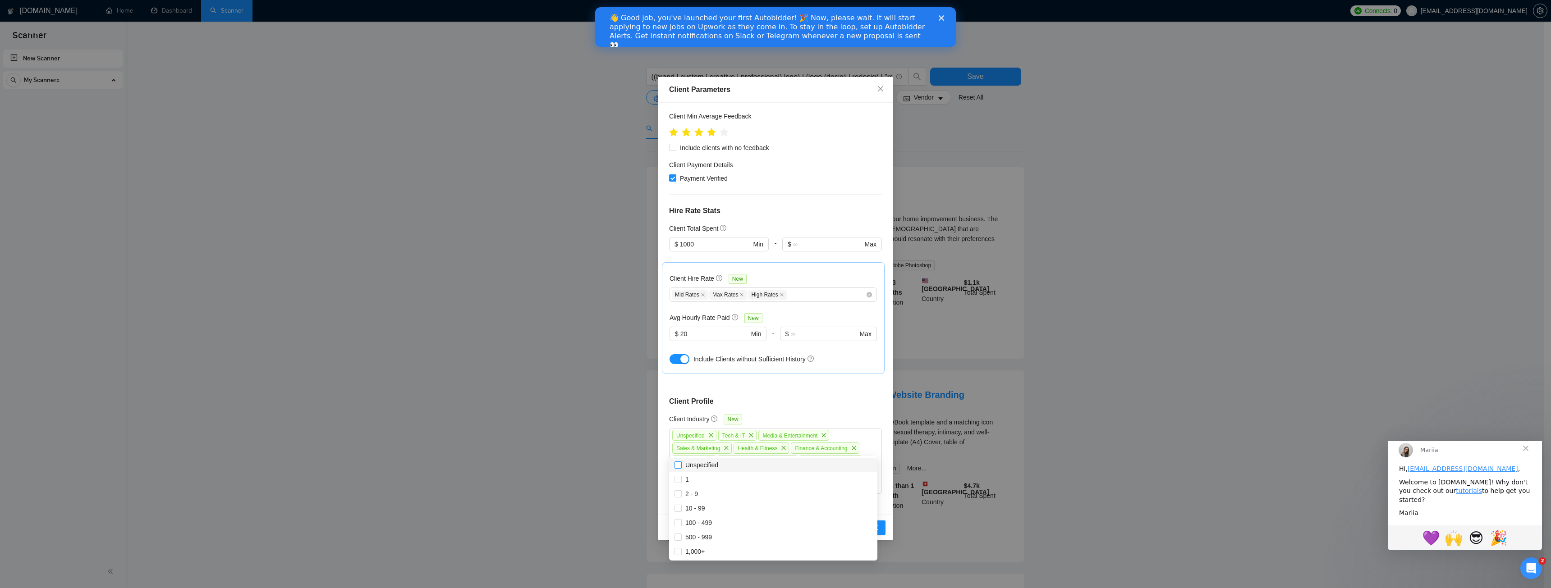
click at [680, 468] on span at bounding box center [677, 465] width 7 height 7
click at [680, 468] on input "Unspecified" at bounding box center [677, 465] width 6 height 6
click at [679, 464] on input "Unspecified" at bounding box center [677, 465] width 6 height 6
checkbox input "true"
click at [776, 505] on div "Client Company Size" at bounding box center [775, 512] width 213 height 14
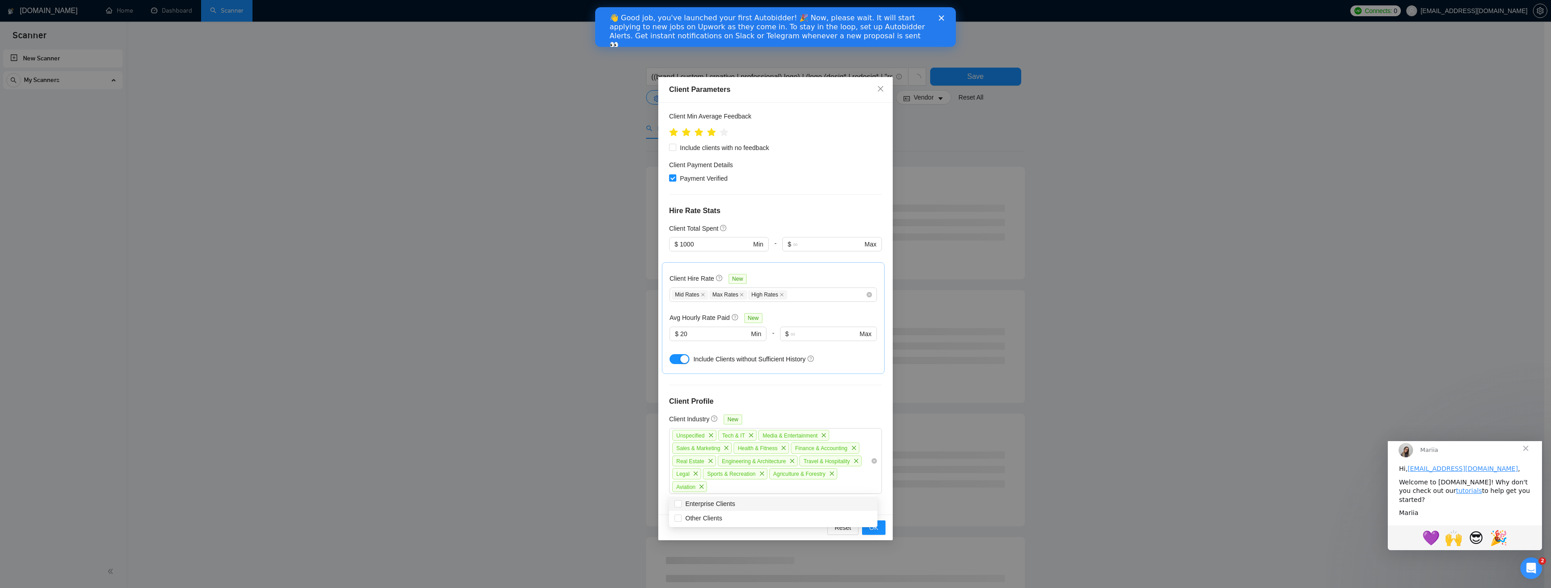
click at [692, 558] on div "Any clients" at bounding box center [775, 565] width 213 height 14
click at [678, 509] on label "Enterprise Clients" at bounding box center [706, 504] width 64 height 10
click at [678, 507] on input "Enterprise Clients" at bounding box center [677, 503] width 6 height 6
checkbox input "false"
click at [679, 516] on input "Other Clients" at bounding box center [677, 518] width 6 height 6
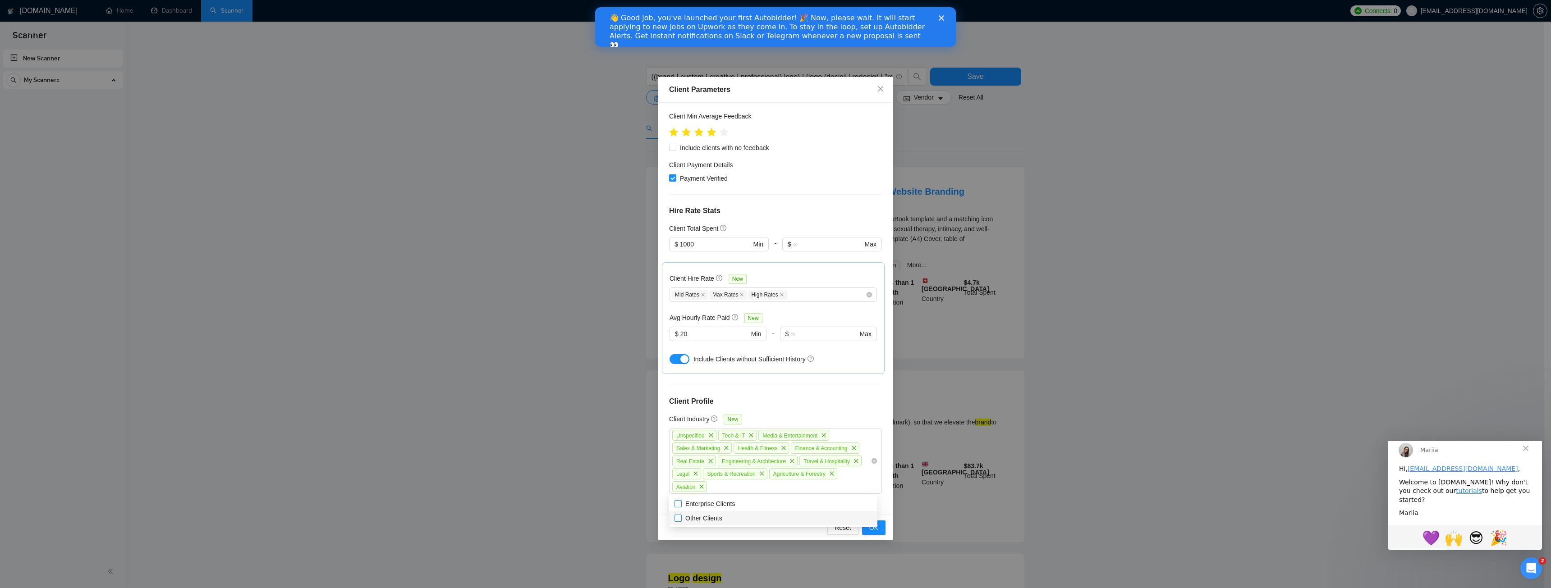
checkbox input "true"
click at [680, 504] on input "Enterprise Clients" at bounding box center [677, 503] width 6 height 6
checkbox input "true"
click at [847, 458] on div "Client Location Include Client Countries [GEOGRAPHIC_DATA] [GEOGRAPHIC_DATA] [G…" at bounding box center [775, 309] width 234 height 412
click at [873, 526] on span "OK" at bounding box center [873, 528] width 9 height 10
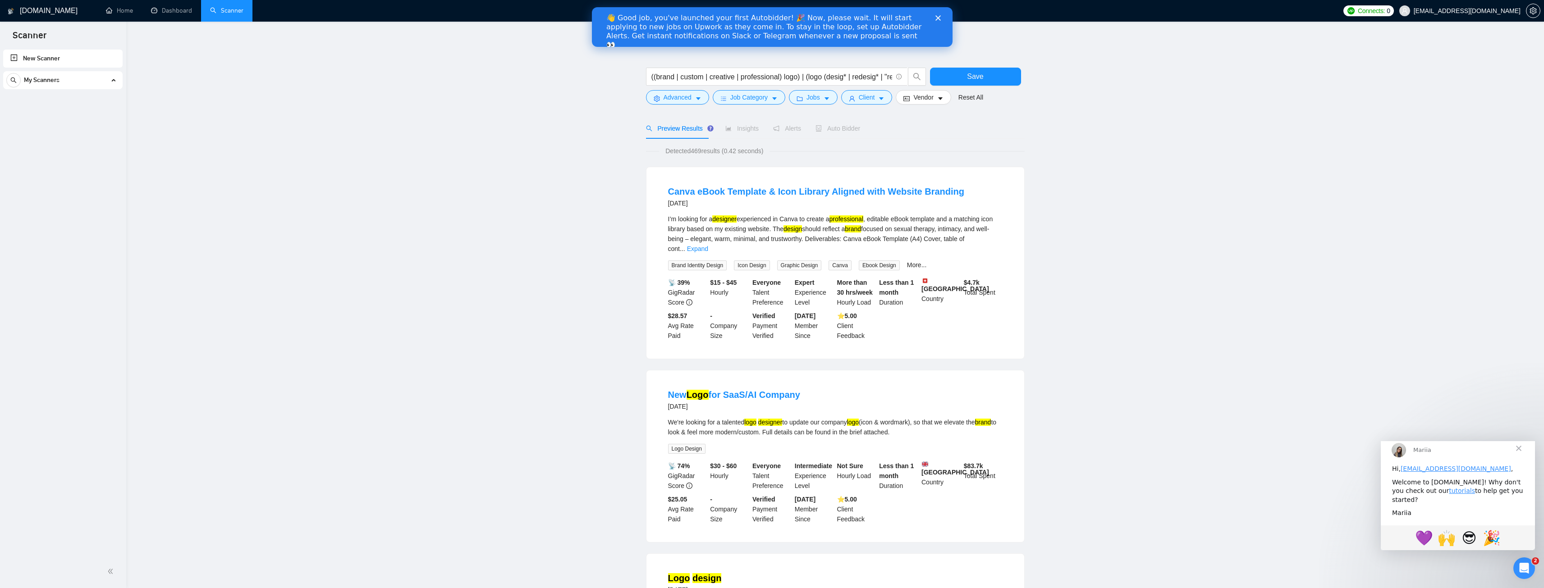
click at [1082, 233] on main "((brand | custom | creative | professional) logo) | (logo (desig* | redesig* | …" at bounding box center [835, 590] width 1389 height 1109
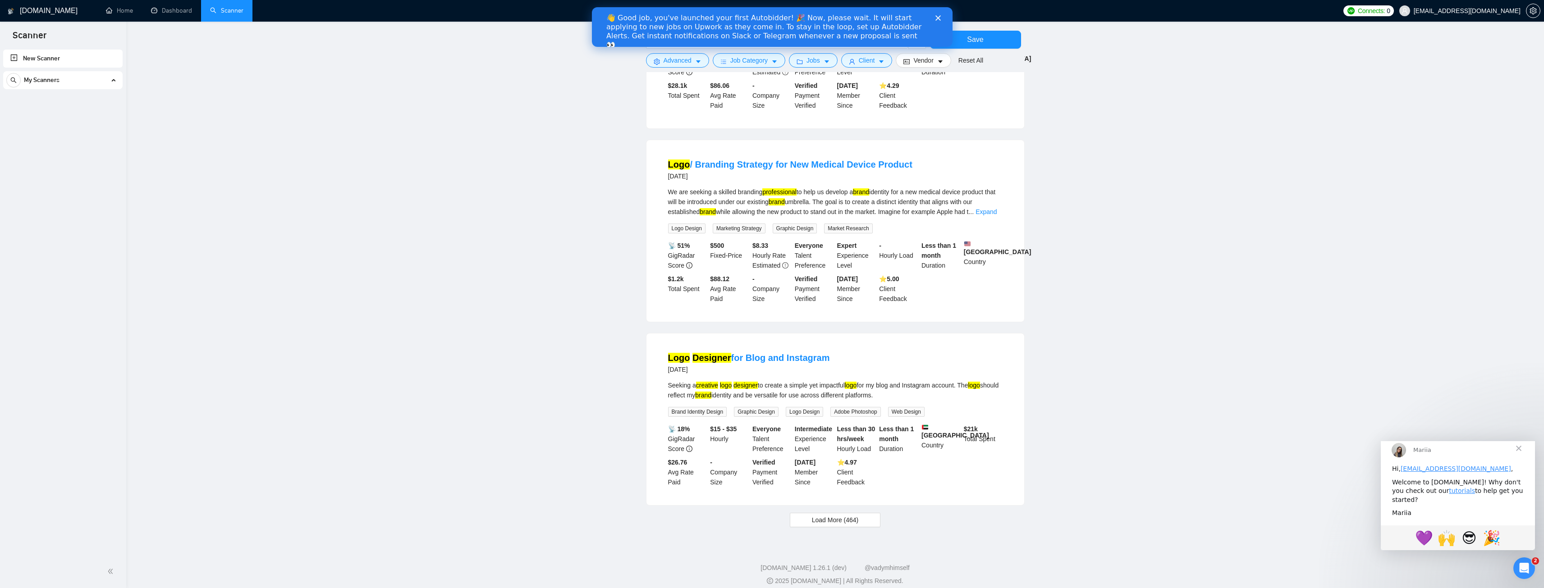
scroll to position [623, 0]
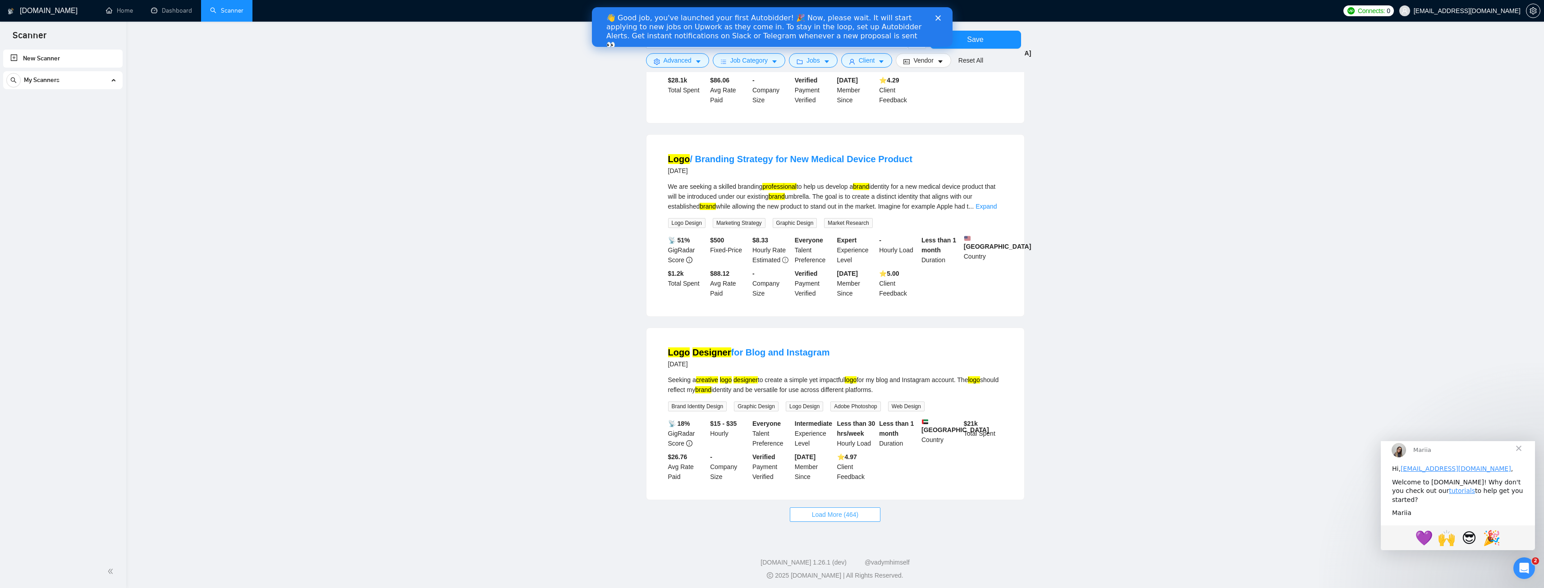
click at [826, 512] on span "Load More (464)" at bounding box center [835, 515] width 47 height 10
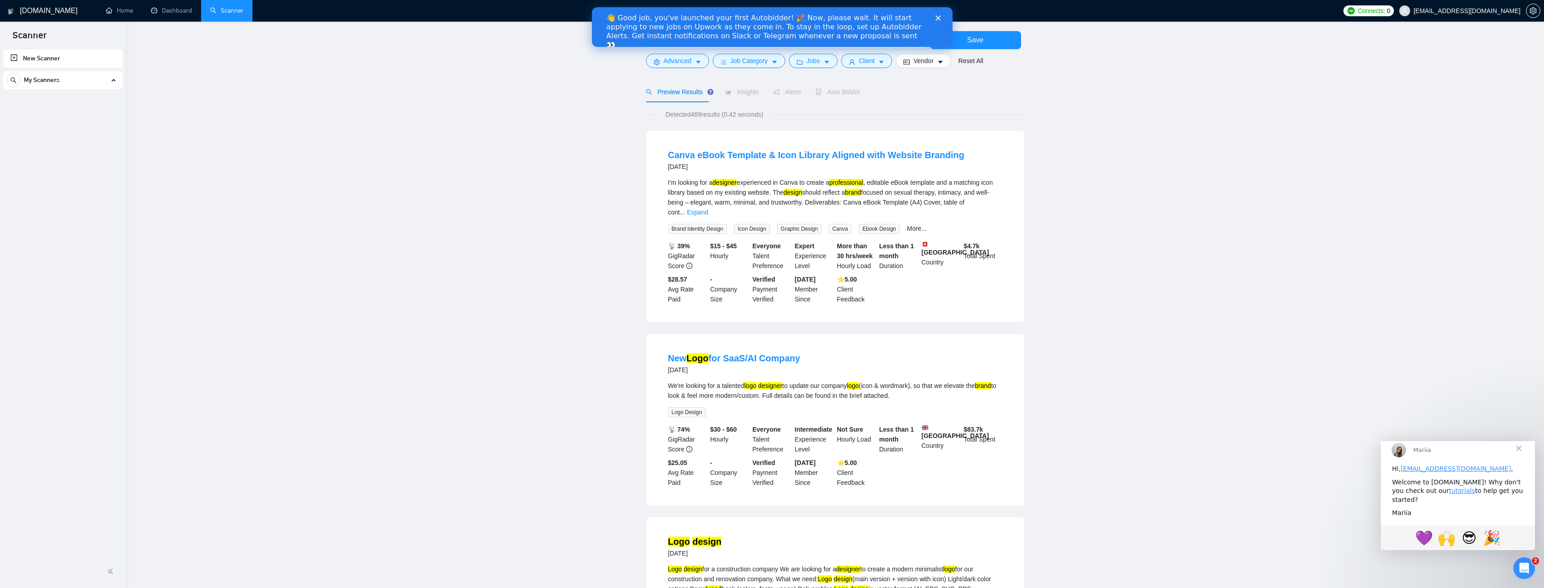
scroll to position [0, 0]
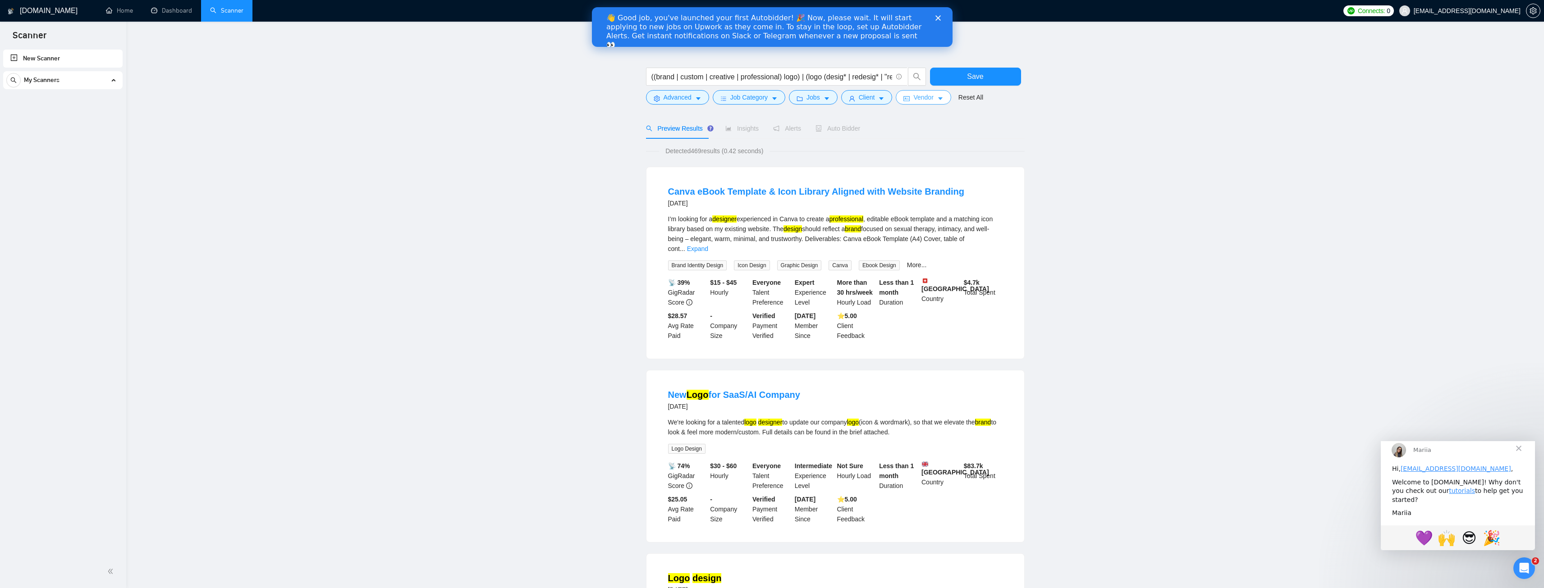
click at [930, 101] on span "Vendor" at bounding box center [923, 97] width 20 height 10
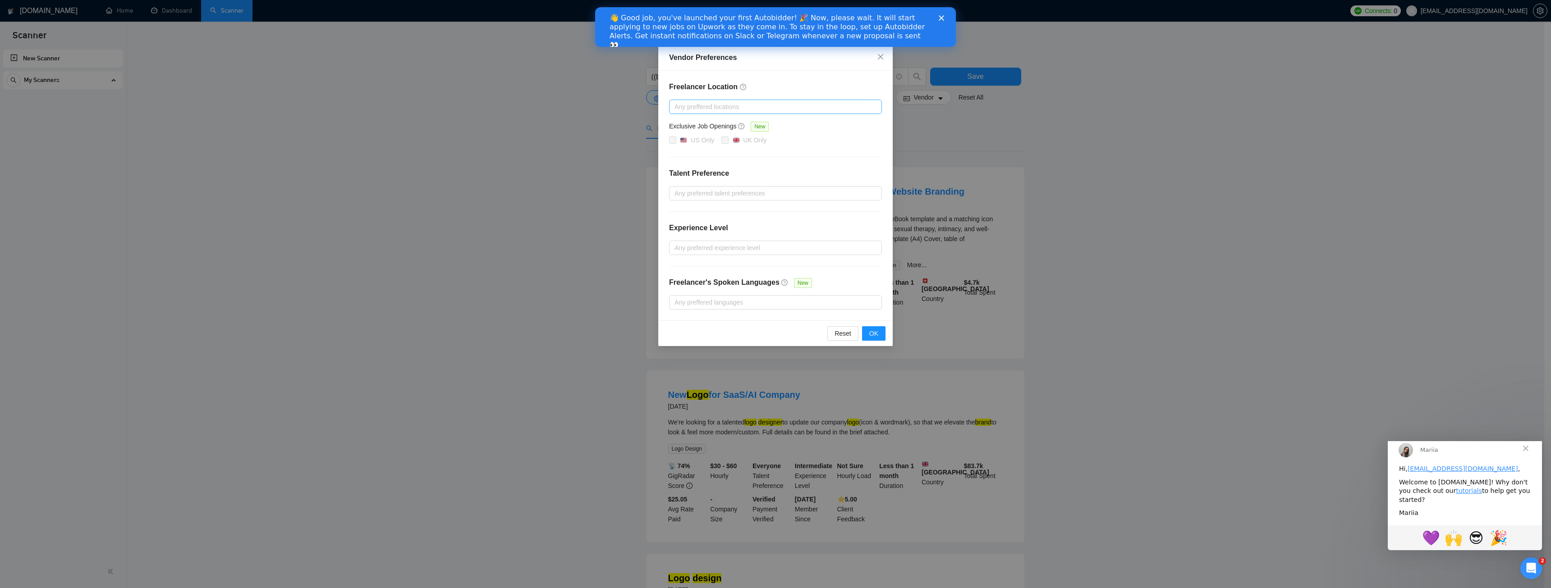
click at [698, 109] on div at bounding box center [770, 106] width 199 height 11
click at [694, 194] on div at bounding box center [770, 193] width 199 height 11
click at [714, 243] on span "Only Agencies" at bounding box center [705, 239] width 41 height 7
click at [681, 243] on input "Only Agencies" at bounding box center [677, 239] width 6 height 6
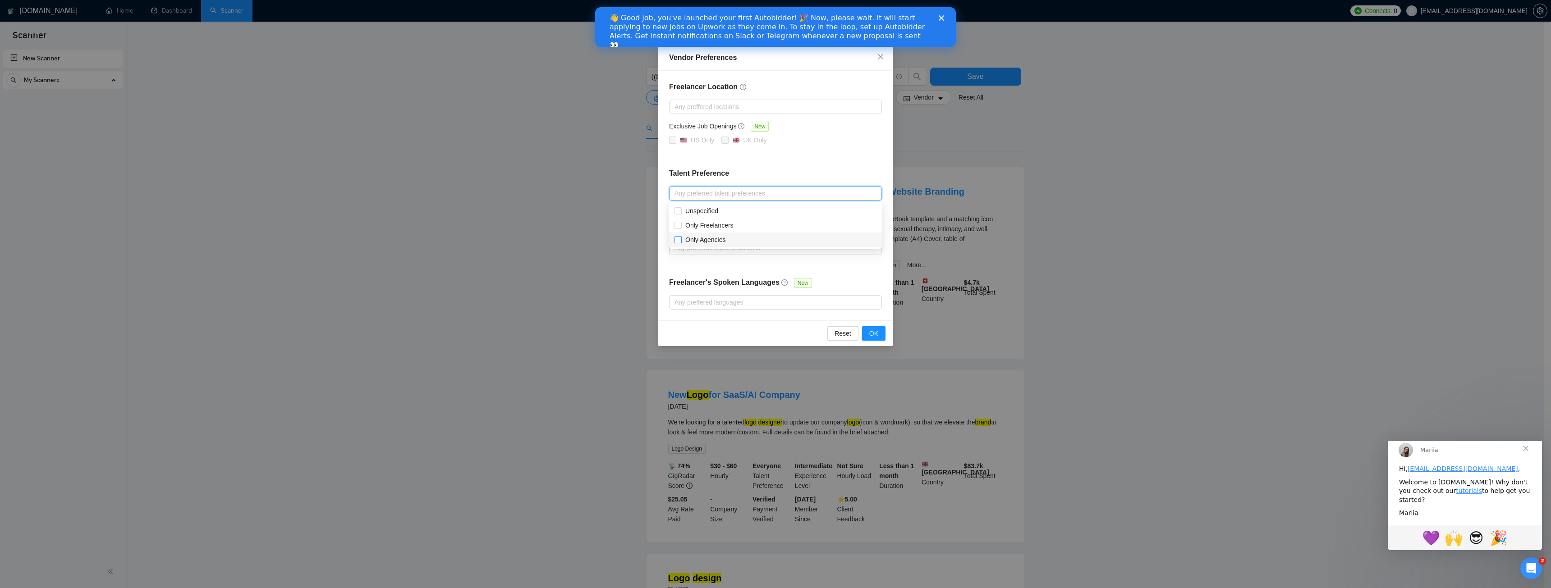
checkbox input "true"
click at [697, 216] on div "Unspecified" at bounding box center [775, 211] width 213 height 14
checkbox input "true"
click at [697, 224] on span "Only Freelancers" at bounding box center [709, 225] width 48 height 7
click at [681, 224] on input "Only Freelancers" at bounding box center [677, 225] width 6 height 6
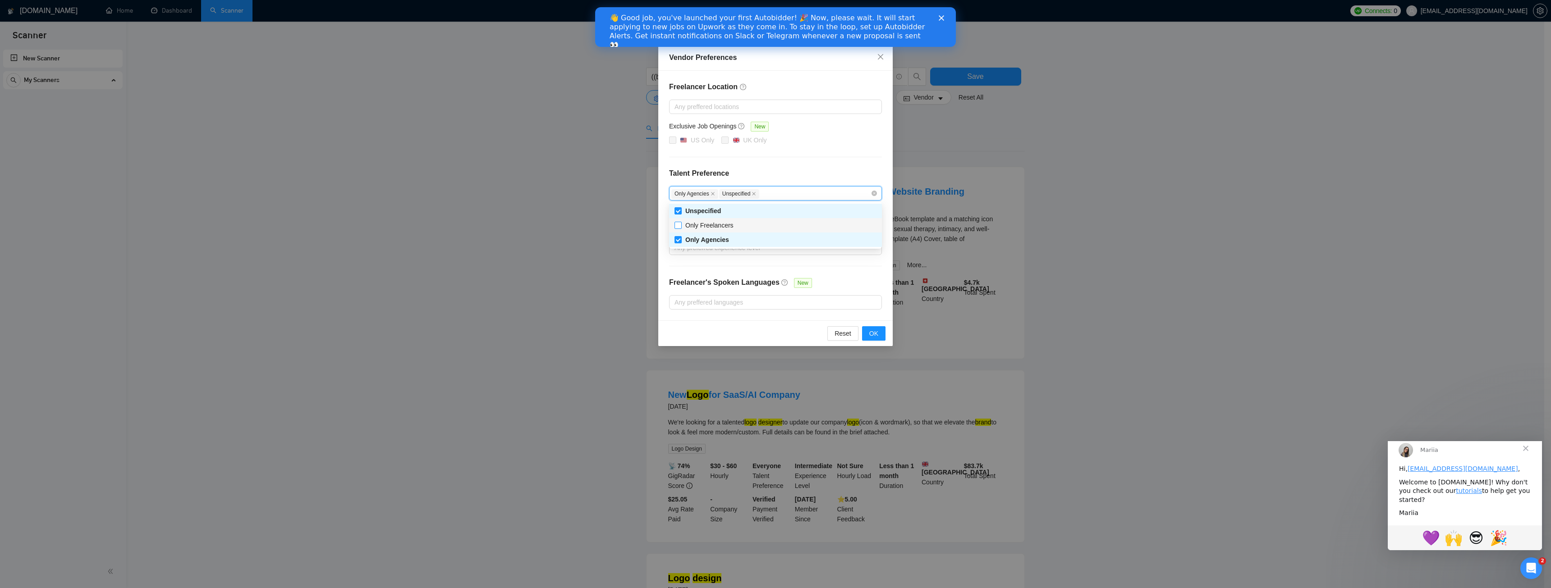
checkbox input "true"
click at [819, 161] on div "Freelancer Location Any preffered locations Exclusive Job Openings New US Only …" at bounding box center [775, 196] width 234 height 250
click at [683, 246] on div at bounding box center [770, 248] width 199 height 11
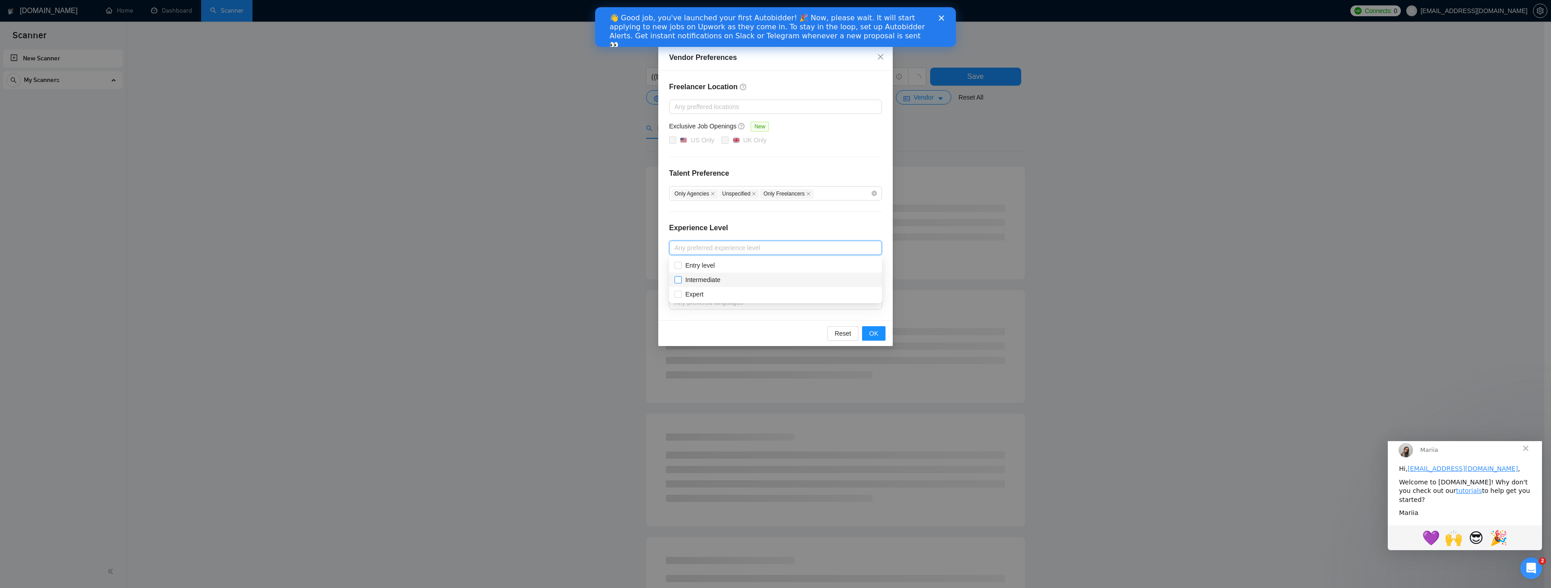
click at [697, 281] on span "Intermediate" at bounding box center [702, 279] width 35 height 7
click at [681, 281] on input "Intermediate" at bounding box center [677, 279] width 6 height 6
checkbox input "true"
click at [692, 298] on span "Expert" at bounding box center [694, 294] width 18 height 7
click at [681, 297] on input "Expert" at bounding box center [677, 294] width 6 height 6
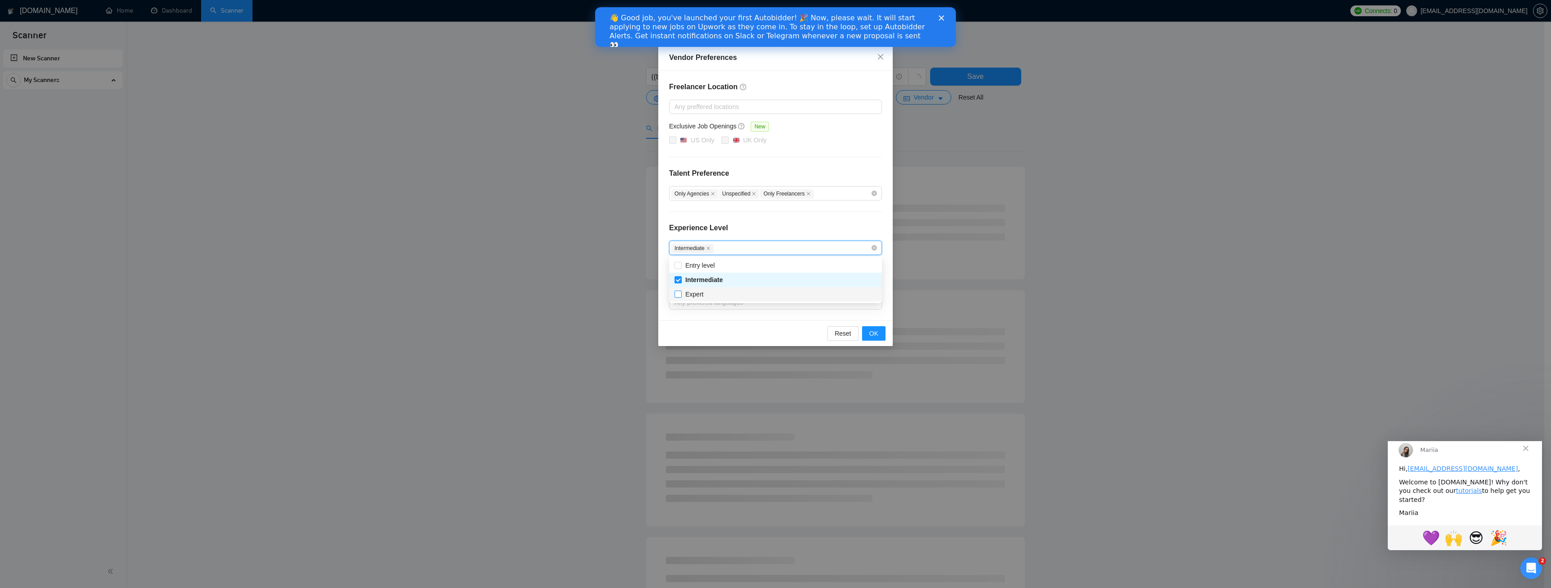
checkbox input "true"
click at [761, 228] on div "Experience Level" at bounding box center [775, 232] width 213 height 18
click at [727, 307] on div at bounding box center [770, 302] width 199 height 11
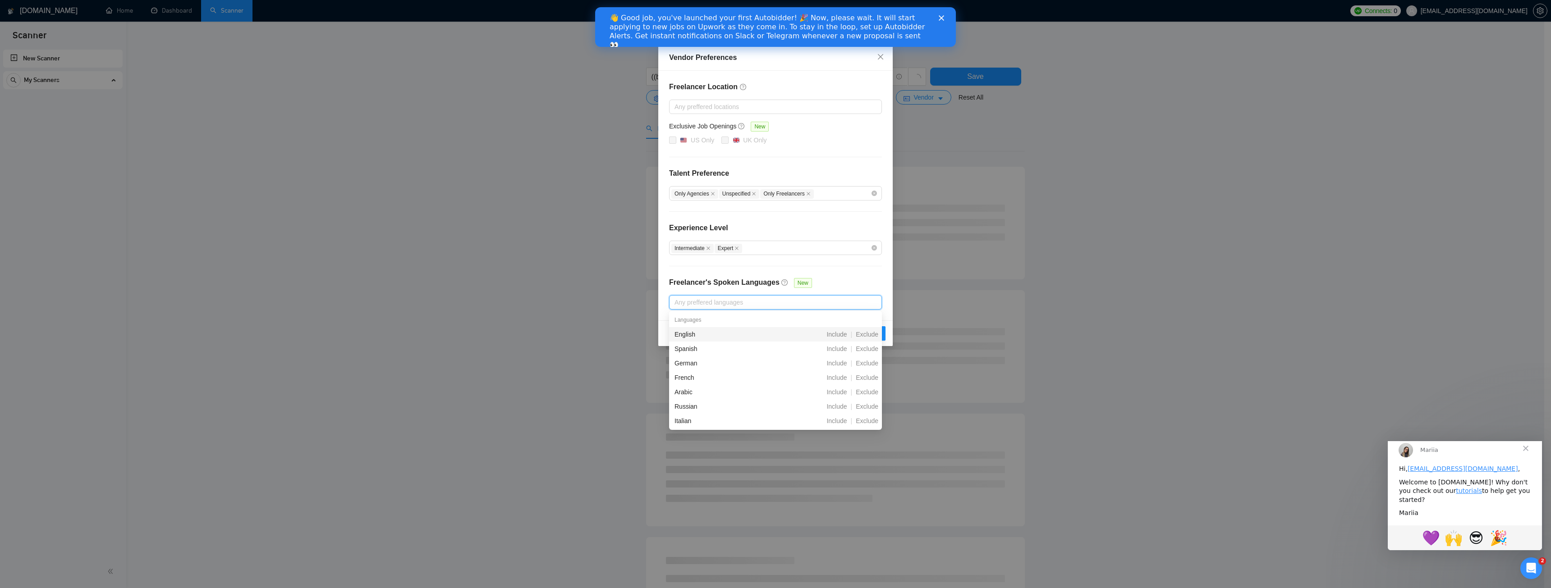
click at [727, 304] on div at bounding box center [770, 302] width 199 height 11
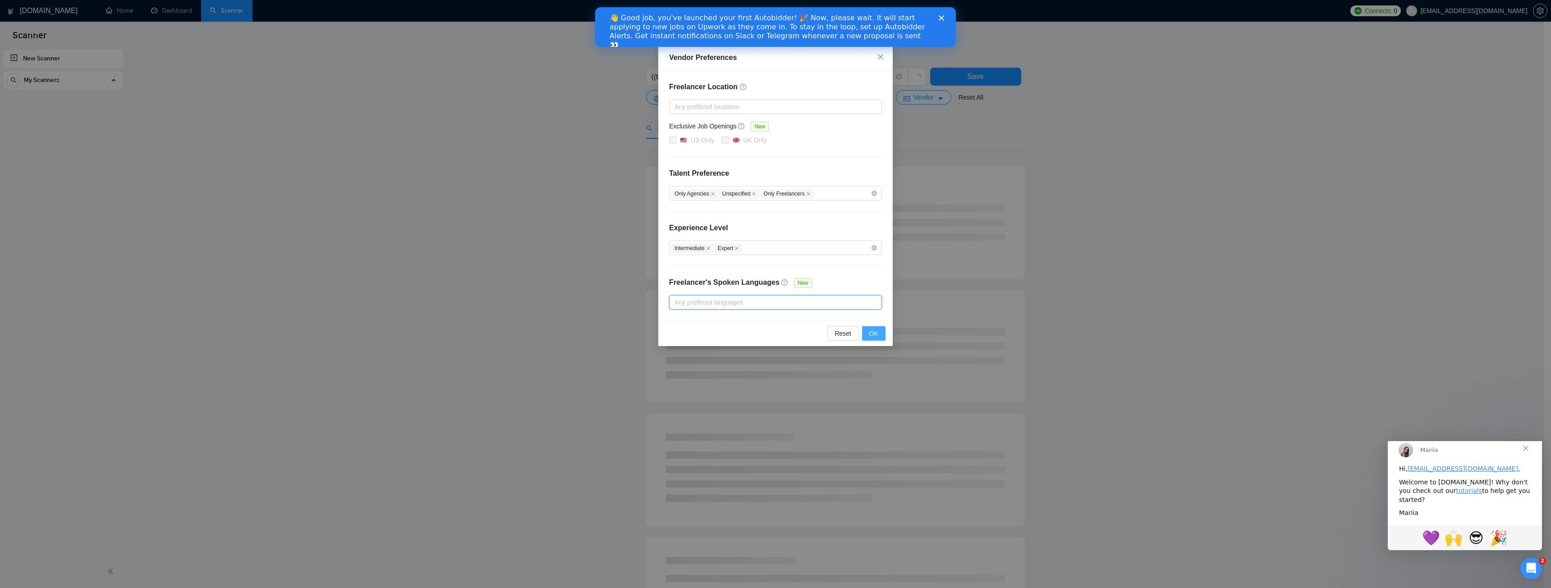
click at [870, 329] on span "OK" at bounding box center [873, 334] width 9 height 10
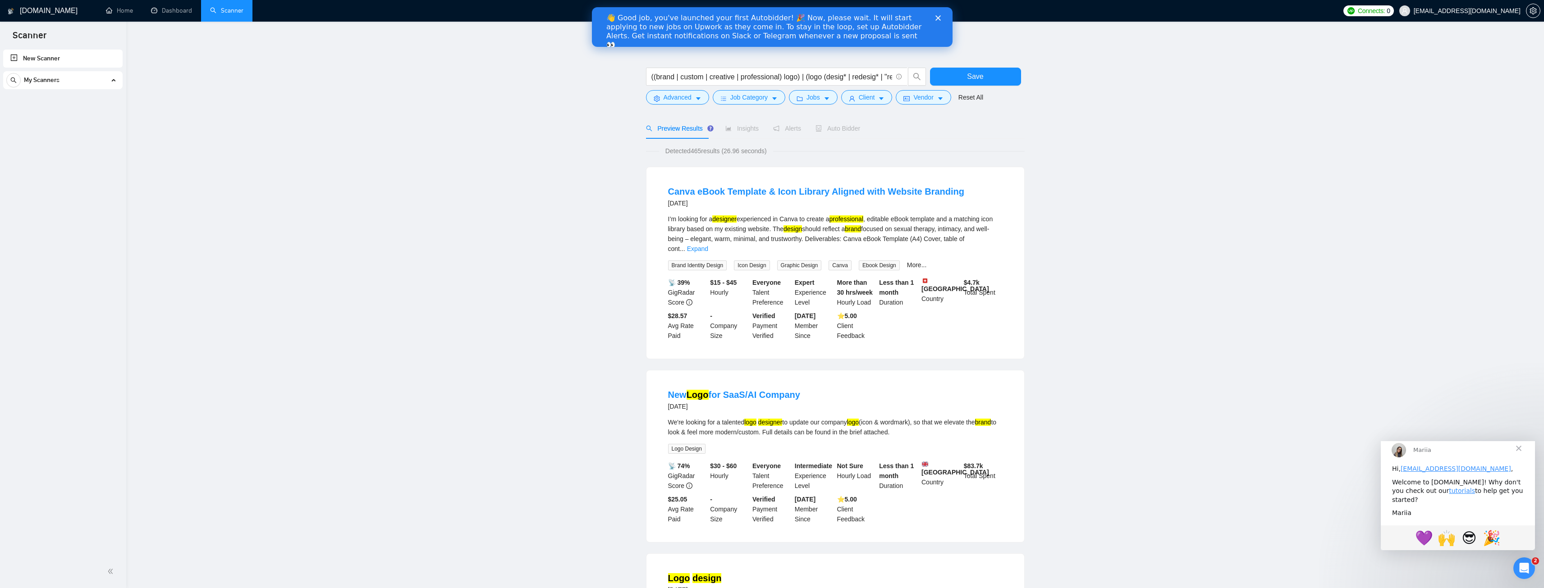
click at [937, 18] on polygon "Close" at bounding box center [937, 17] width 5 height 5
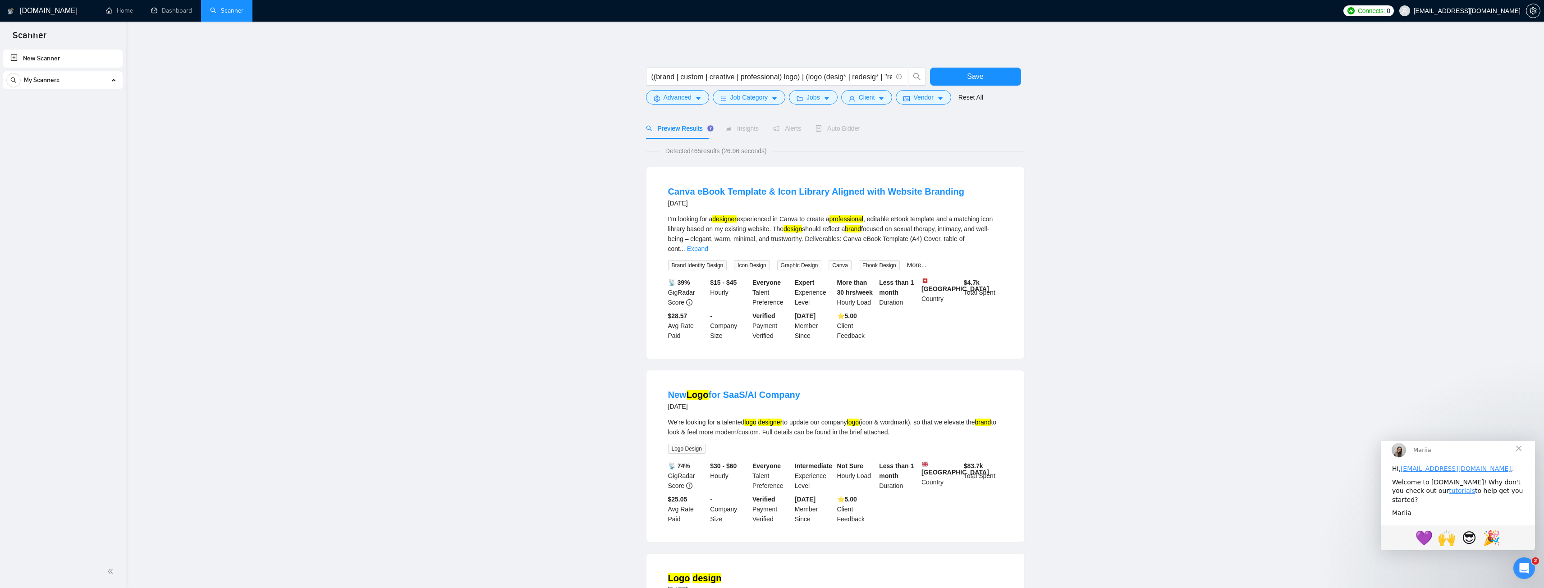
click at [1114, 159] on main "((brand | custom | creative | professional) logo) | (logo (desig* | redesig* | …" at bounding box center [835, 590] width 1389 height 1109
click at [608, 288] on main "((brand | custom | creative | professional) logo) | (logo (desig* | redesig* | …" at bounding box center [835, 590] width 1389 height 1109
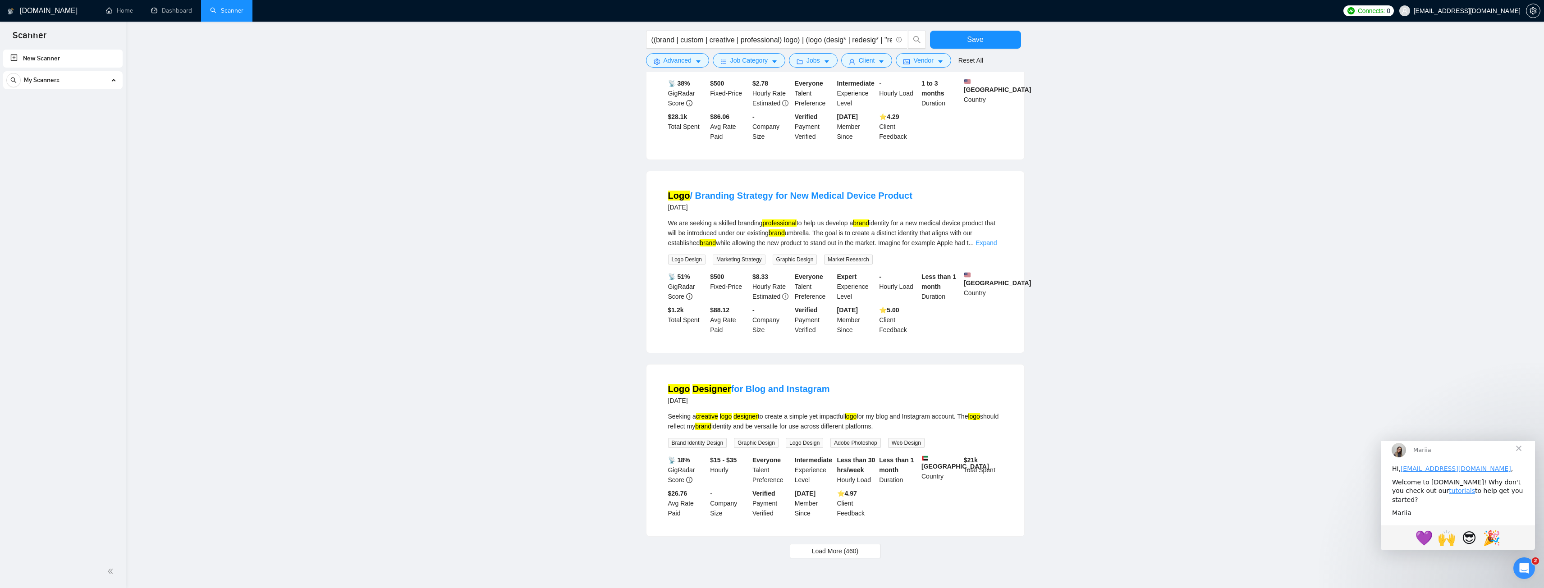
scroll to position [623, 0]
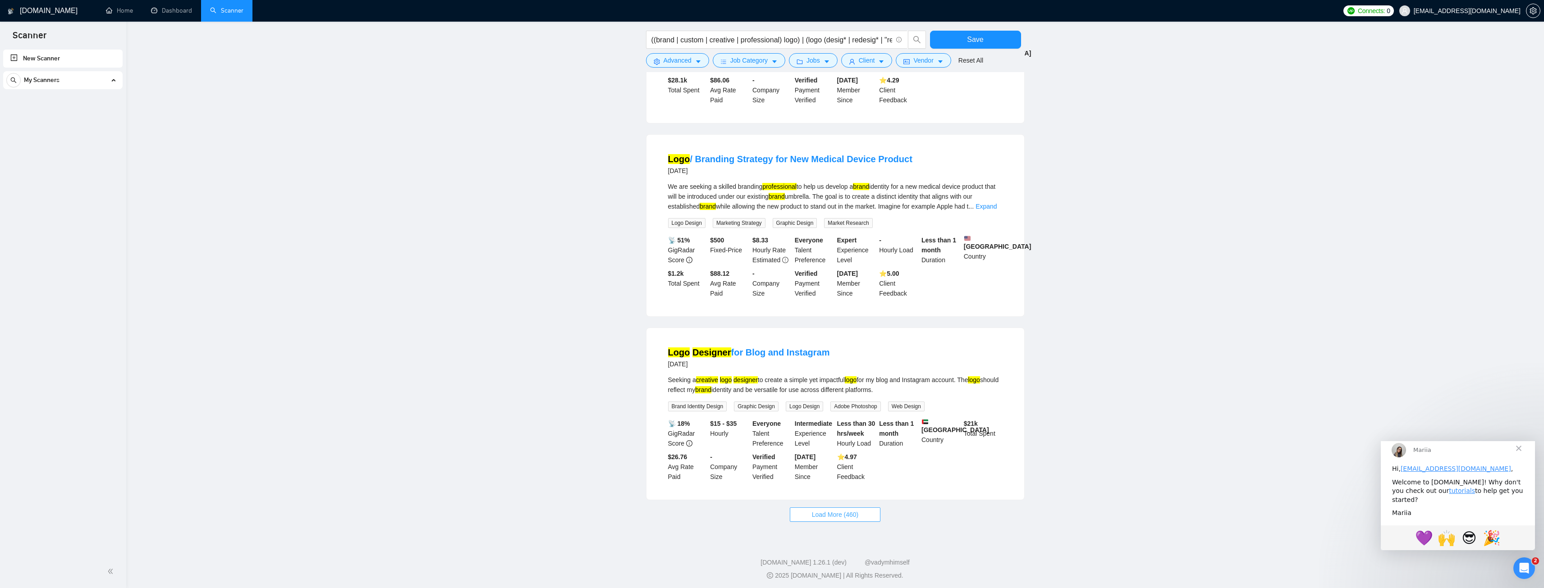
click at [837, 513] on span "Load More (460)" at bounding box center [835, 515] width 47 height 10
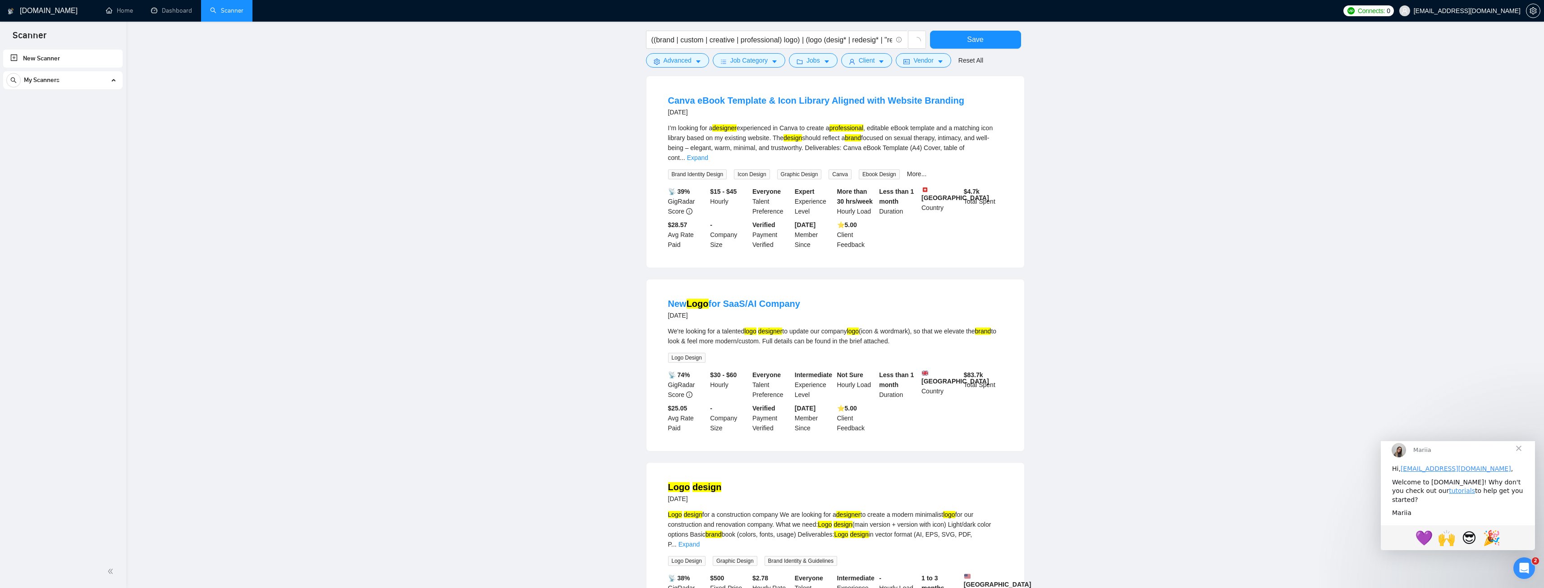
scroll to position [0, 0]
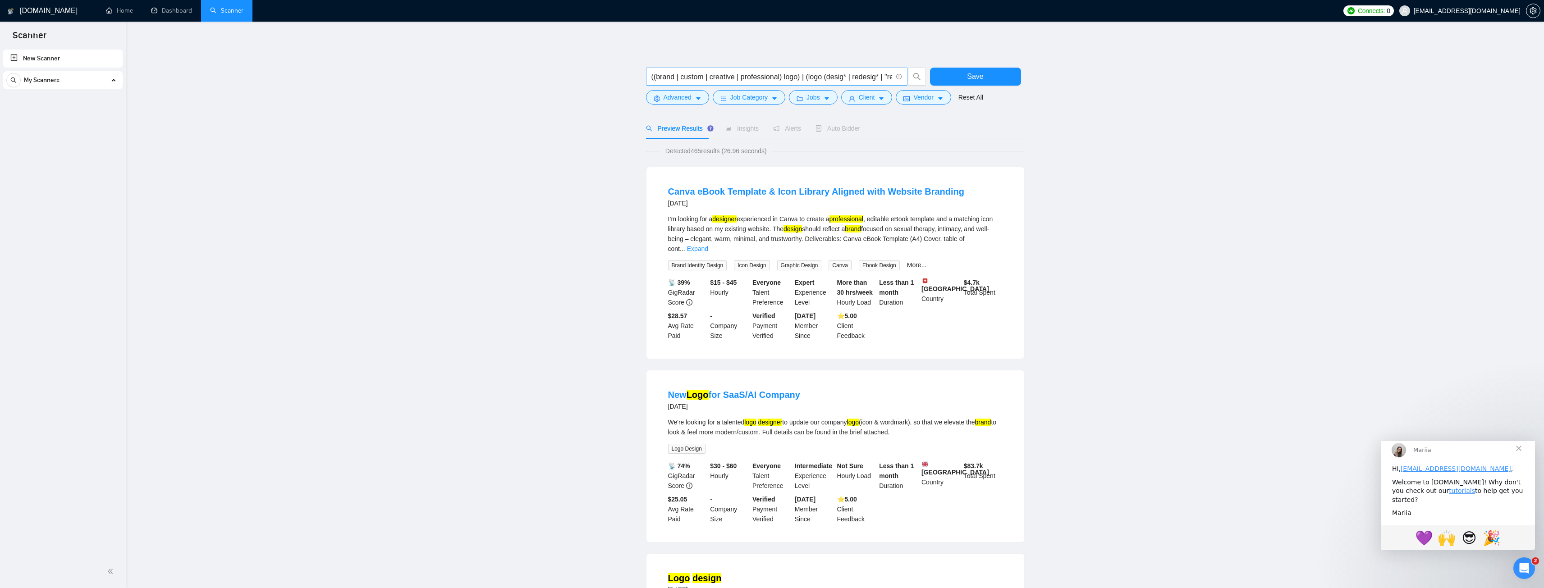
click at [790, 81] on input "((brand | custom | creative | professional) logo) | (logo (desig* | redesig* | …" at bounding box center [771, 76] width 241 height 11
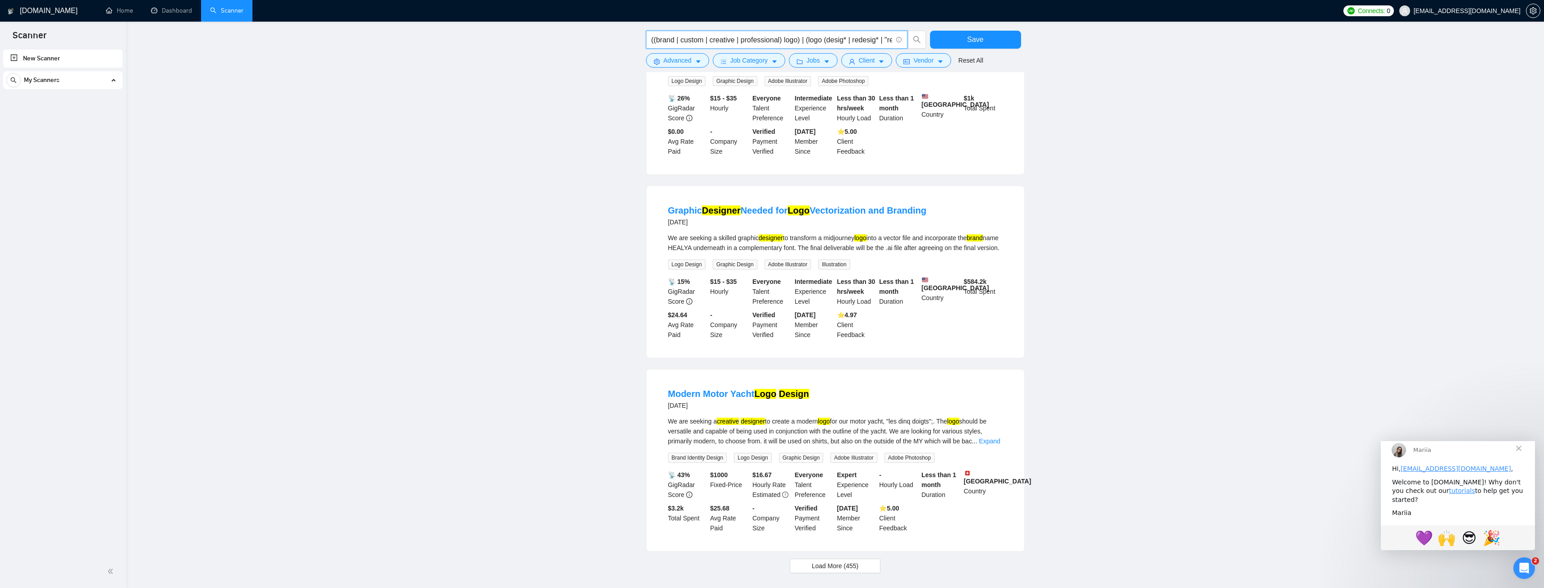
scroll to position [1574, 0]
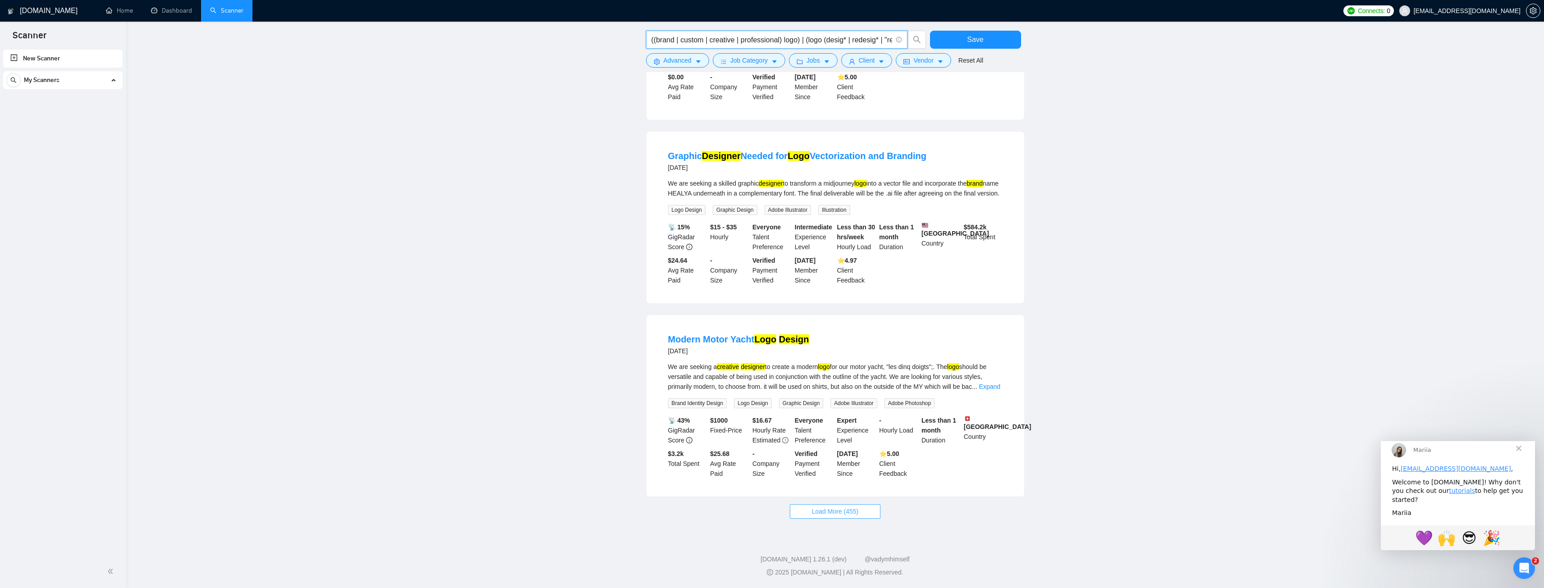
click at [856, 505] on button "Load More (455)" at bounding box center [835, 511] width 91 height 14
click at [989, 39] on button "Save" at bounding box center [975, 40] width 91 height 18
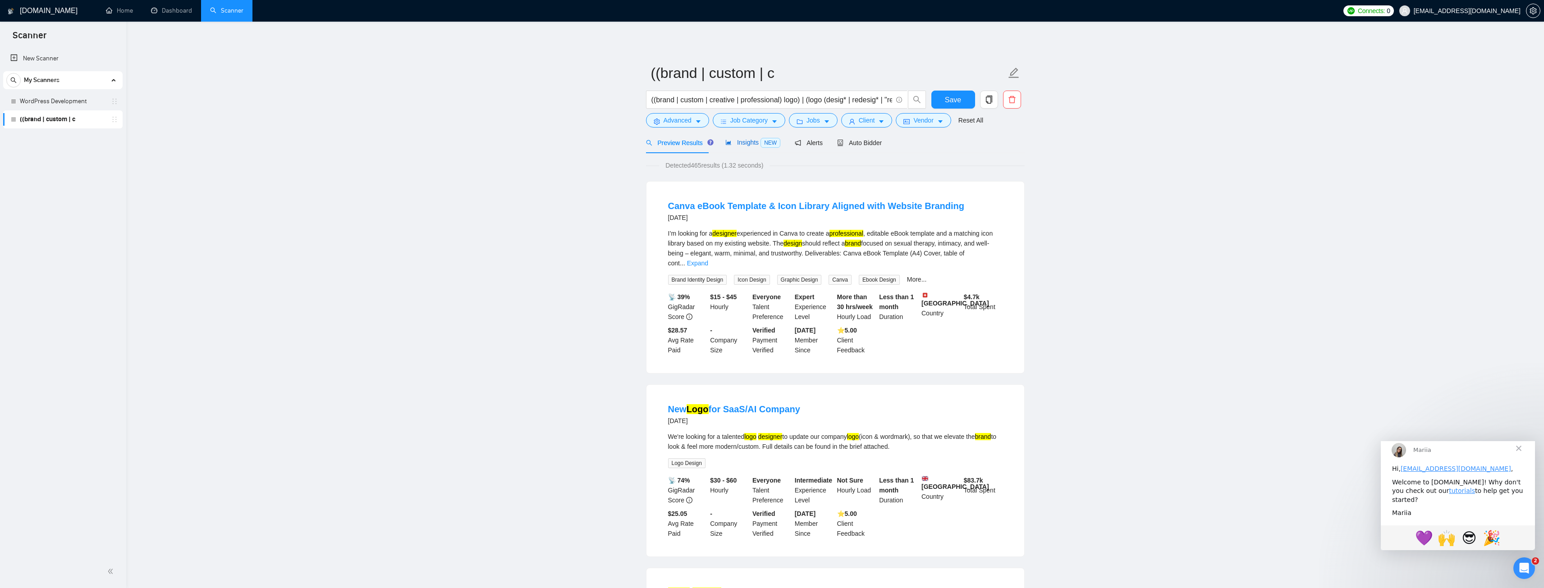
click at [731, 147] on div "Insights NEW" at bounding box center [752, 143] width 55 height 10
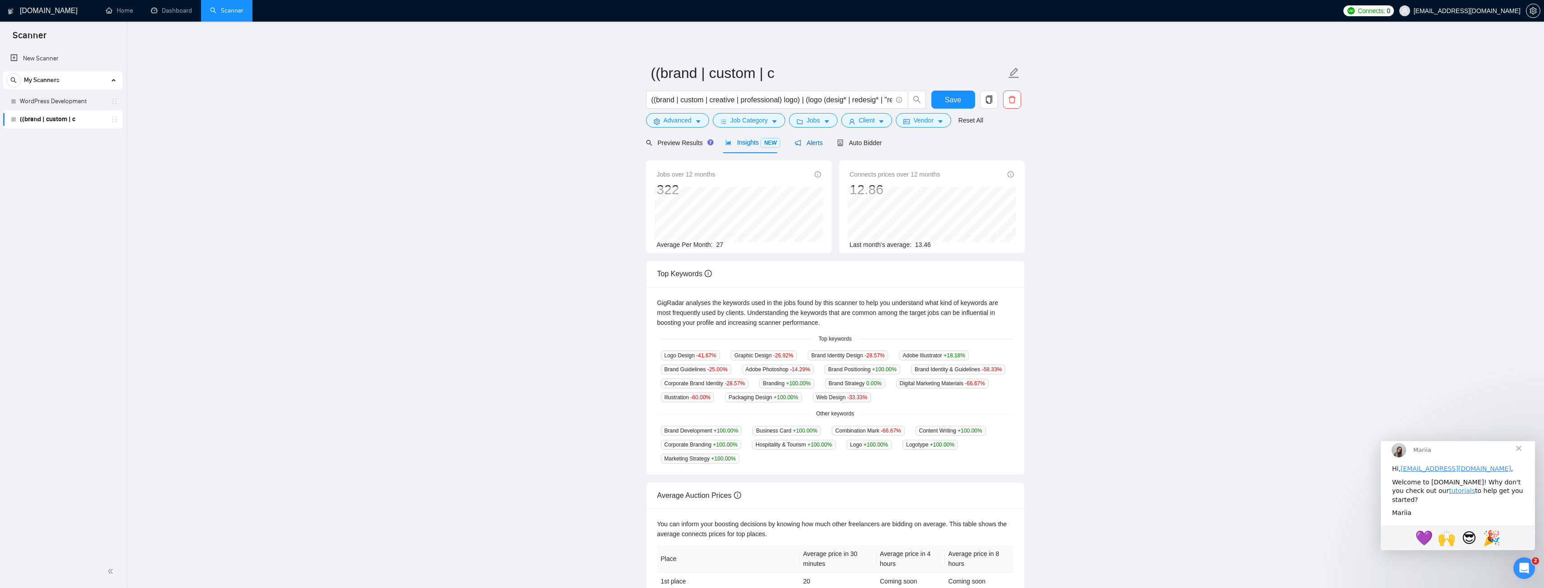
click at [805, 145] on span "Alerts" at bounding box center [809, 142] width 28 height 7
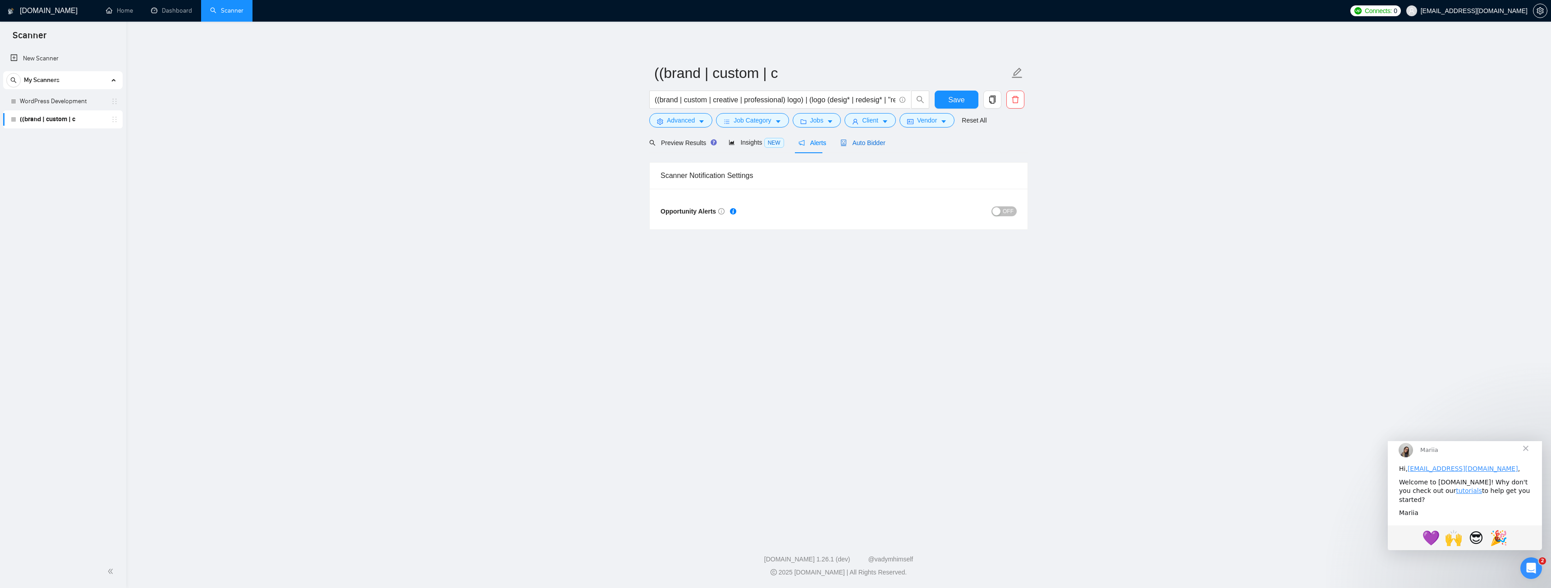
click at [849, 144] on span "Auto Bidder" at bounding box center [862, 142] width 45 height 7
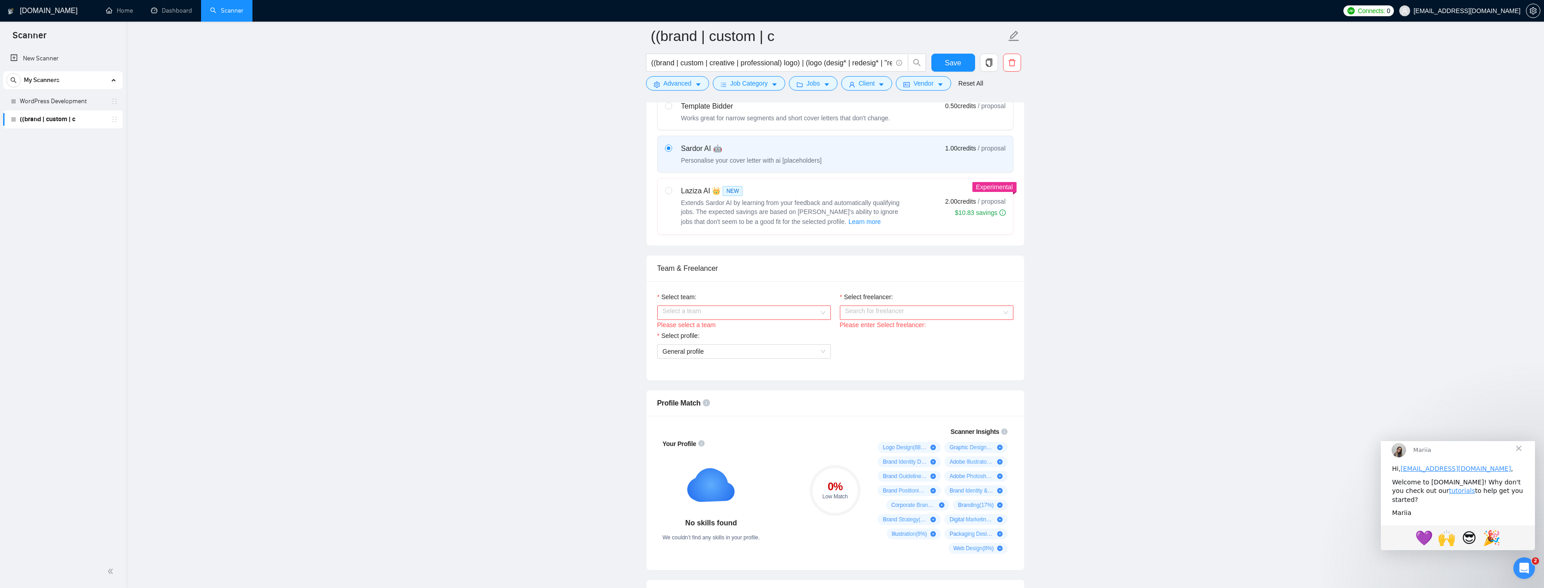
scroll to position [316, 0]
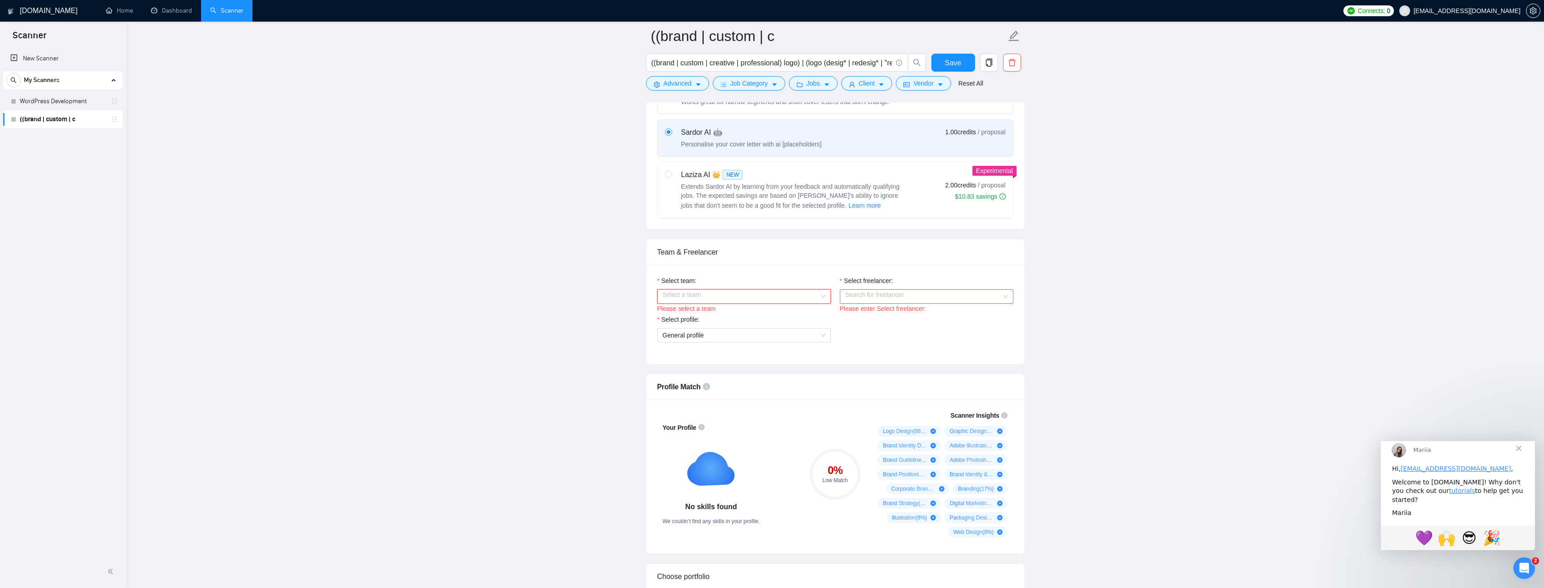
click at [669, 293] on input "Select team:" at bounding box center [741, 297] width 156 height 14
click at [687, 318] on div "Innowys" at bounding box center [743, 314] width 163 height 10
click at [899, 297] on input "Select freelancer:" at bounding box center [923, 297] width 156 height 14
click at [872, 322] on div "[PERSON_NAME]" at bounding box center [871, 314] width 52 height 14
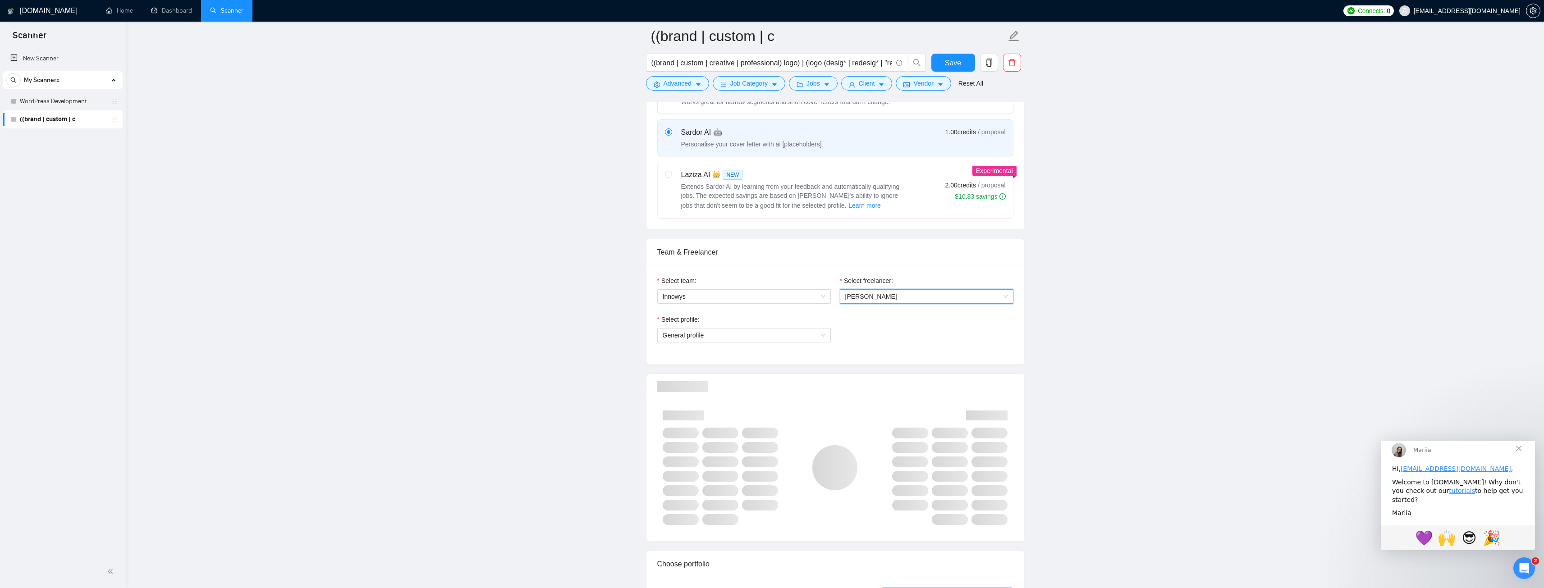
click at [897, 297] on span "[PERSON_NAME]" at bounding box center [926, 297] width 163 height 14
click at [887, 326] on div "[PERSON_NAME]" at bounding box center [926, 328] width 163 height 10
click at [738, 333] on span "General profile" at bounding box center [744, 336] width 163 height 14
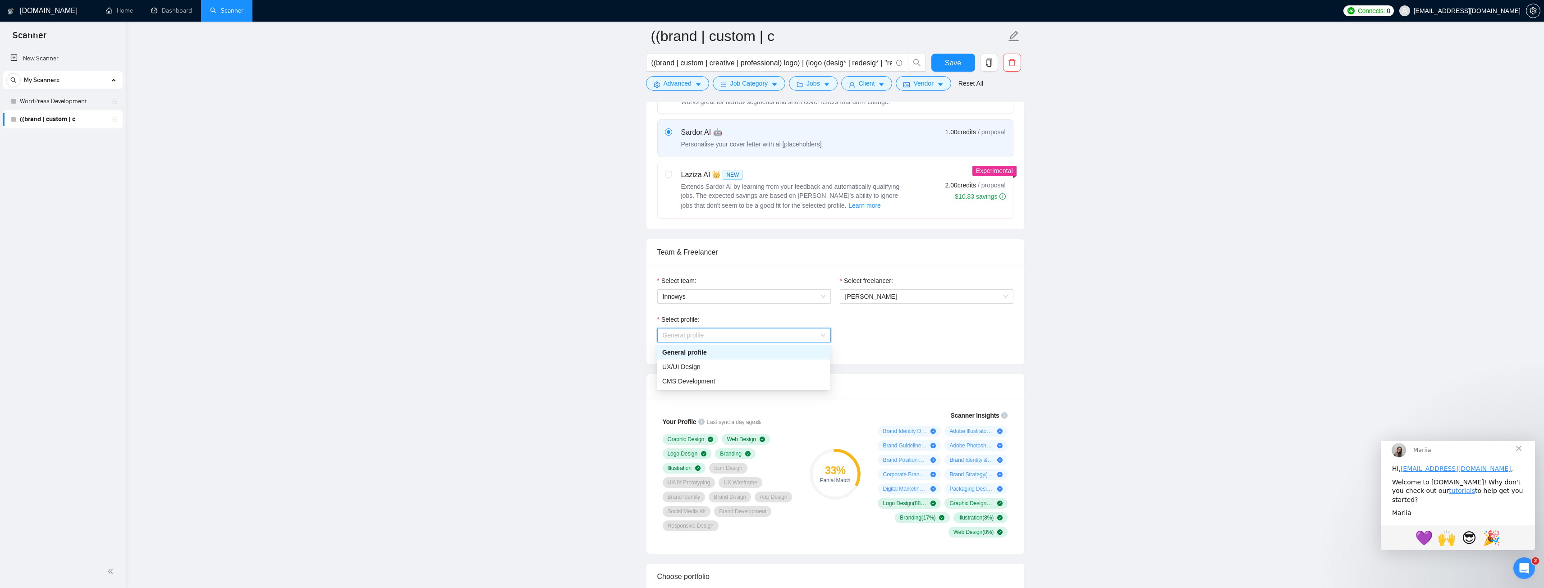
click at [718, 356] on div "General profile" at bounding box center [743, 353] width 163 height 10
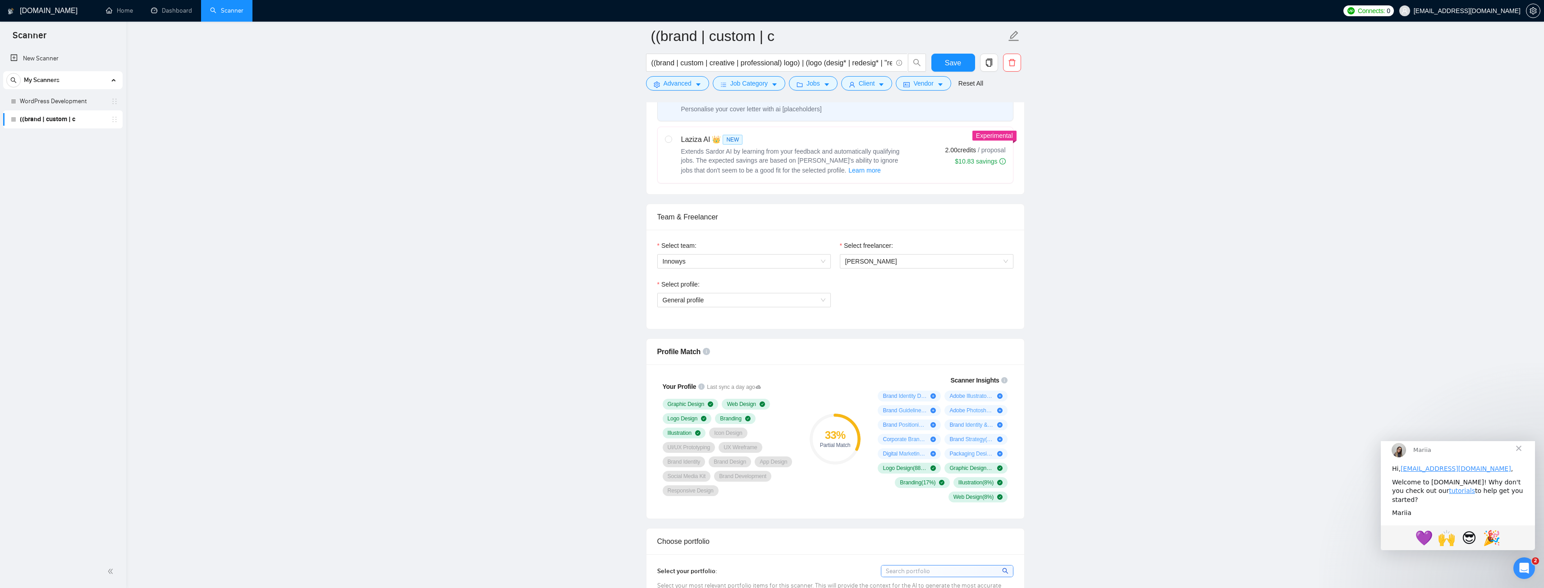
scroll to position [406, 0]
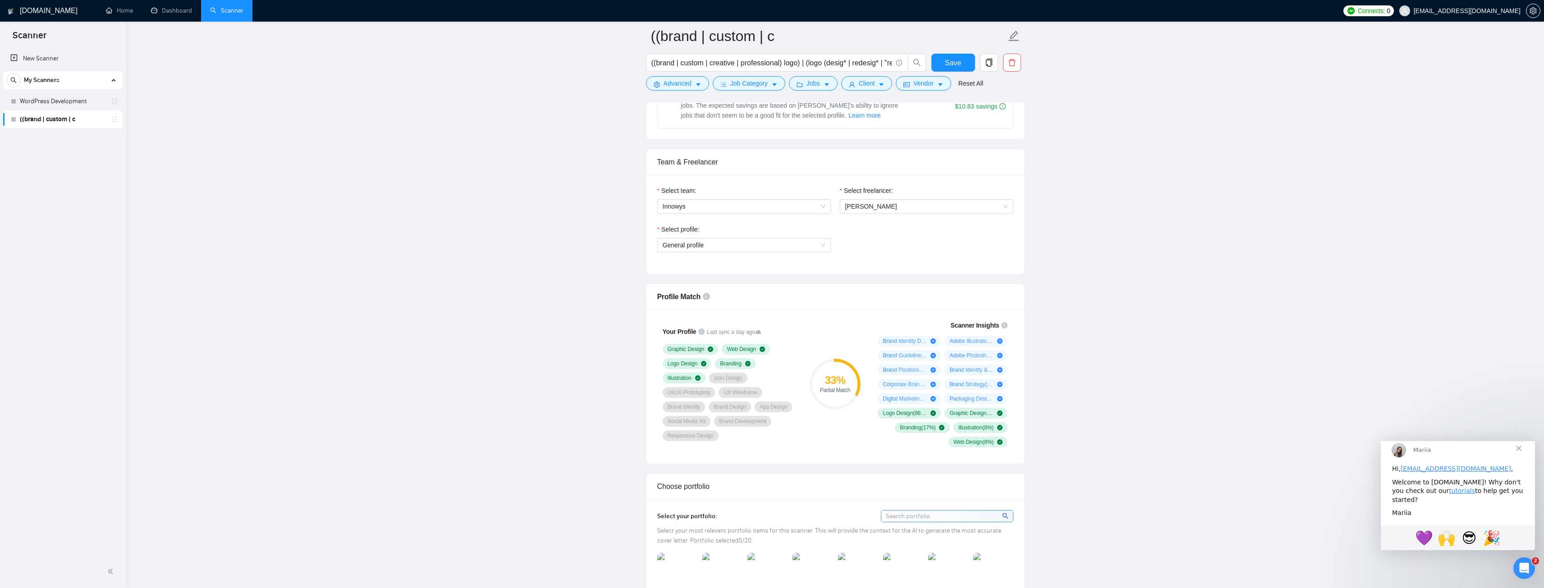
click at [732, 378] on span "Icon Design" at bounding box center [728, 378] width 28 height 7
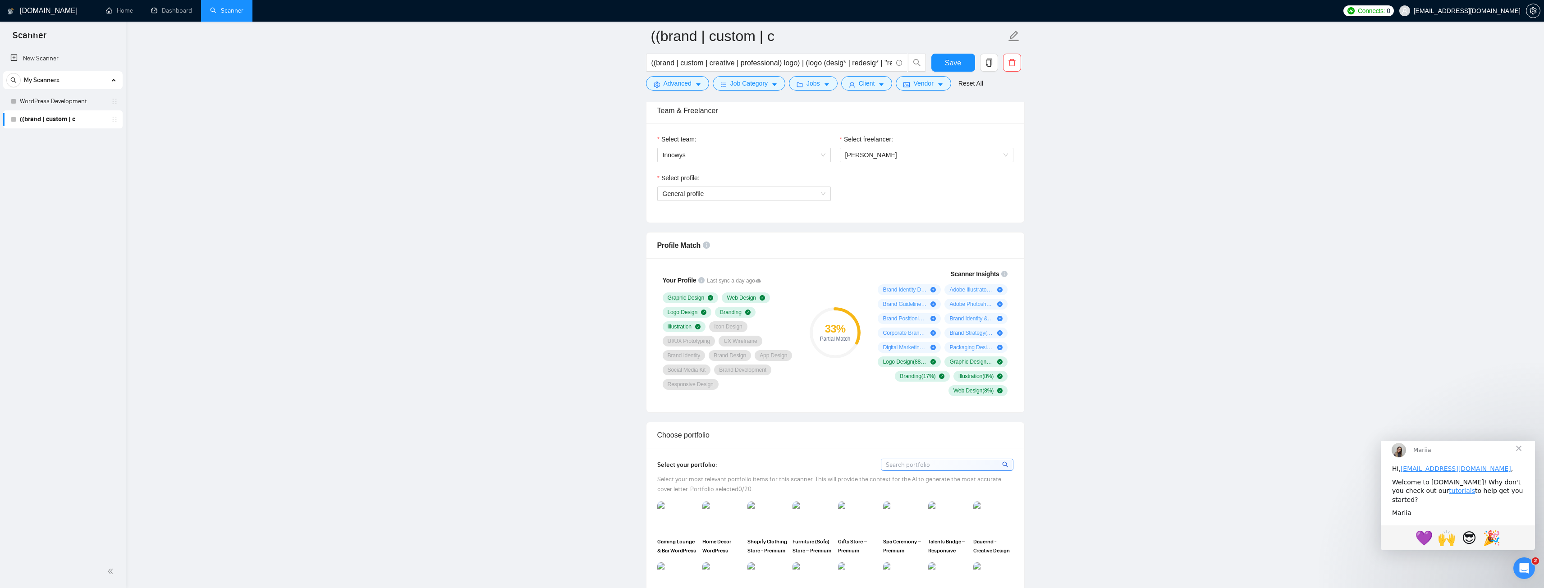
scroll to position [586, 0]
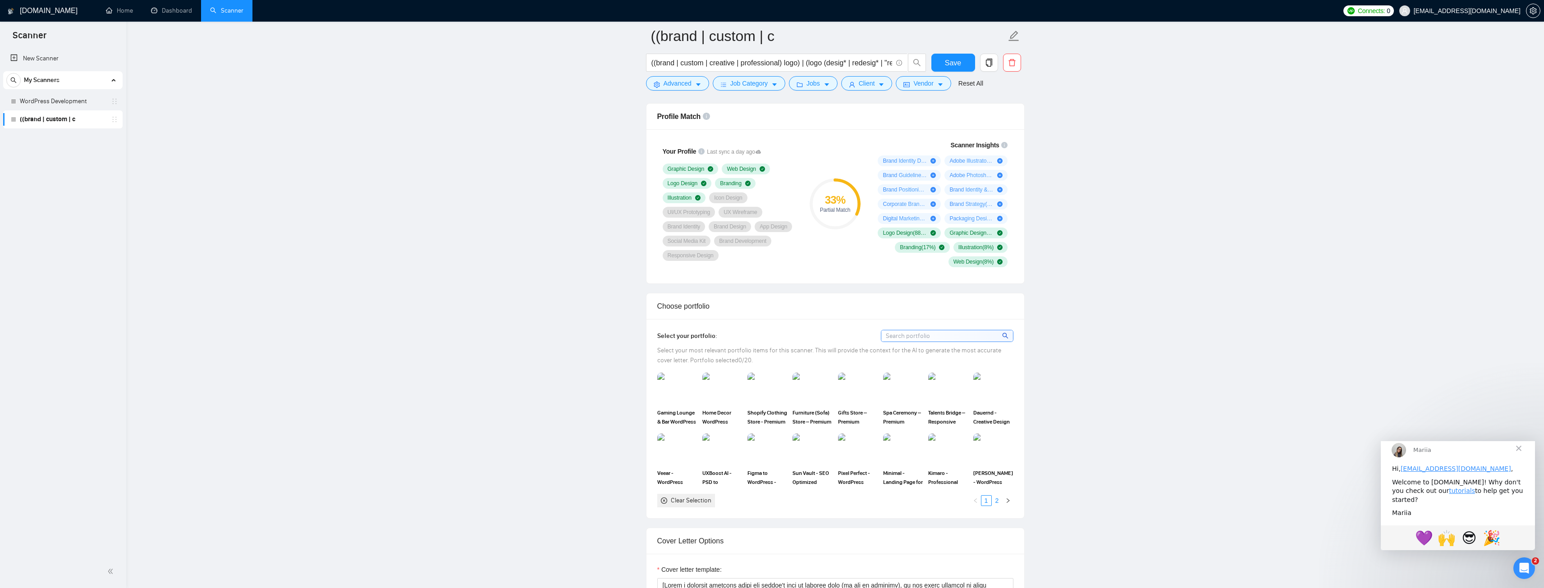
click at [997, 503] on link "2" at bounding box center [997, 501] width 10 height 10
click at [988, 500] on link "1" at bounding box center [986, 501] width 10 height 10
click at [996, 502] on link "2" at bounding box center [997, 501] width 10 height 10
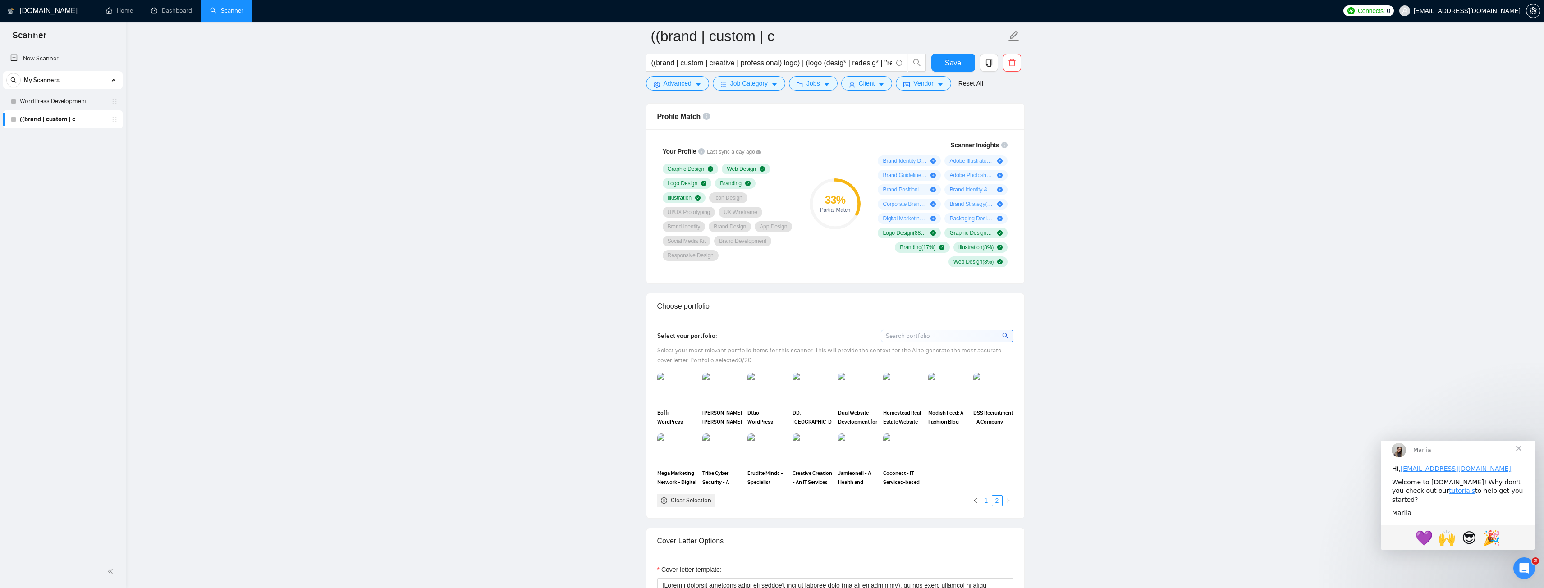
click at [984, 502] on link "1" at bounding box center [986, 501] width 10 height 10
click at [695, 501] on div "Clear Selection" at bounding box center [691, 501] width 41 height 10
click at [663, 499] on icon "close-circle" at bounding box center [664, 501] width 6 height 6
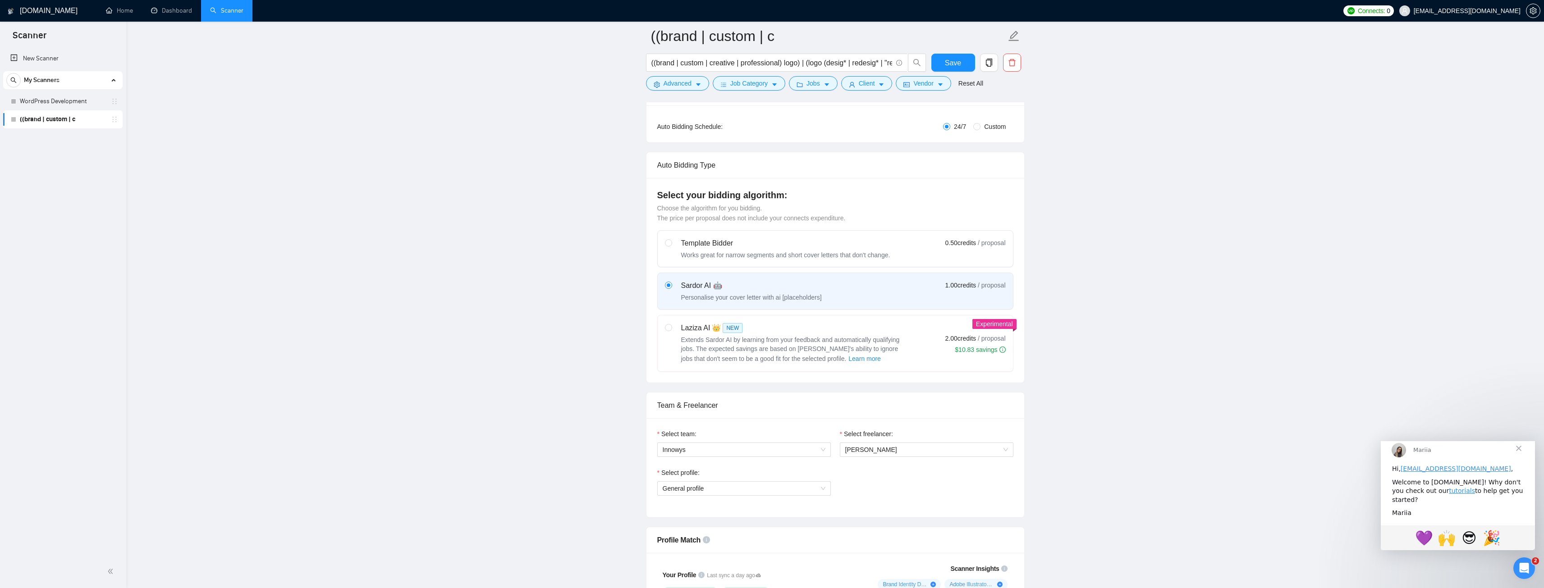
scroll to position [0, 0]
